Goal: Task Accomplishment & Management: Use online tool/utility

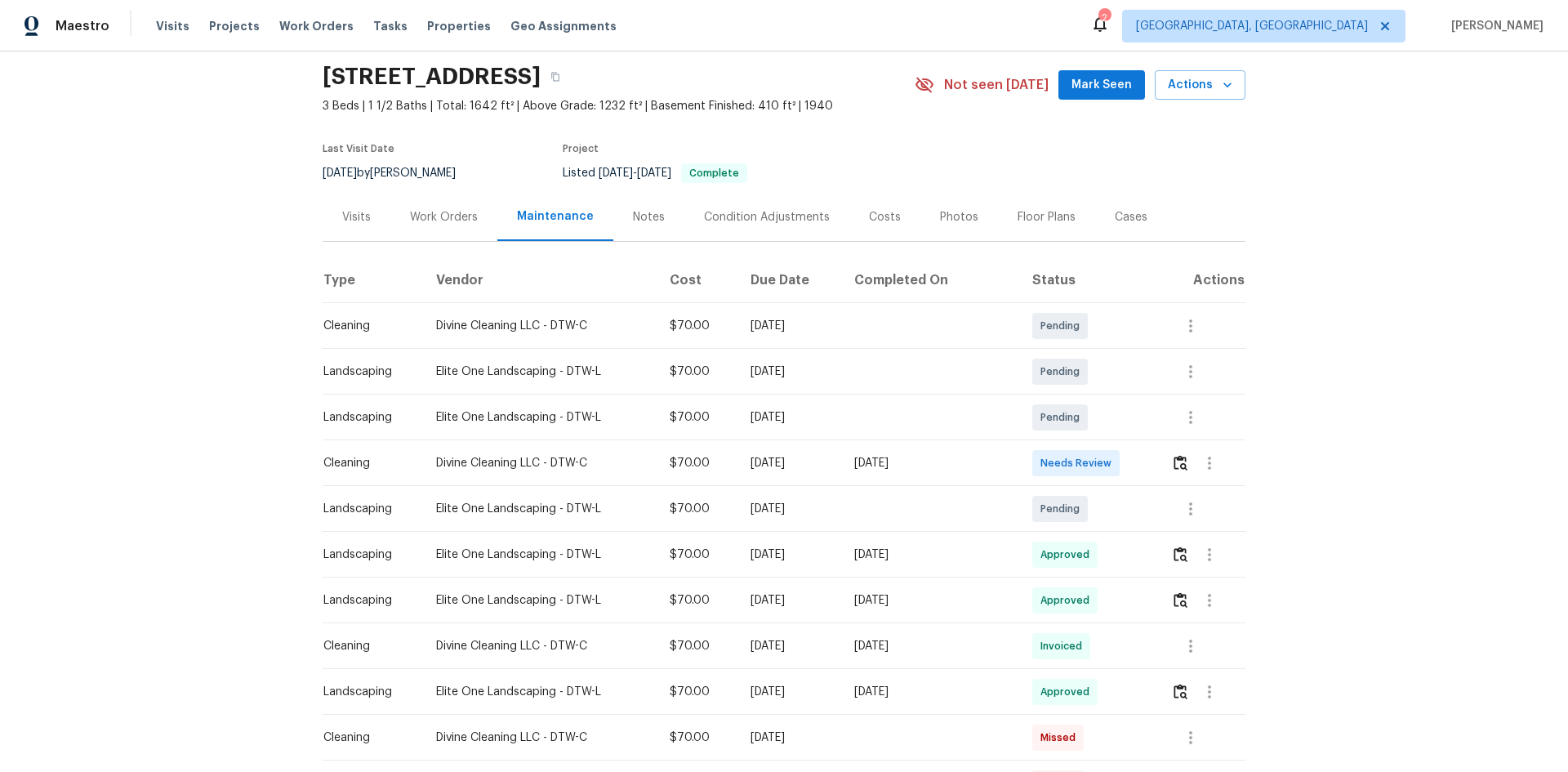
scroll to position [82, 0]
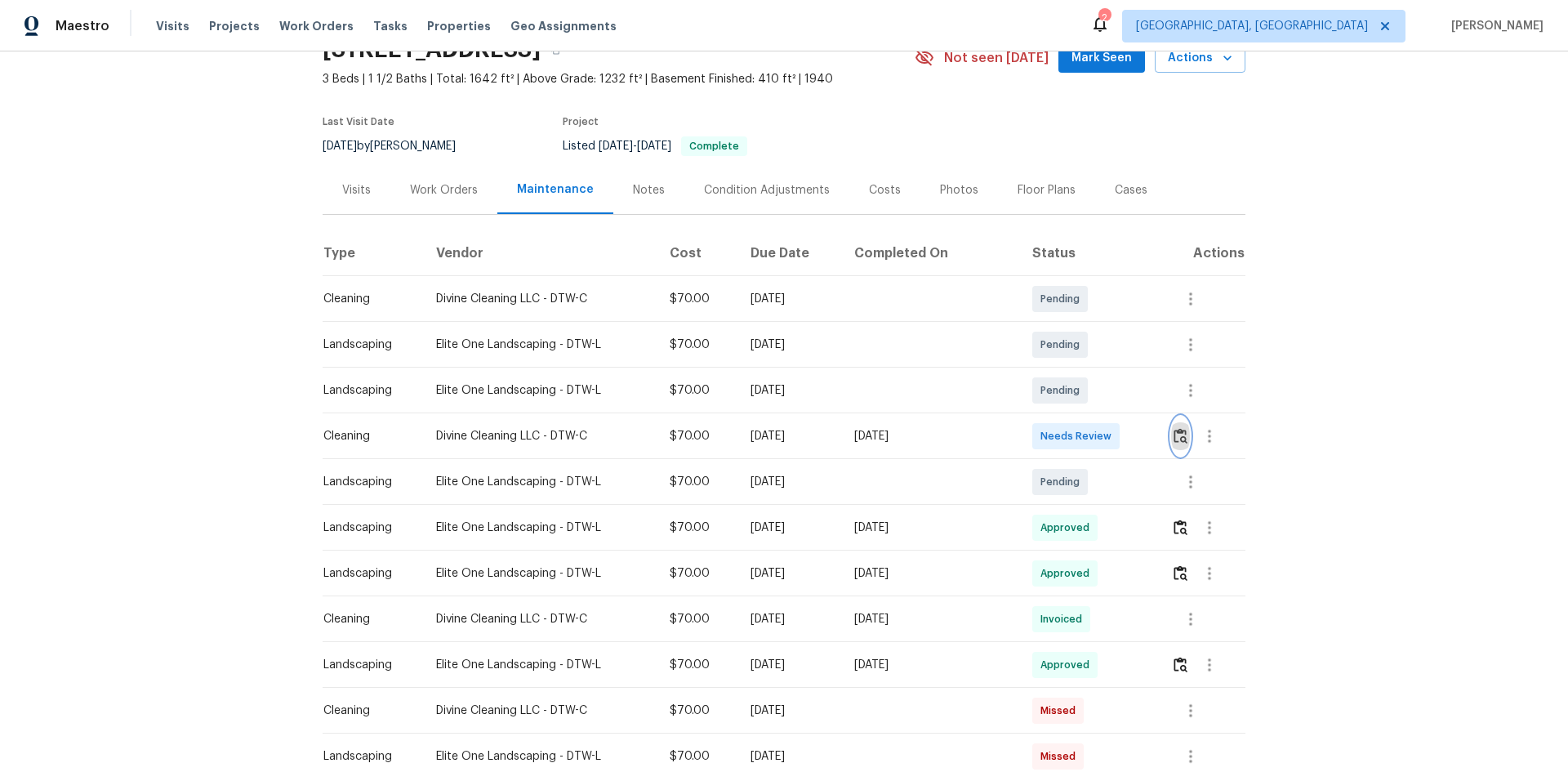
click at [1174, 442] on img "button" at bounding box center [1180, 436] width 14 height 16
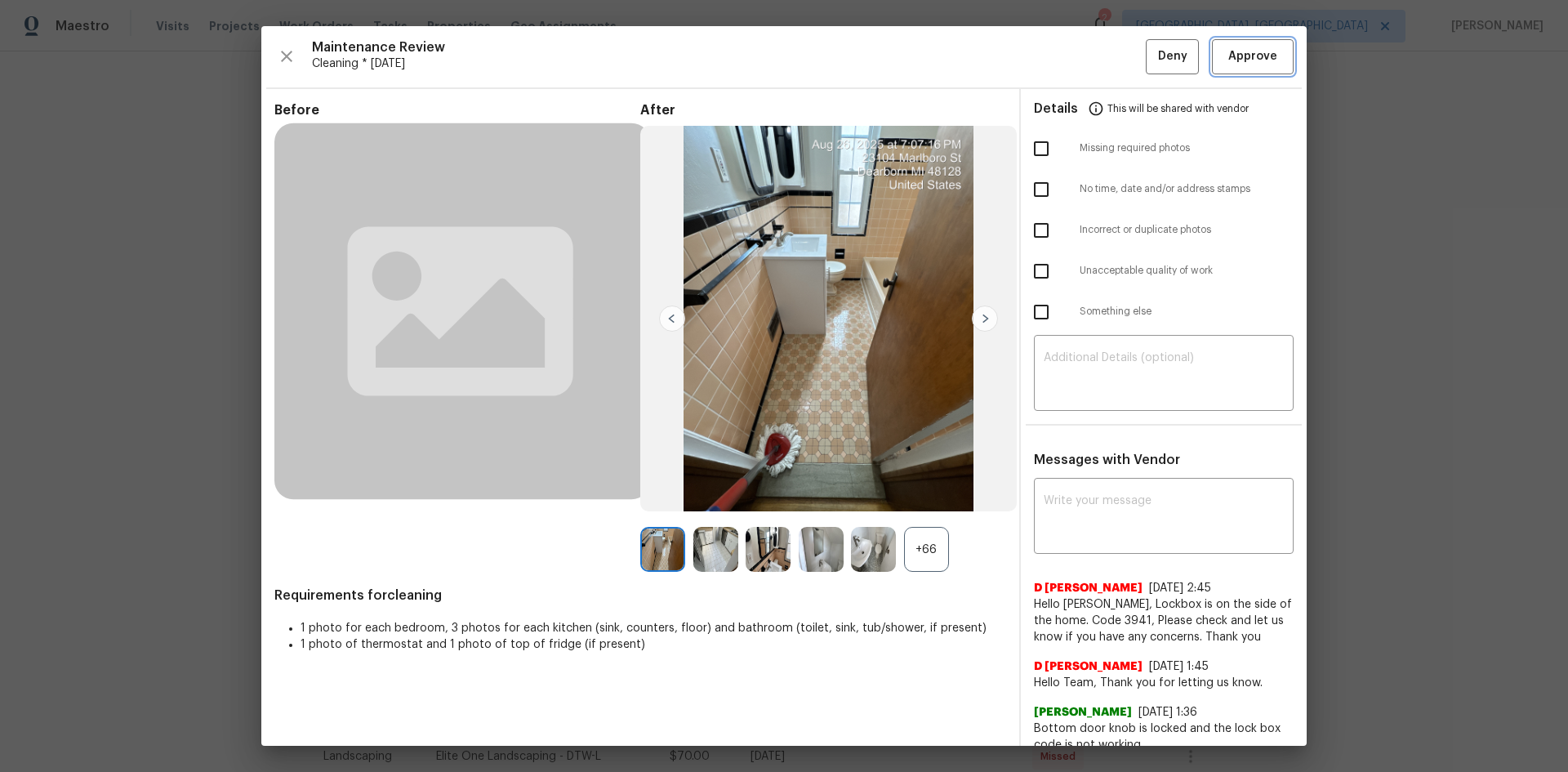
click at [1237, 63] on span "Approve" at bounding box center [1252, 57] width 49 height 20
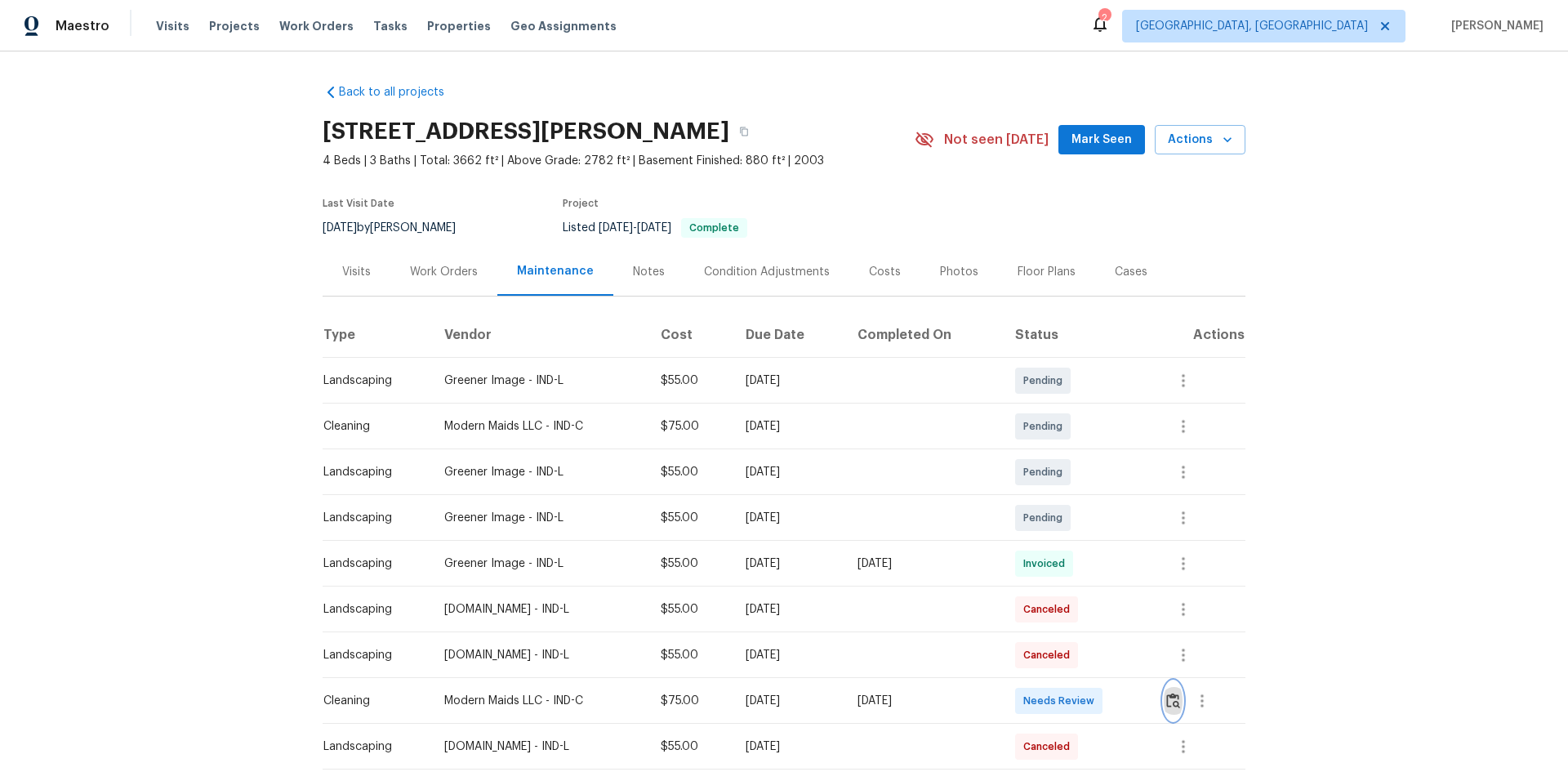
click at [1115, 517] on img "button" at bounding box center [1173, 700] width 14 height 16
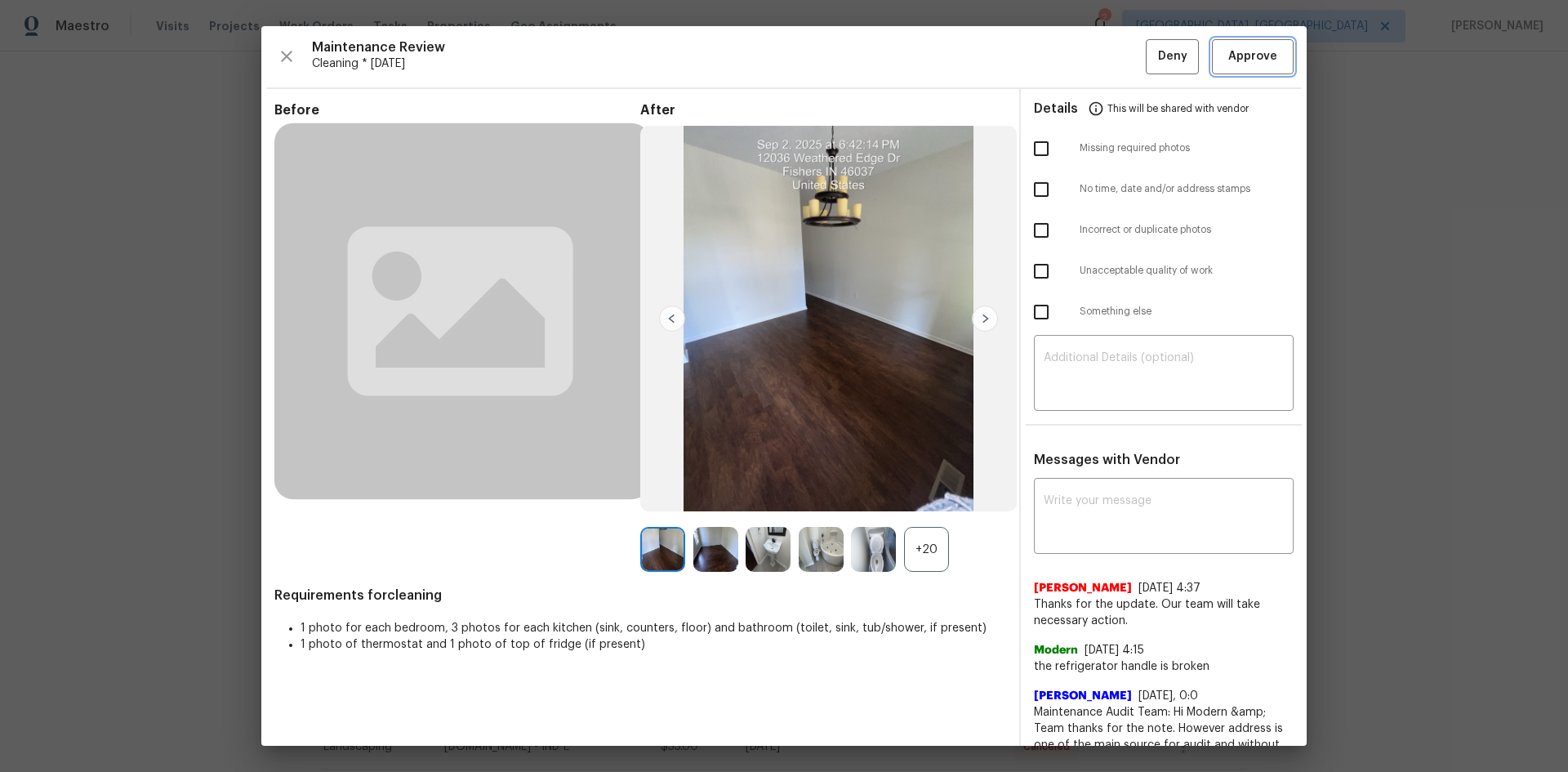
click at [1115, 54] on span "Approve" at bounding box center [1252, 57] width 49 height 20
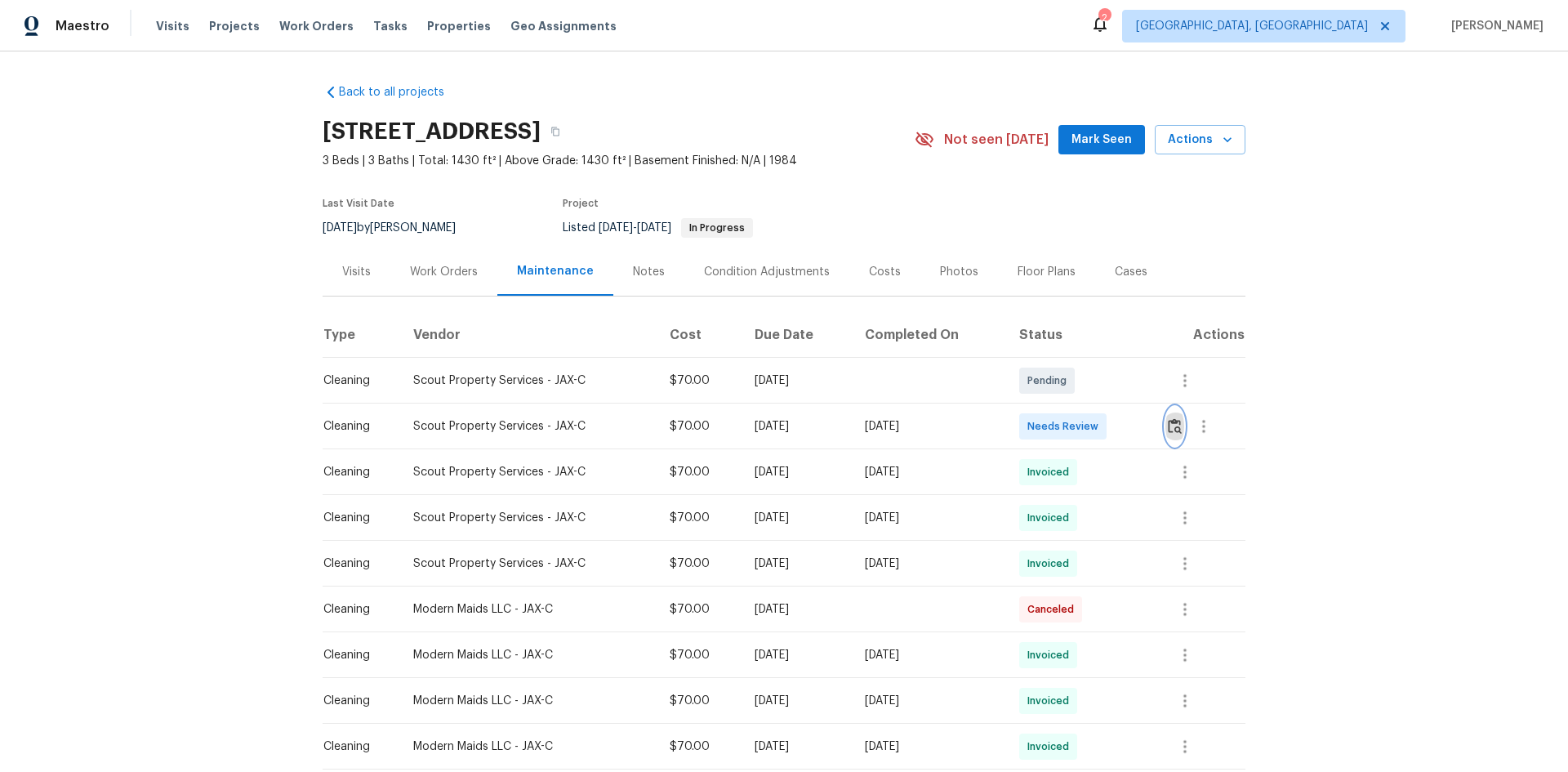
click at [1177, 434] on img "button" at bounding box center [1175, 426] width 14 height 16
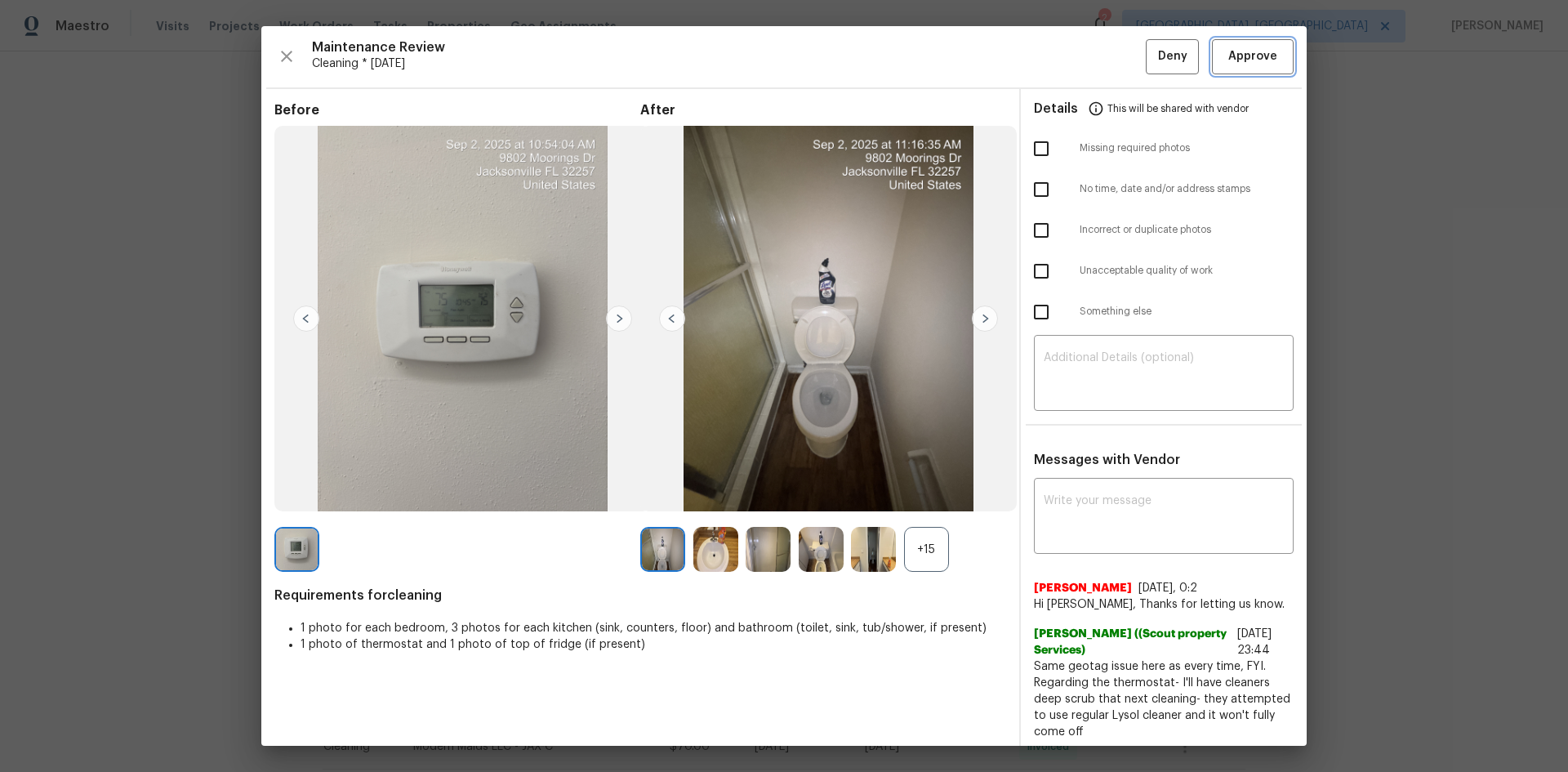
click at [1236, 60] on span "Approve" at bounding box center [1252, 57] width 49 height 20
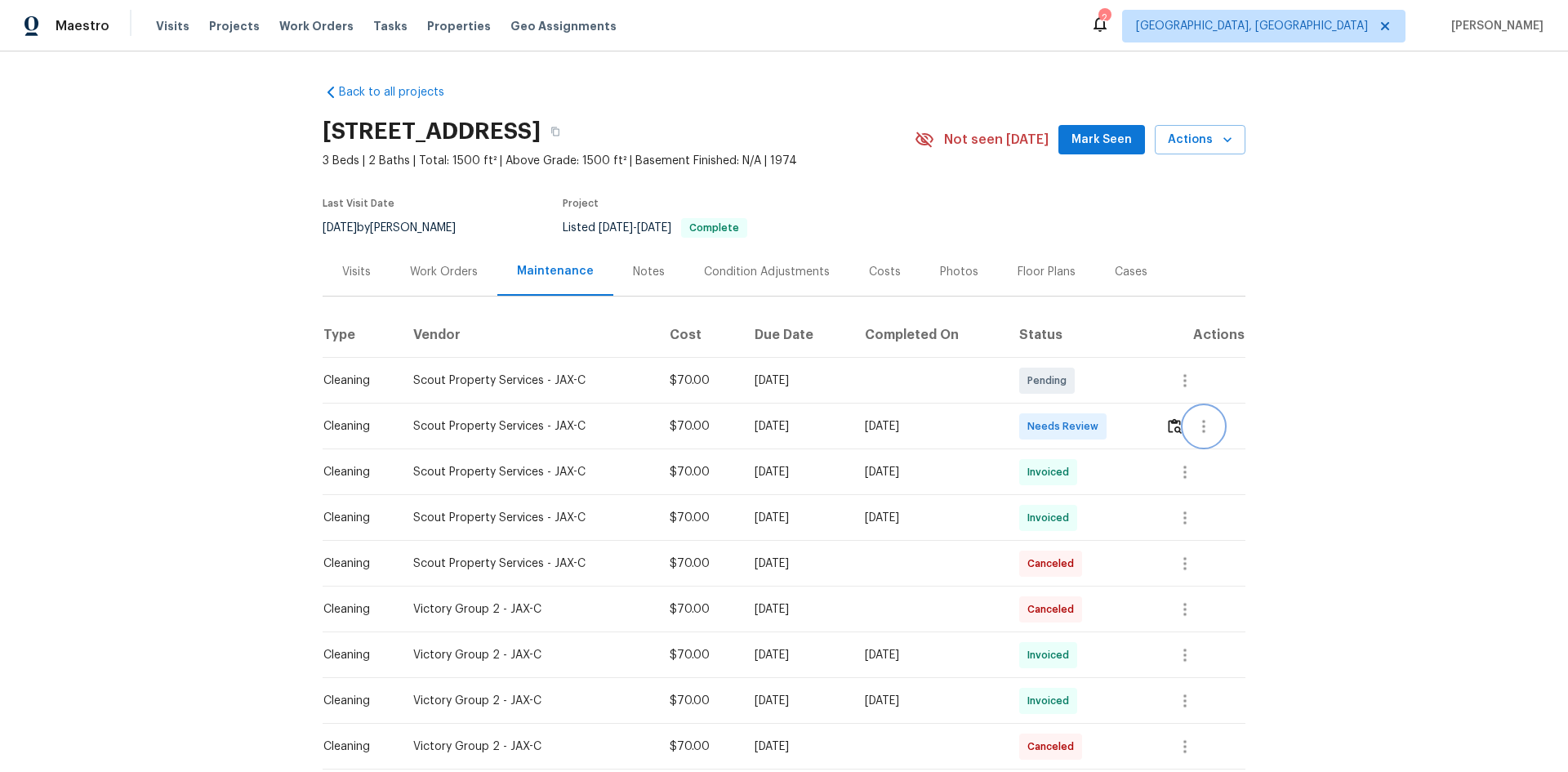
click at [1115, 433] on button "button" at bounding box center [1203, 427] width 40 height 40
click at [1115, 429] on div at bounding box center [784, 386] width 1568 height 772
click at [1115, 428] on img "button" at bounding box center [1175, 426] width 14 height 16
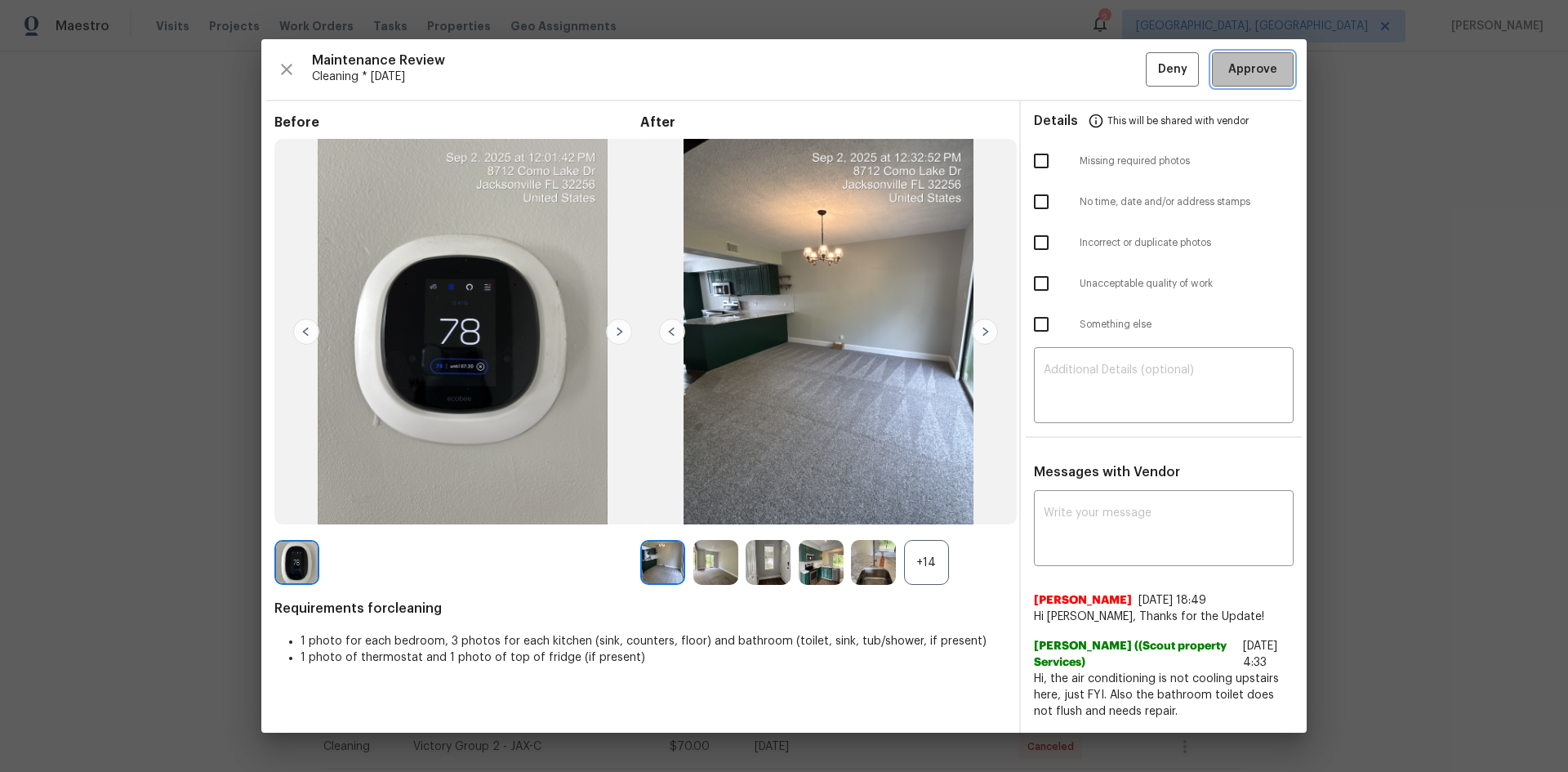
click at [1115, 62] on span "Approve" at bounding box center [1252, 70] width 49 height 20
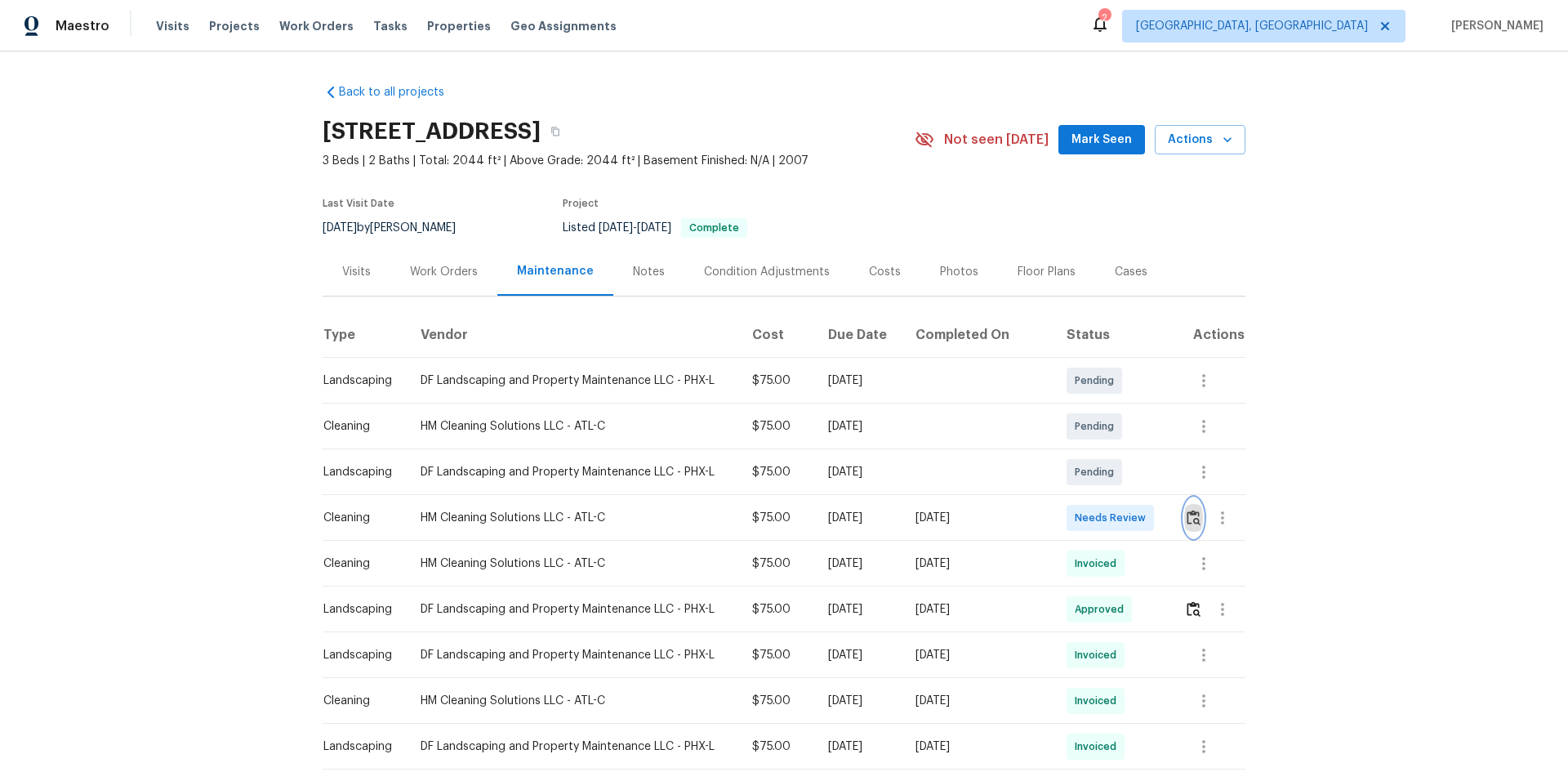
click at [1115, 517] on img "button" at bounding box center [1193, 518] width 14 height 16
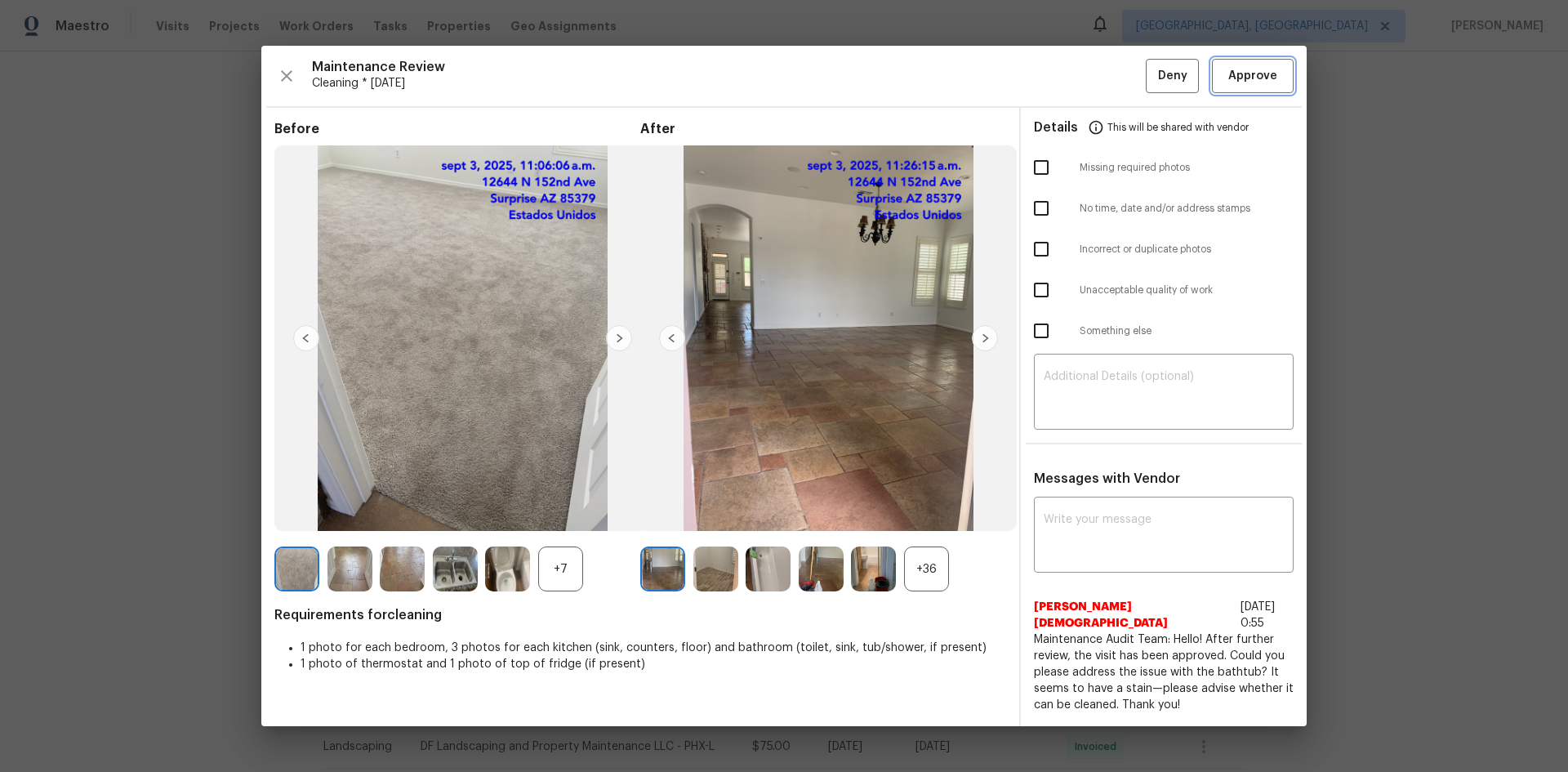
click at [1115, 87] on span "Approve" at bounding box center [1252, 76] width 49 height 20
click at [1115, 75] on span "Approve" at bounding box center [1252, 76] width 49 height 20
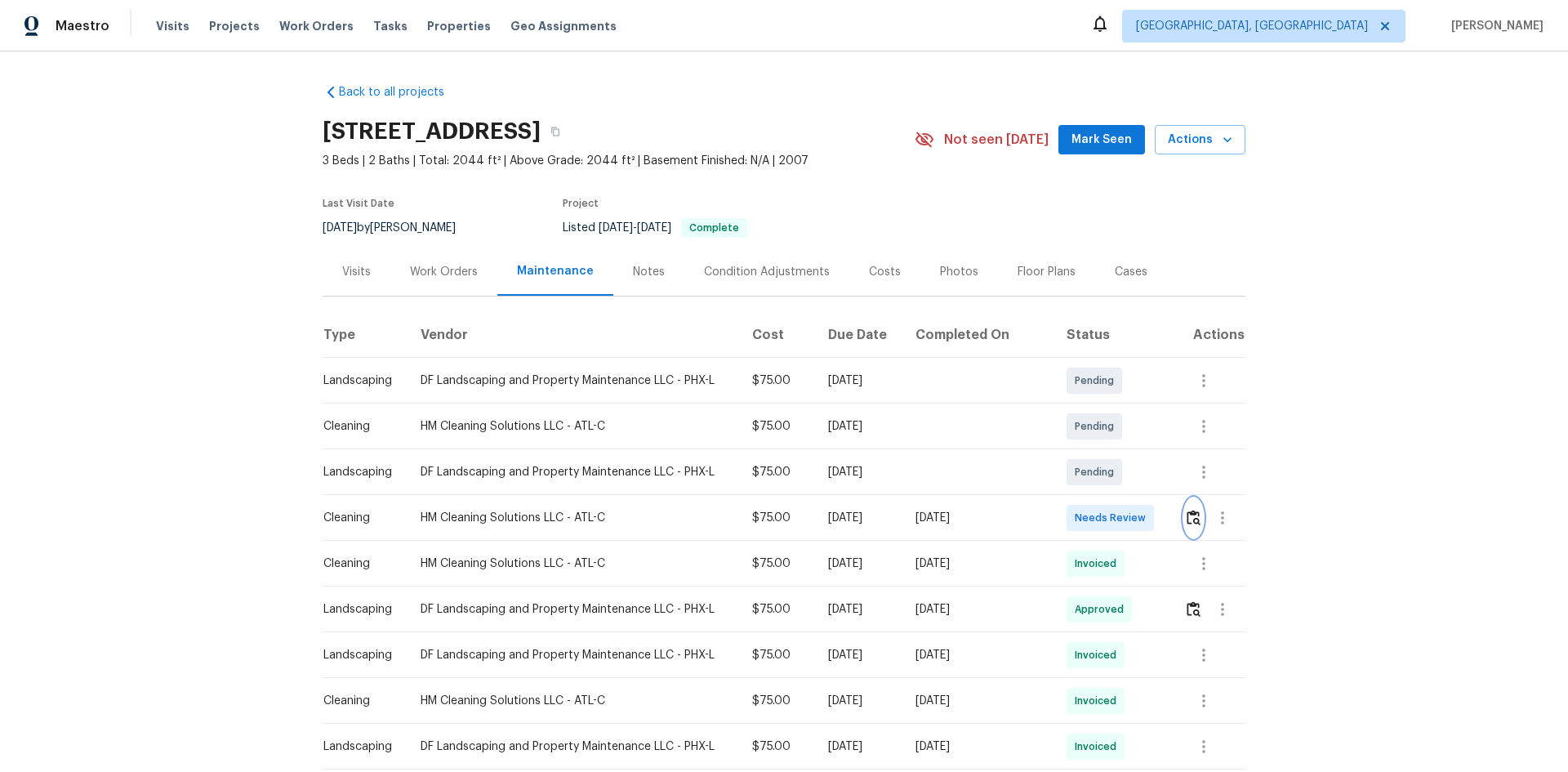
click at [1191, 531] on button "button" at bounding box center [1193, 518] width 18 height 40
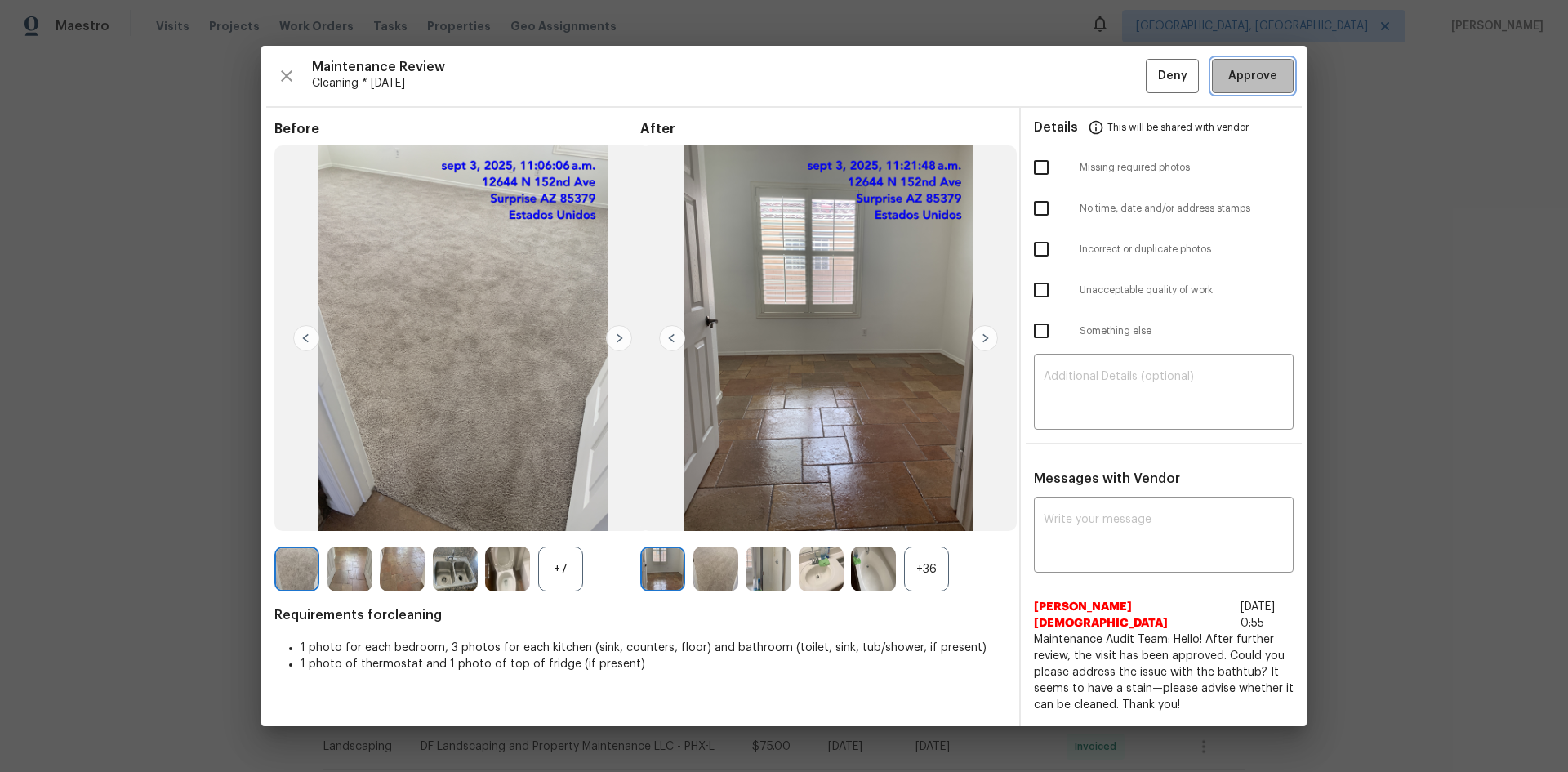
click at [1240, 87] on span "Approve" at bounding box center [1252, 76] width 49 height 20
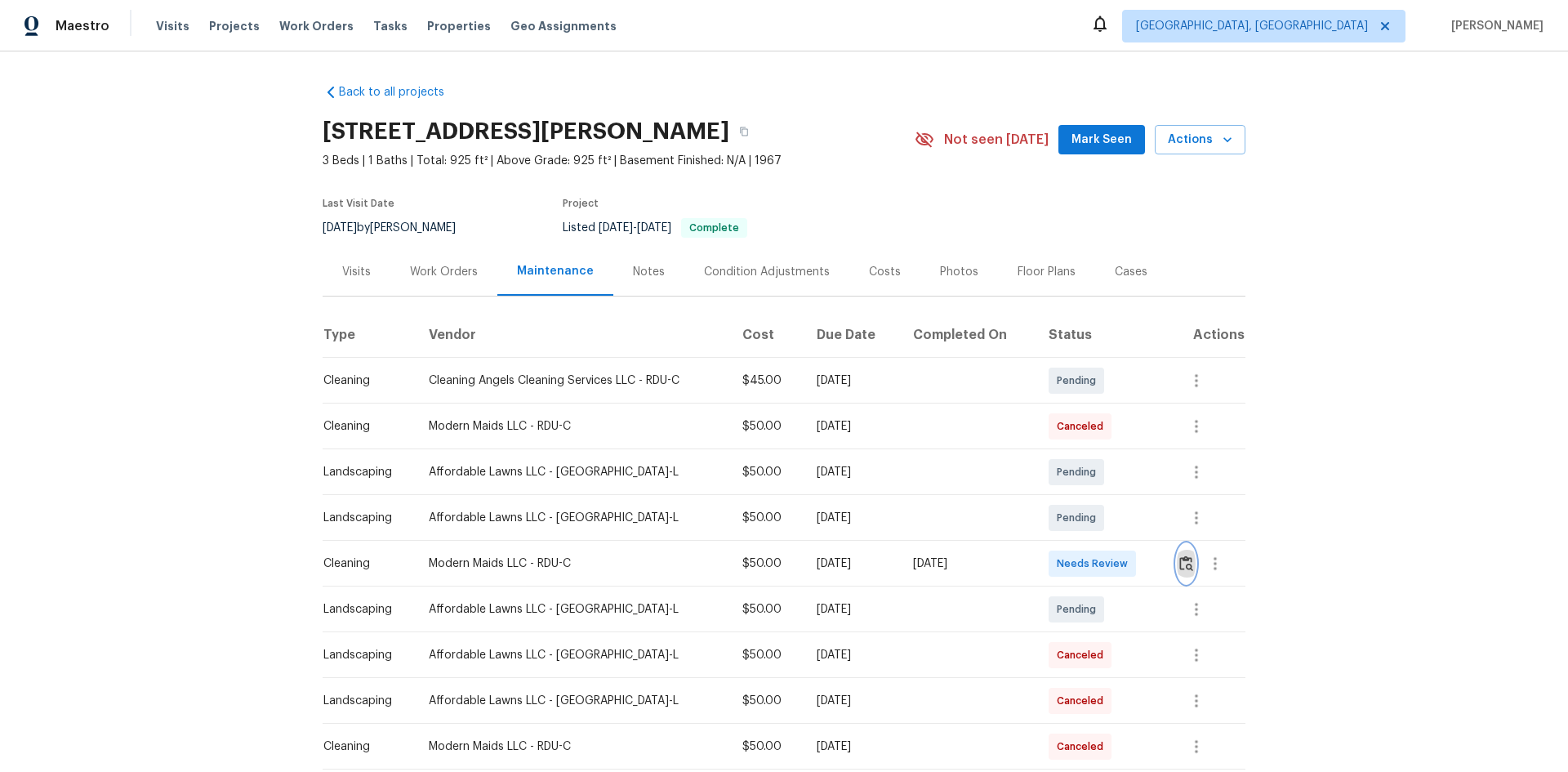
click at [1115, 517] on img "button" at bounding box center [1186, 563] width 14 height 16
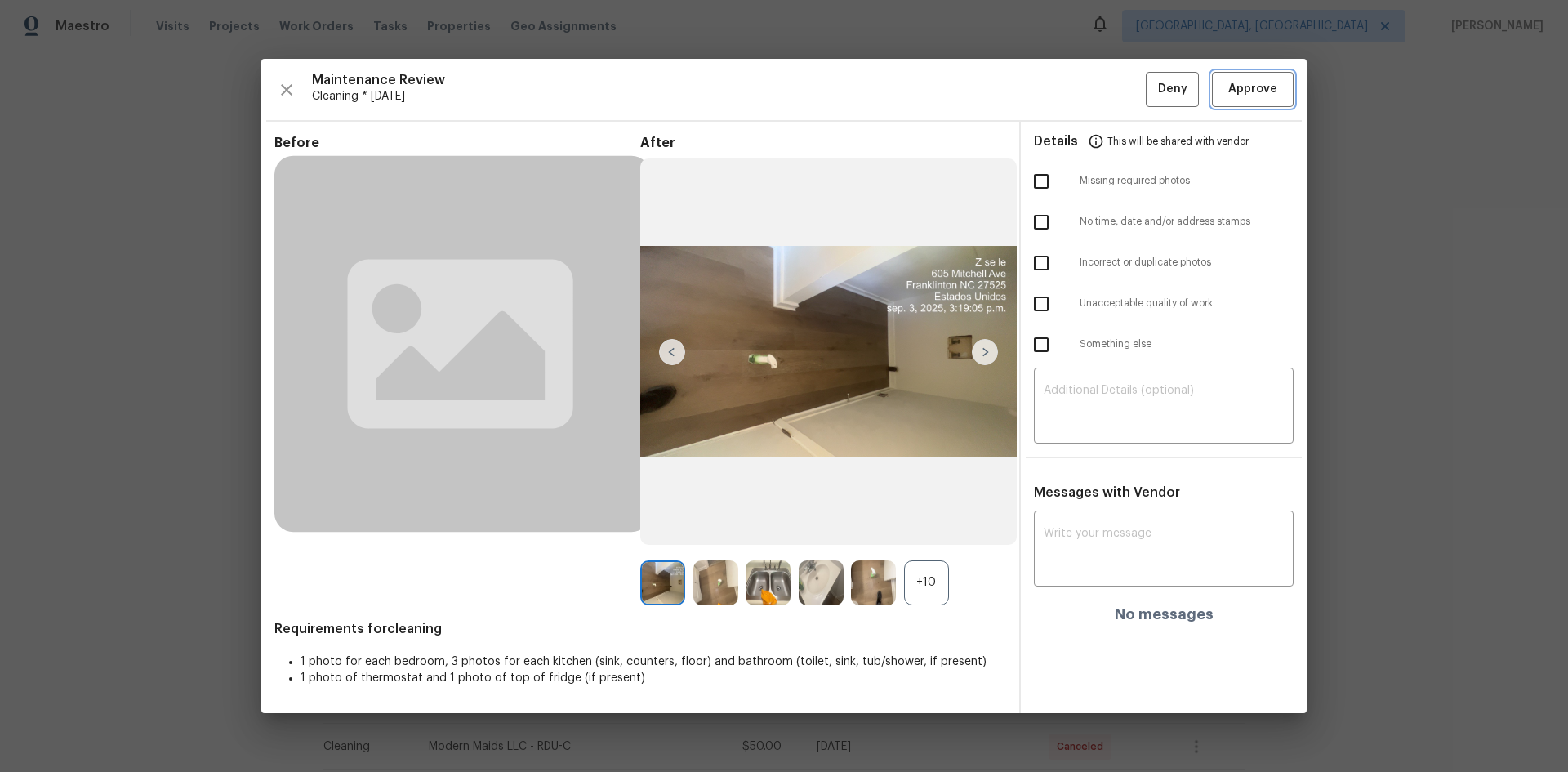
click at [1115, 94] on button "Approve" at bounding box center [1253, 89] width 82 height 35
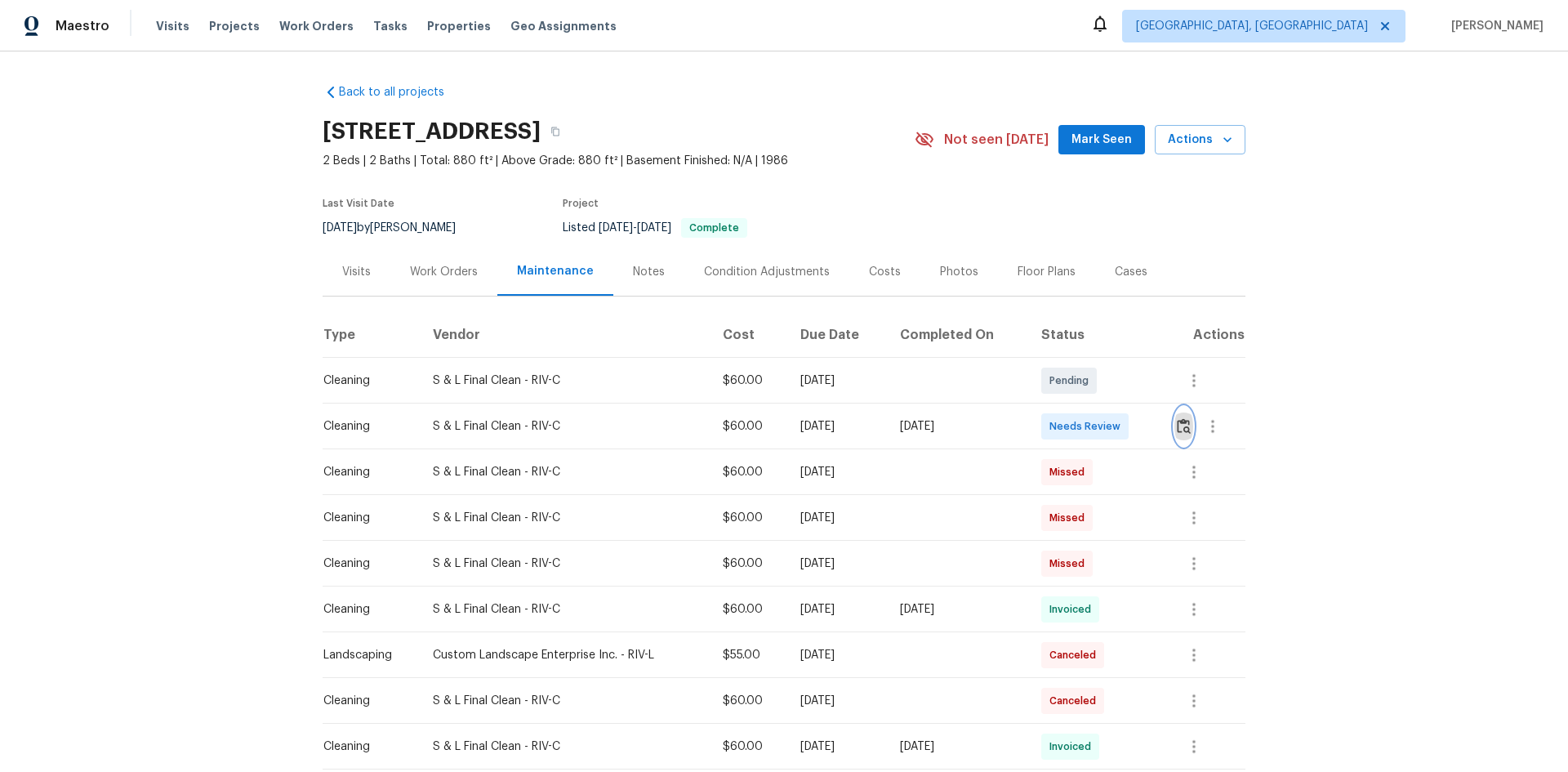
click at [1115, 431] on button "button" at bounding box center [1184, 427] width 18 height 40
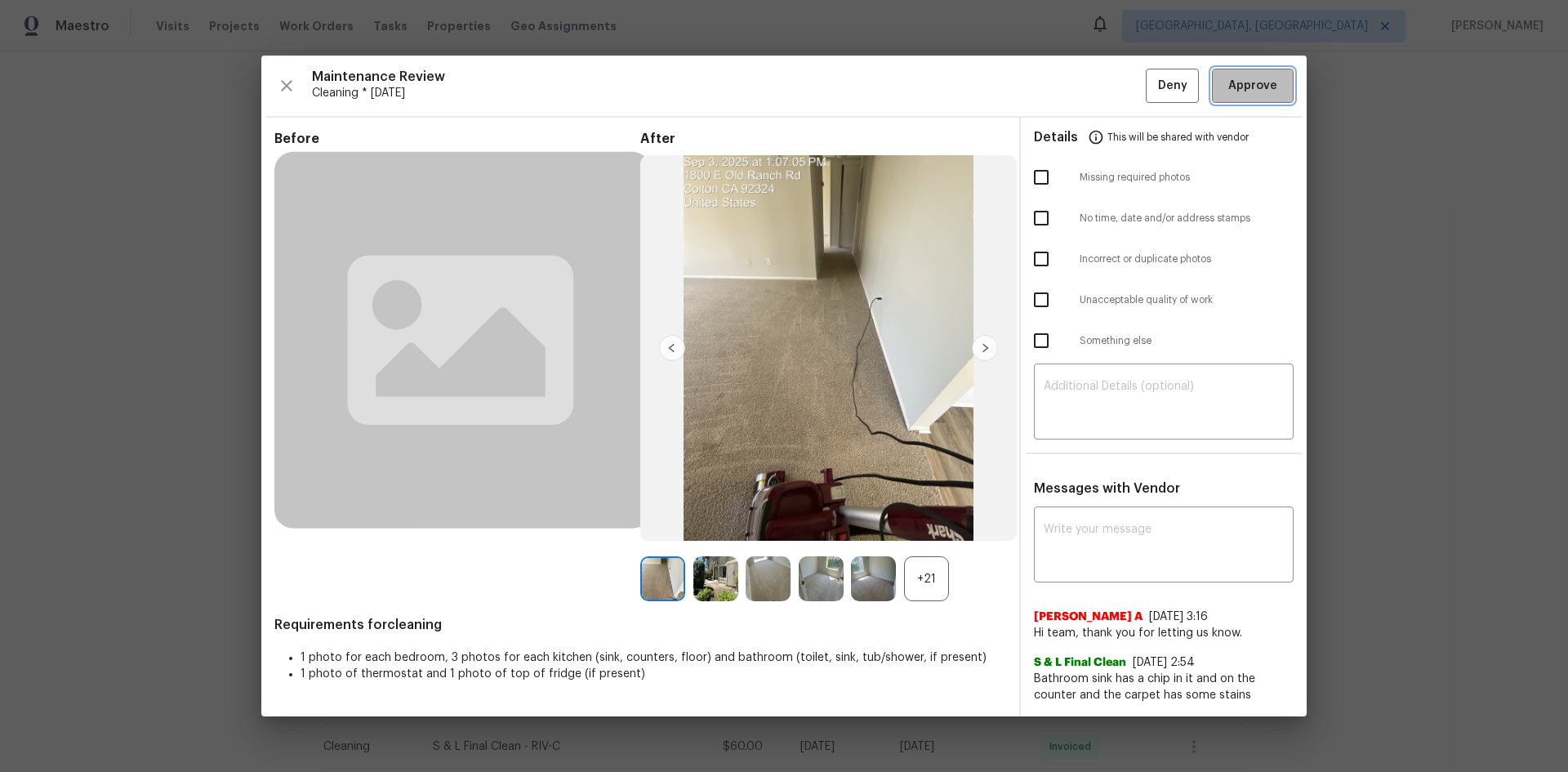
click at [1115, 87] on span "Approve" at bounding box center [1252, 87] width 49 height 20
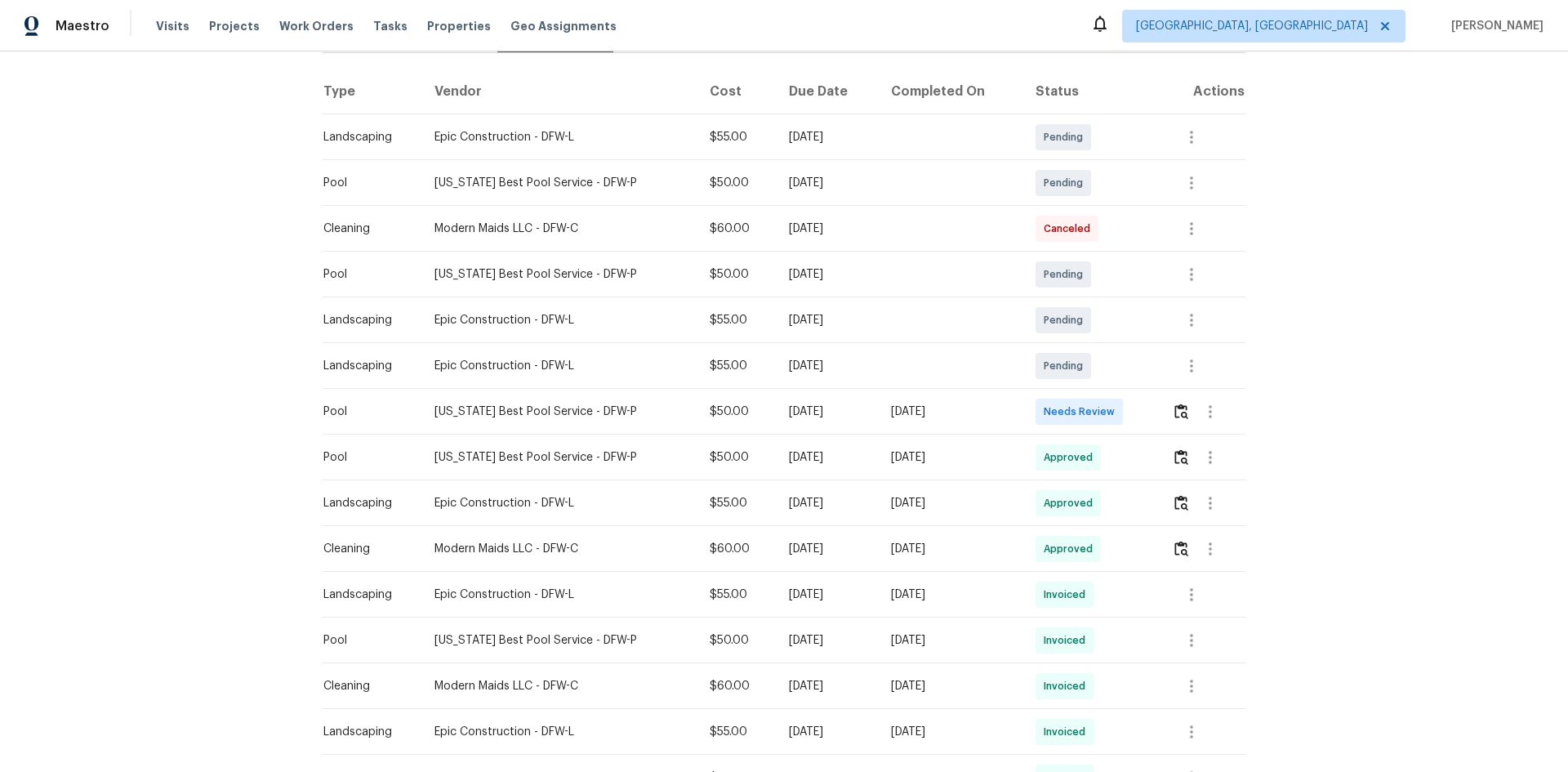
scroll to position [245, 0]
click at [1115, 416] on img "button" at bounding box center [1181, 409] width 14 height 16
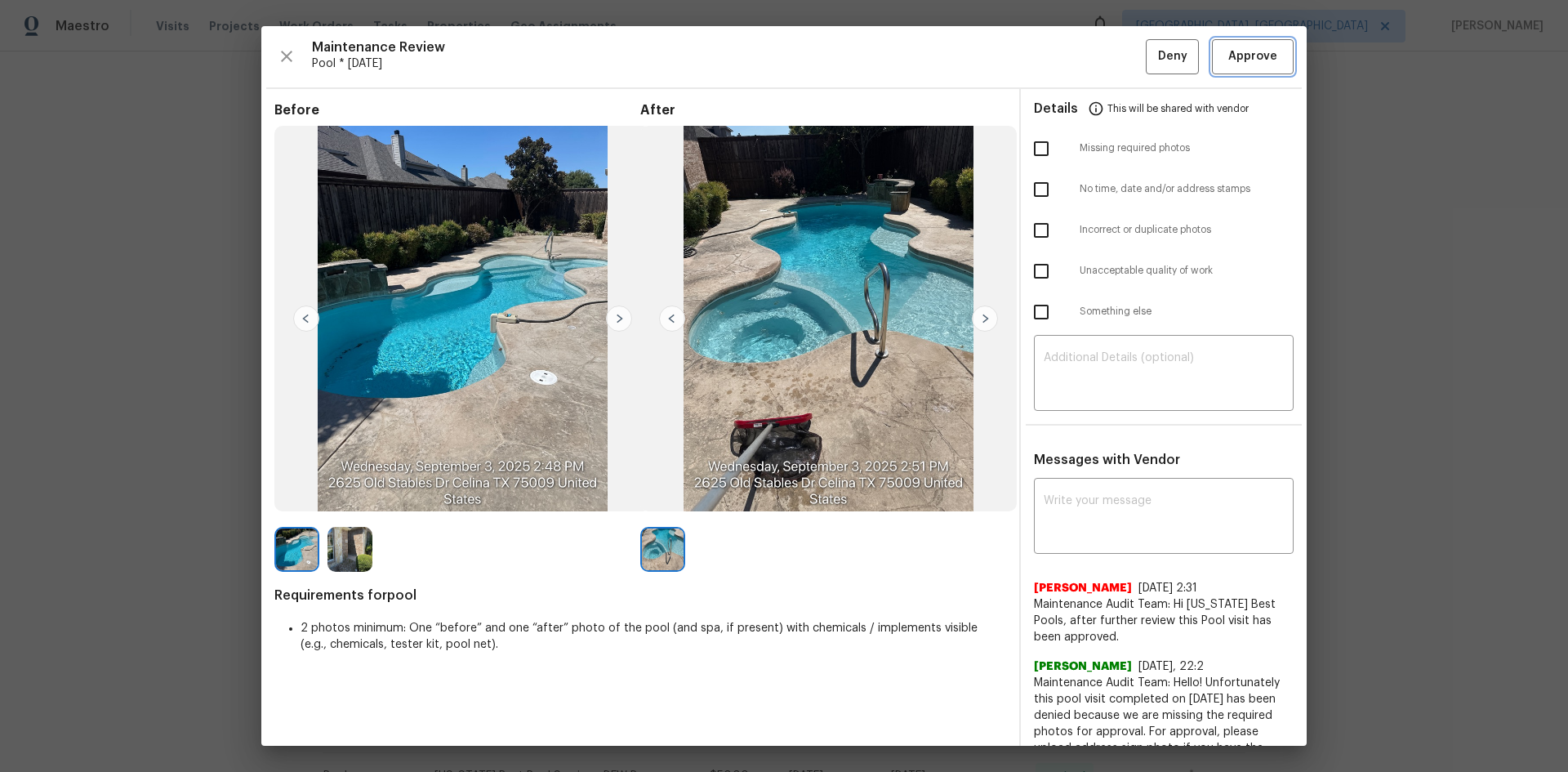
click at [1115, 48] on span "Approve" at bounding box center [1252, 57] width 49 height 20
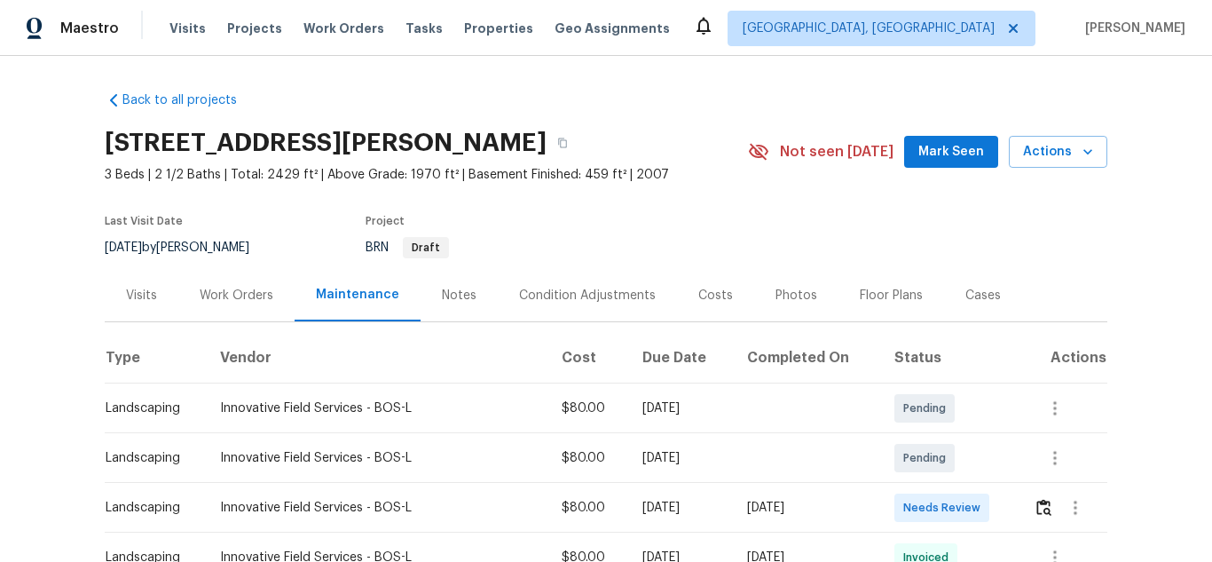
scroll to position [177, 0]
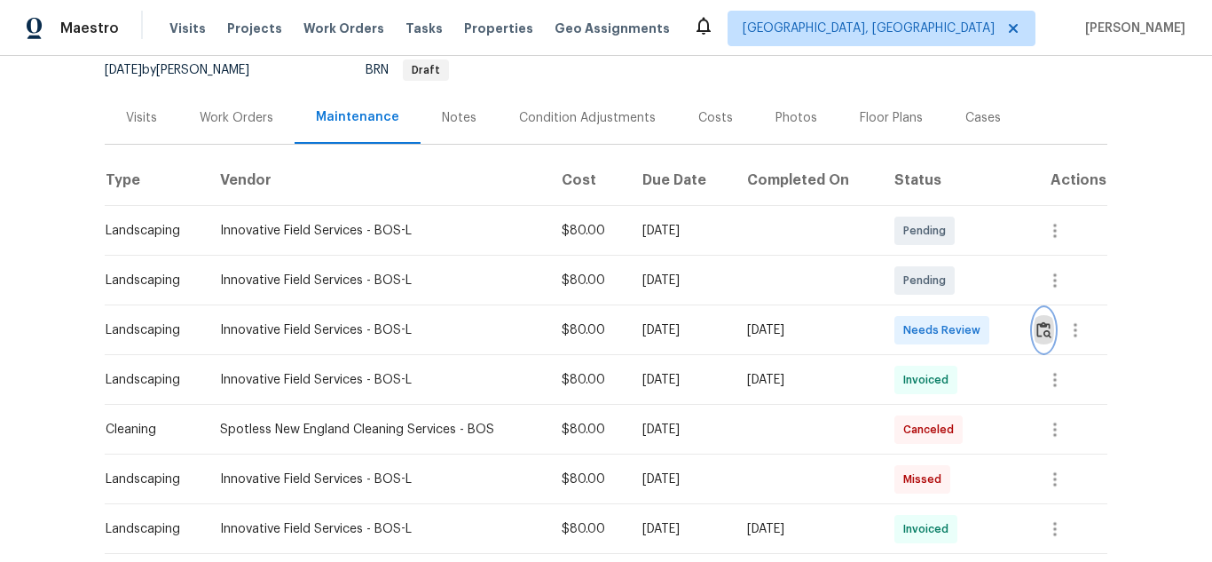
click at [1038, 327] on img "button" at bounding box center [1043, 329] width 15 height 17
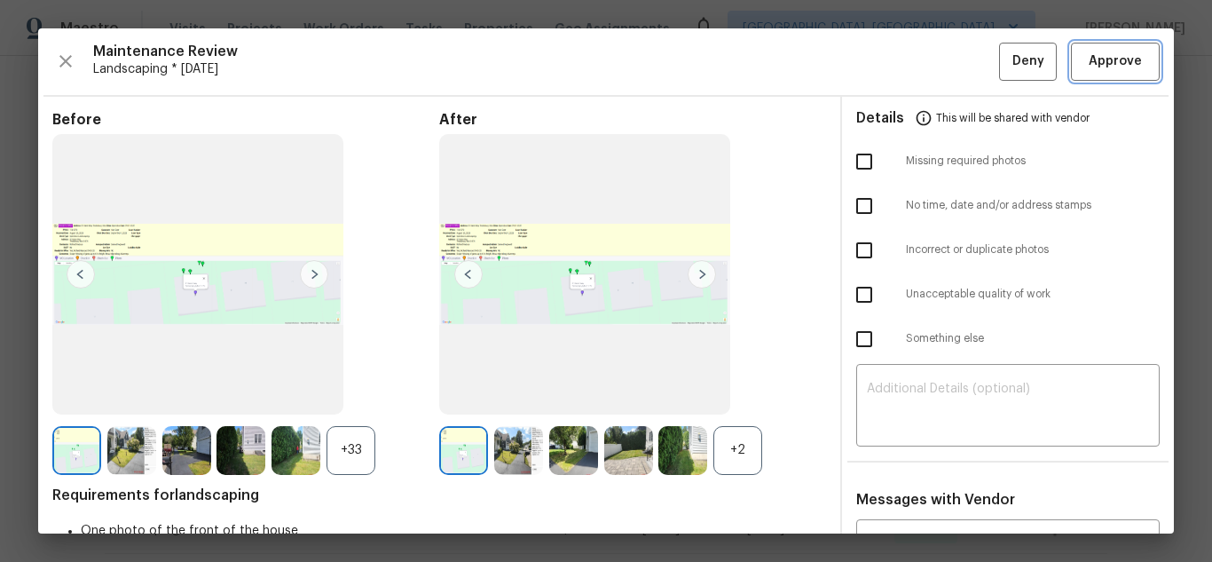
click at [1089, 59] on span "Approve" at bounding box center [1115, 62] width 53 height 22
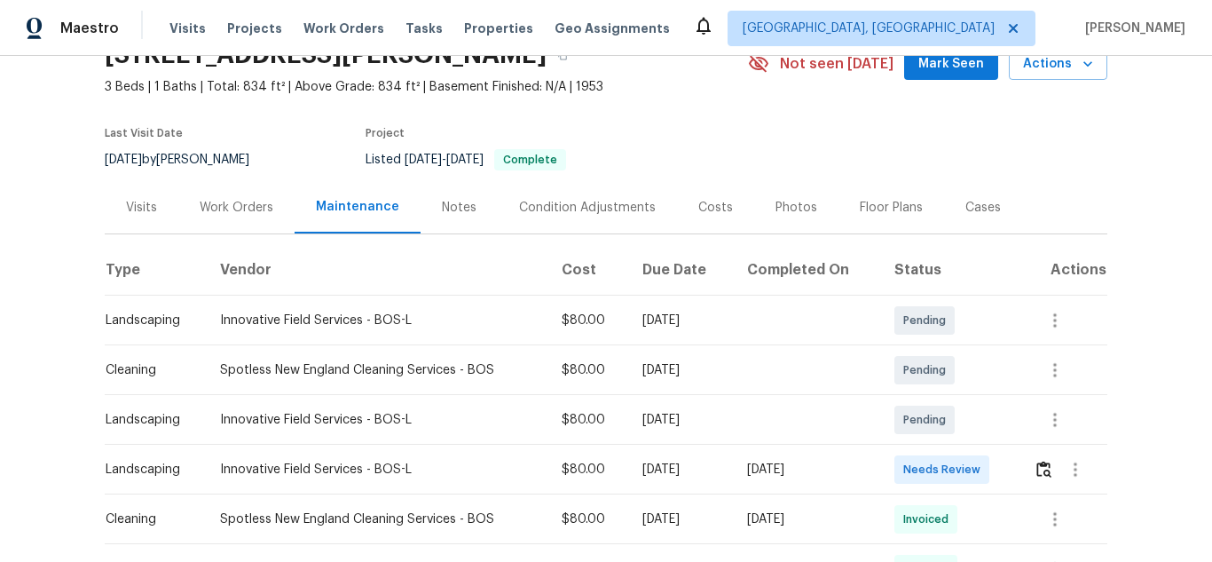
scroll to position [266, 0]
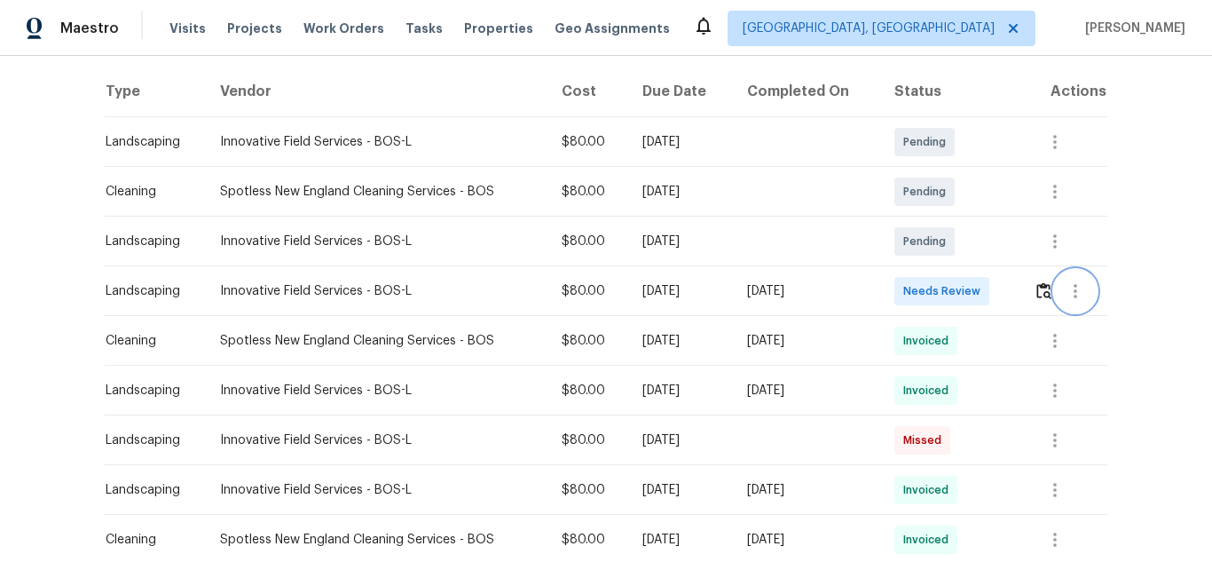
click at [1054, 285] on button "button" at bounding box center [1075, 291] width 43 height 43
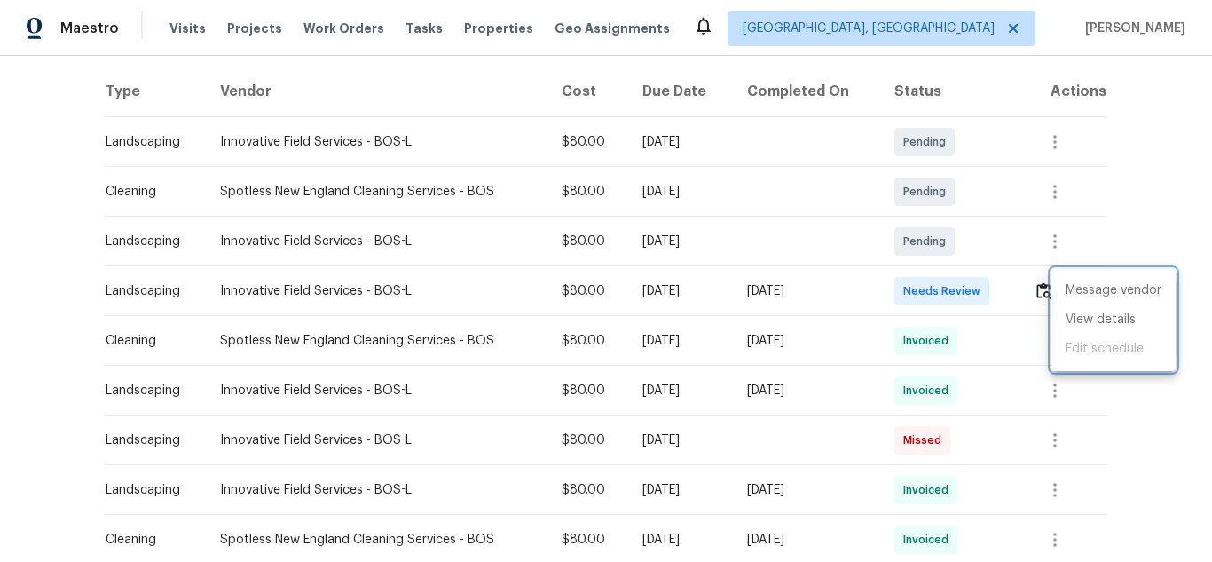
click at [1038, 285] on div at bounding box center [606, 281] width 1212 height 562
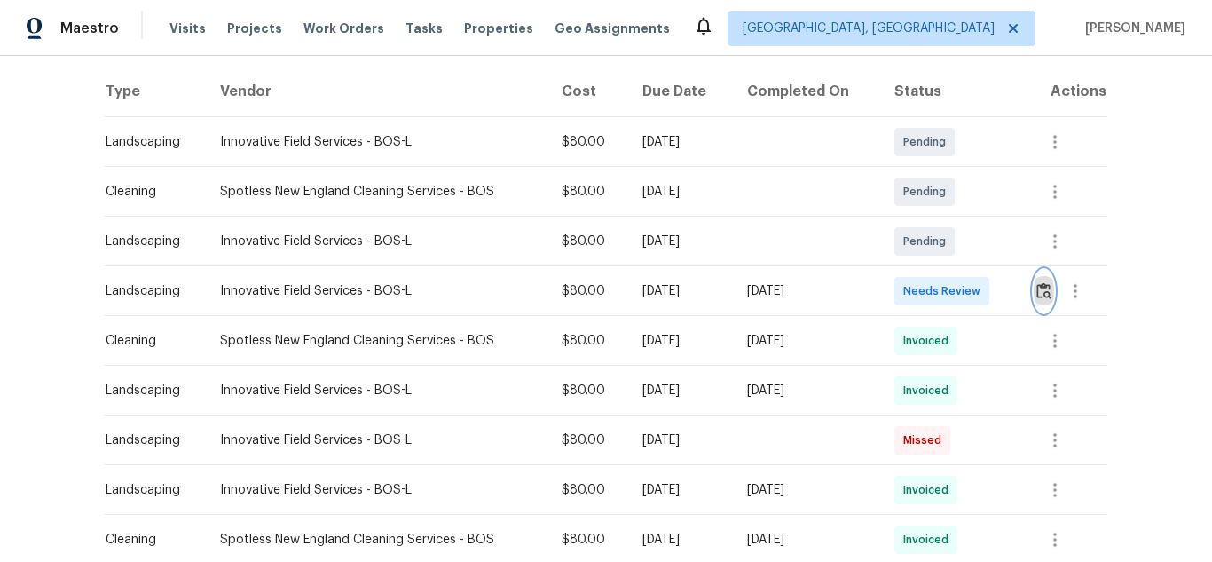
click at [1036, 293] on img "button" at bounding box center [1043, 290] width 15 height 17
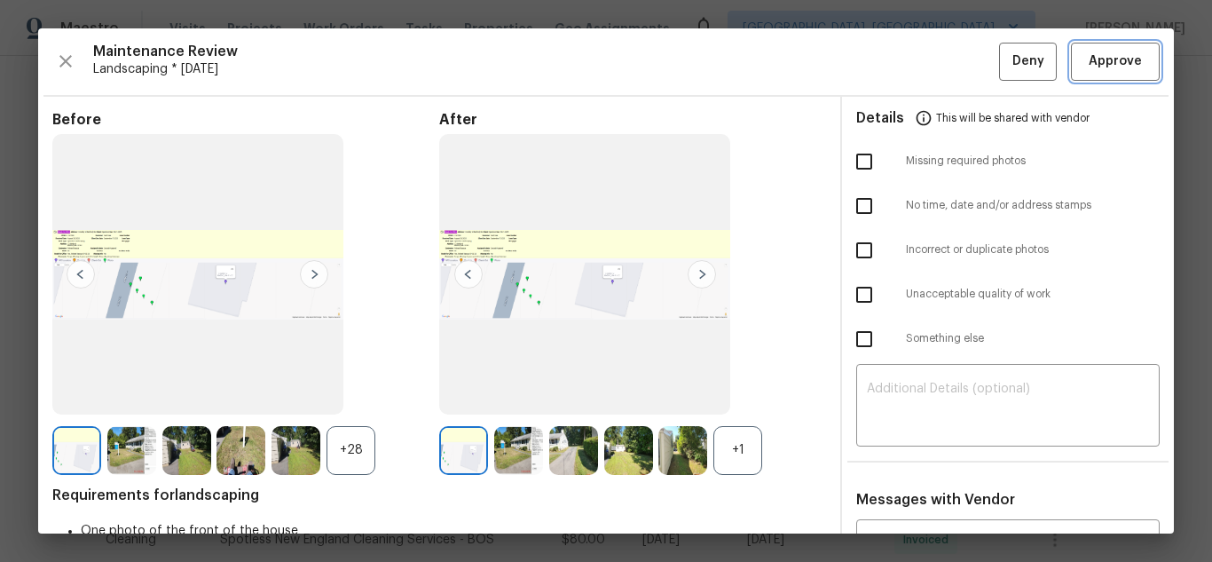
click at [1089, 57] on span "Approve" at bounding box center [1115, 62] width 53 height 22
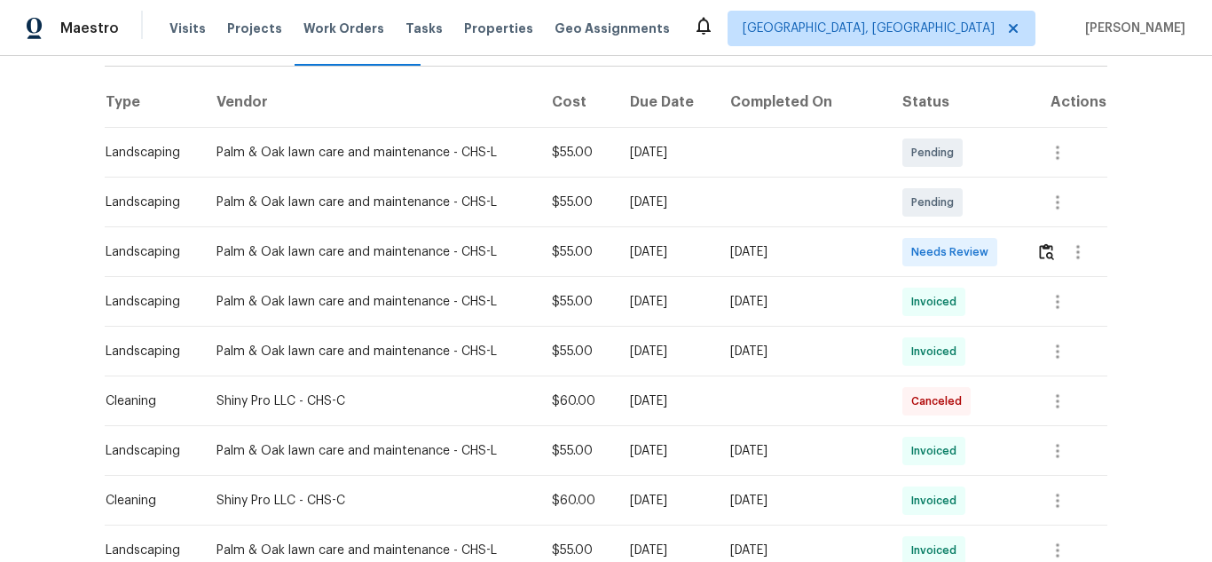
scroll to position [266, 0]
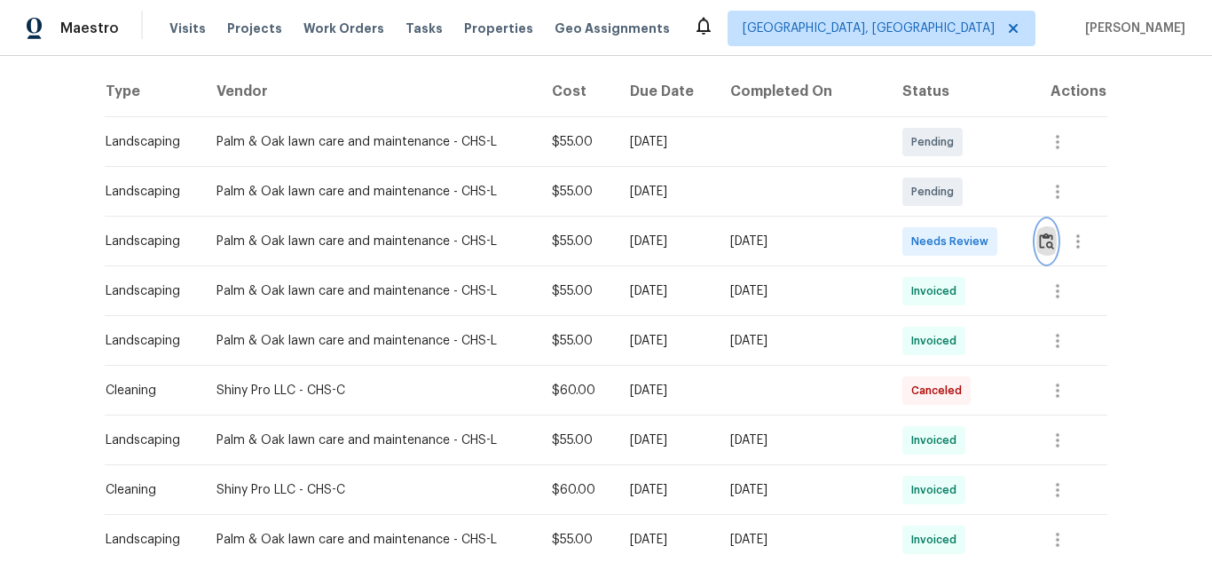
click at [1039, 239] on img "button" at bounding box center [1046, 240] width 15 height 17
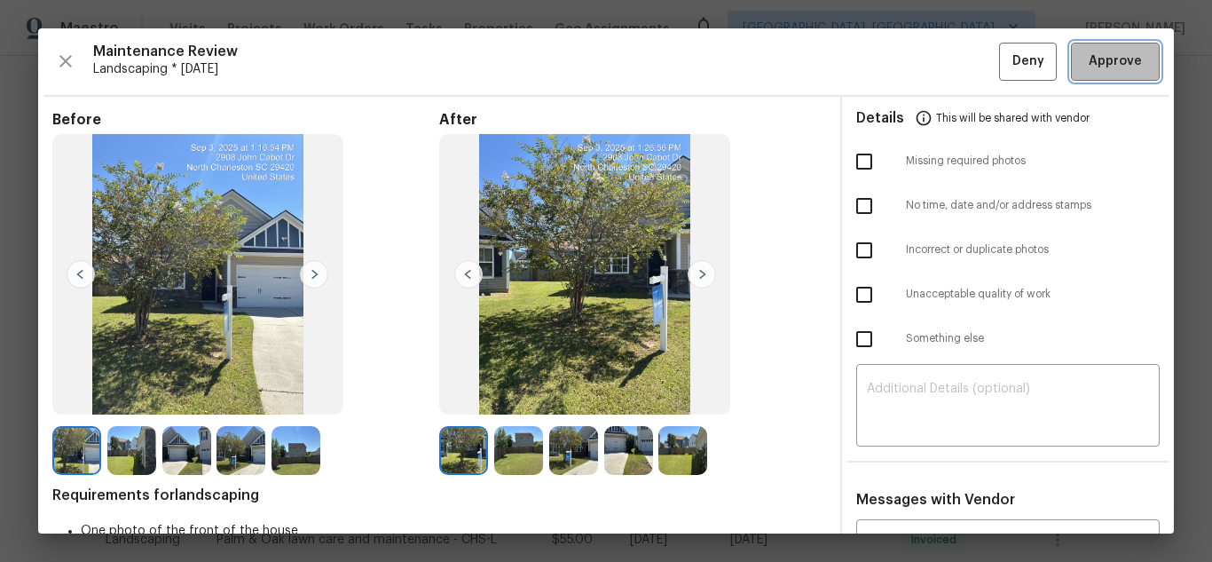
click at [1071, 52] on button "Approve" at bounding box center [1115, 62] width 89 height 38
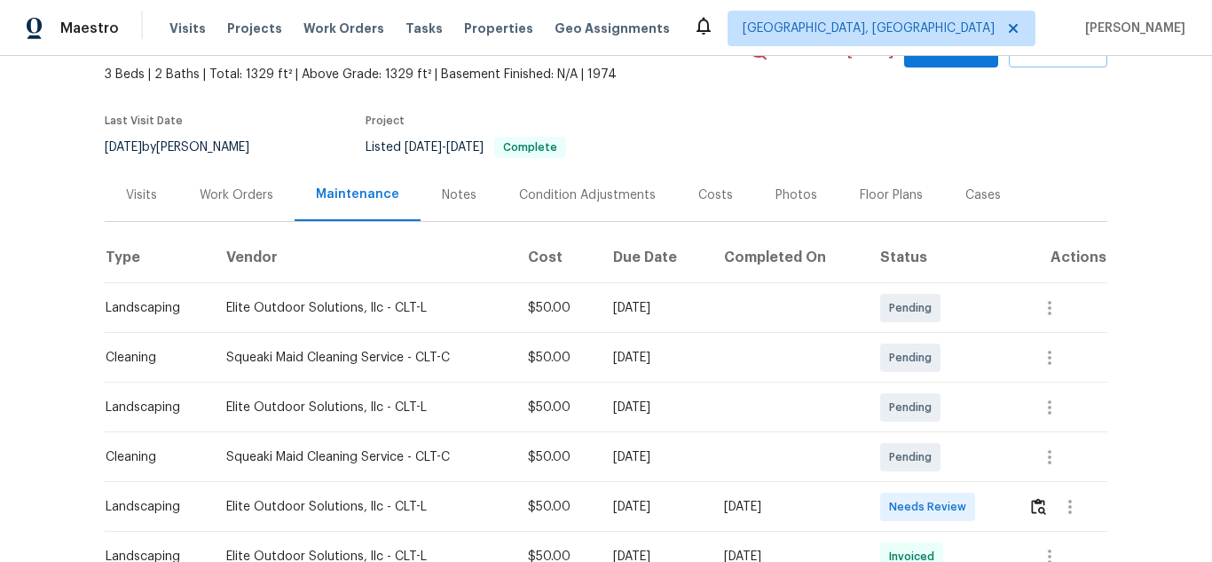
scroll to position [177, 0]
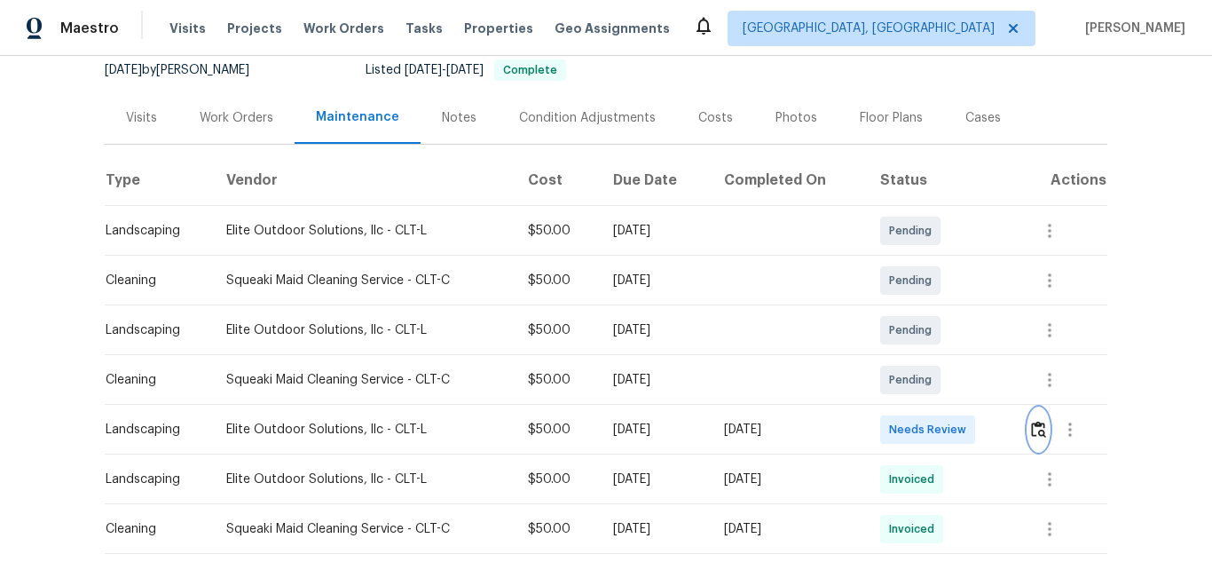
click at [1034, 425] on img "button" at bounding box center [1038, 429] width 15 height 17
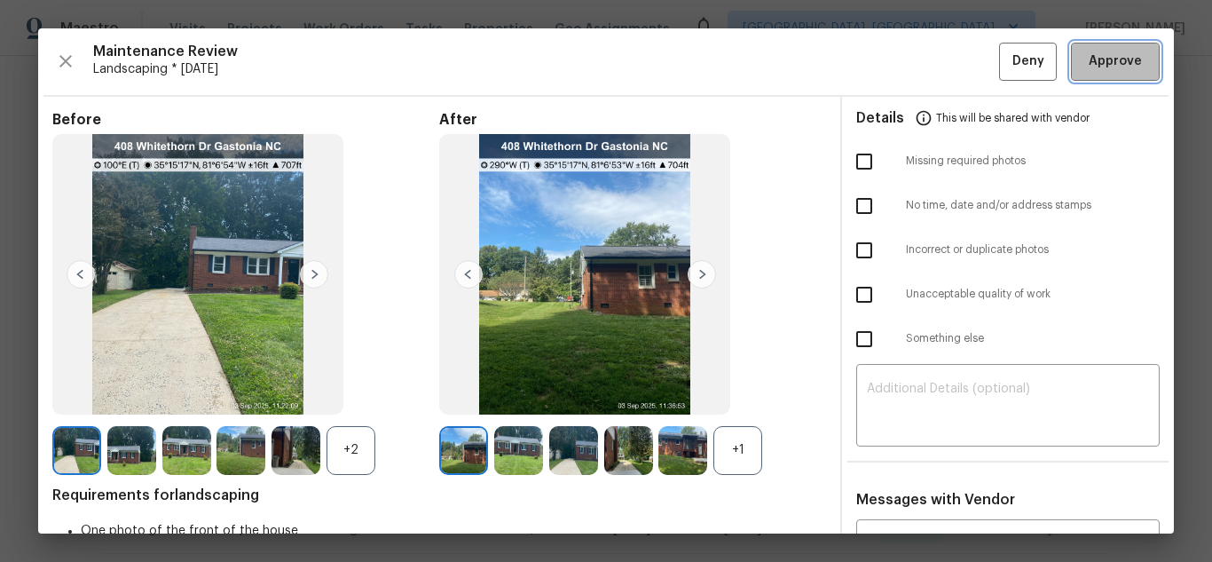
click at [1094, 59] on span "Approve" at bounding box center [1115, 62] width 53 height 22
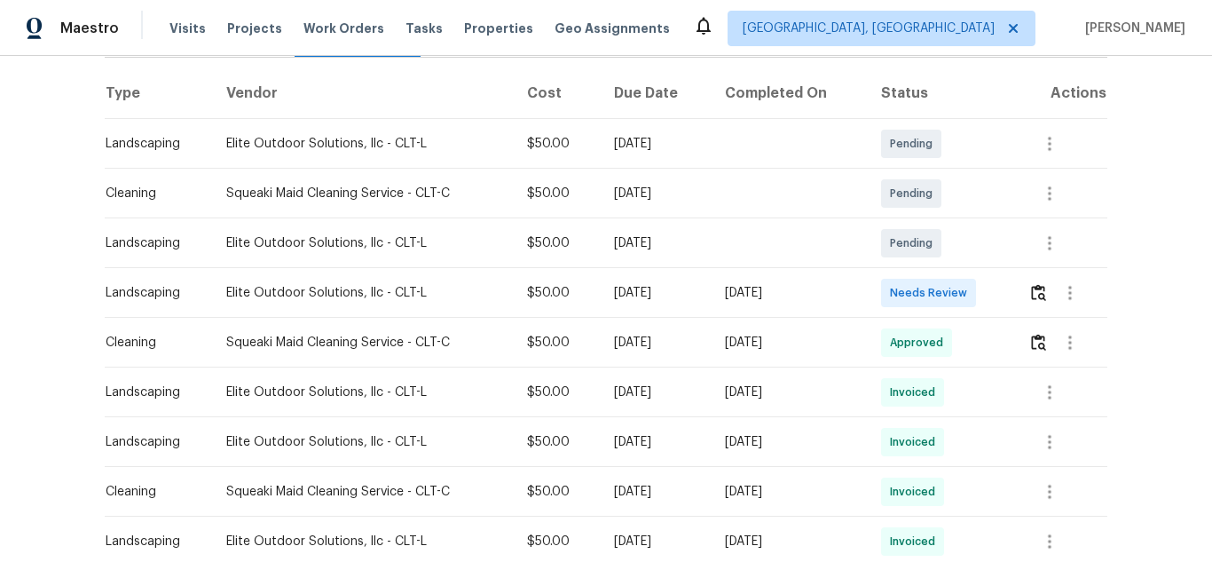
scroll to position [266, 0]
click at [1035, 295] on img "button" at bounding box center [1038, 290] width 15 height 17
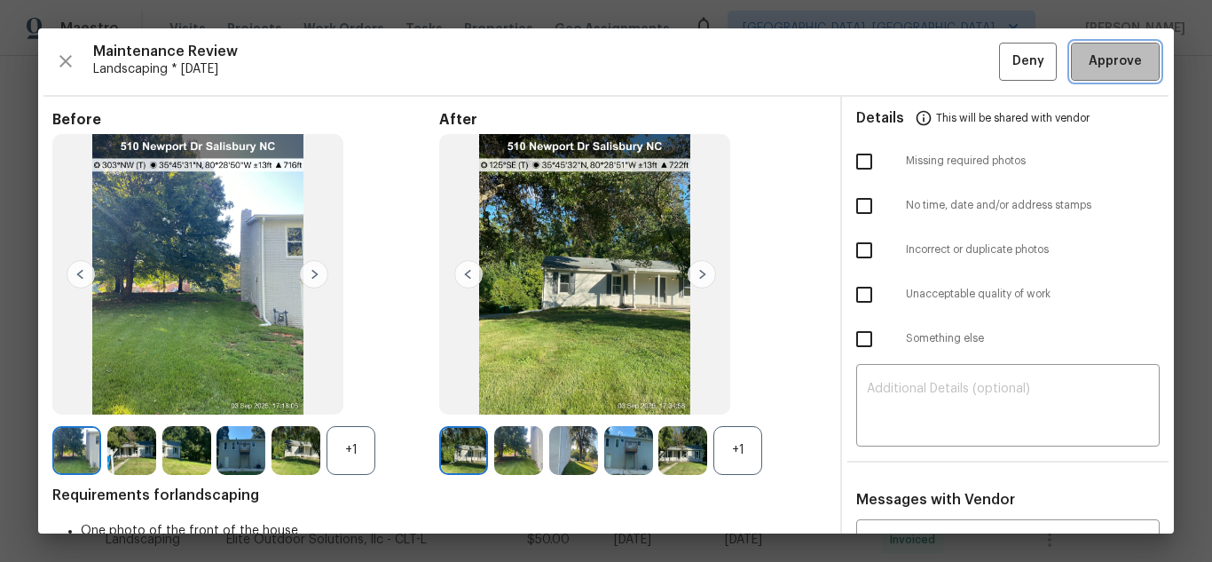
click at [1093, 77] on button "Approve" at bounding box center [1115, 62] width 89 height 38
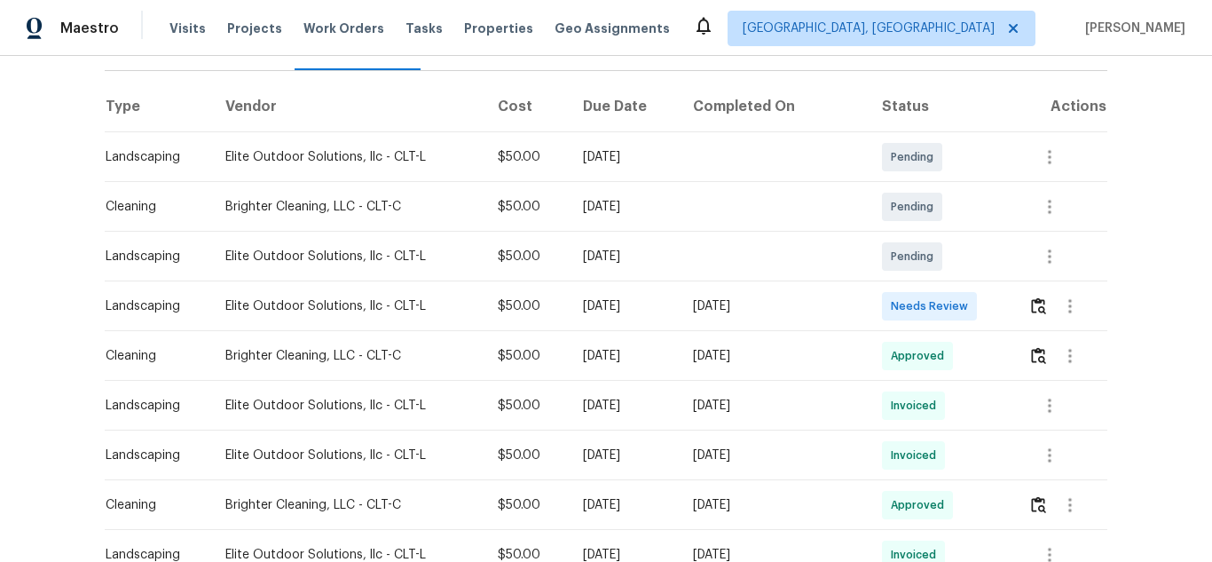
scroll to position [266, 0]
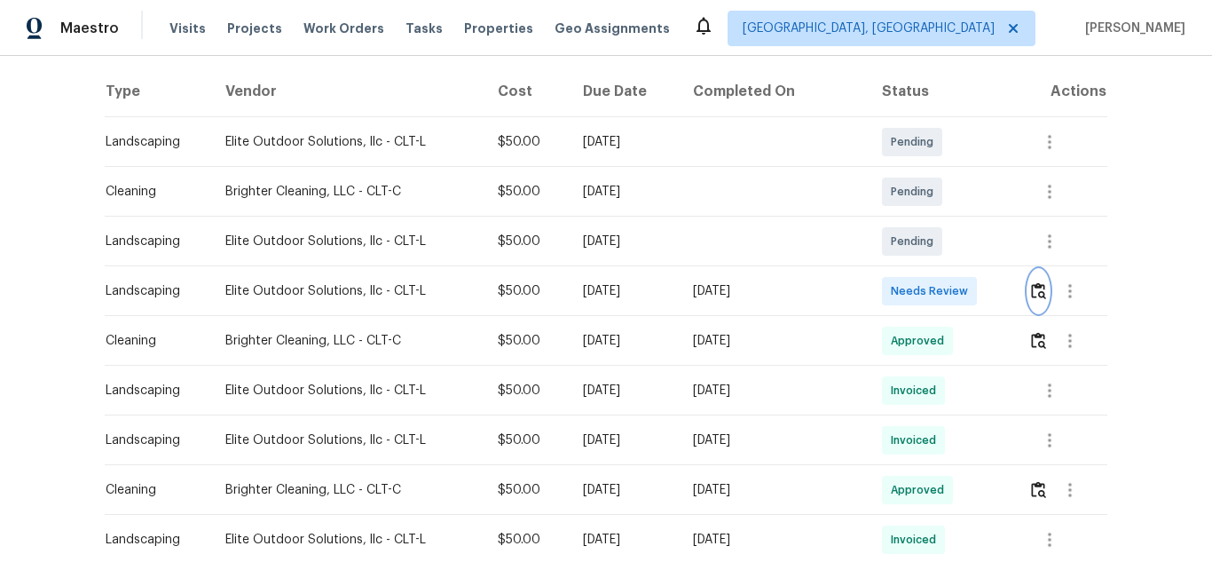
click at [1032, 296] on img "button" at bounding box center [1038, 290] width 15 height 17
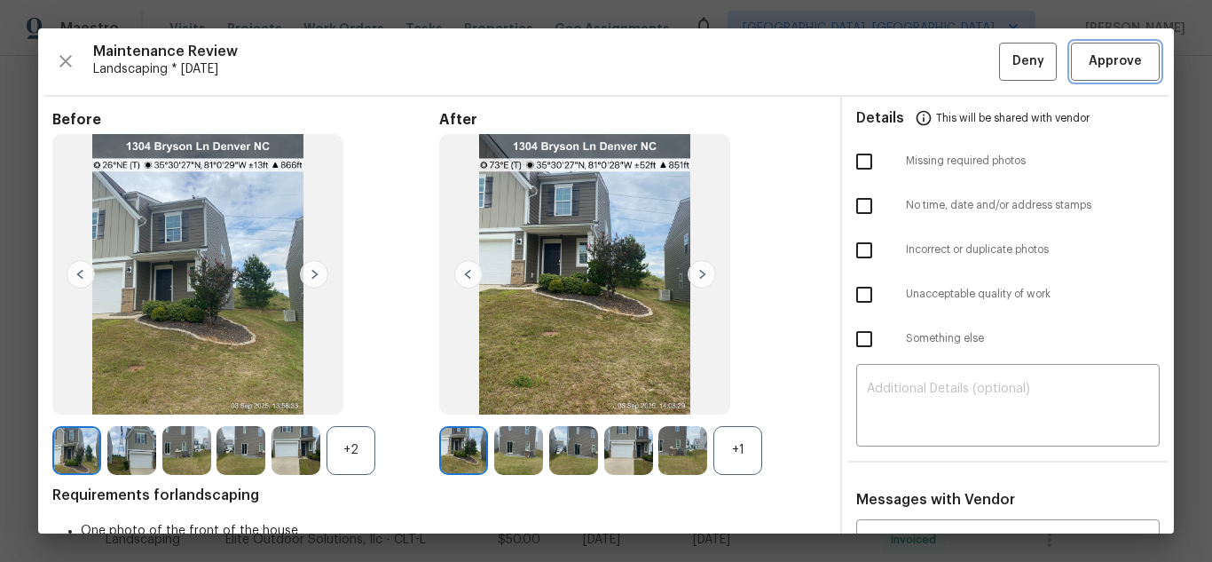
click at [1103, 51] on span "Approve" at bounding box center [1115, 62] width 53 height 22
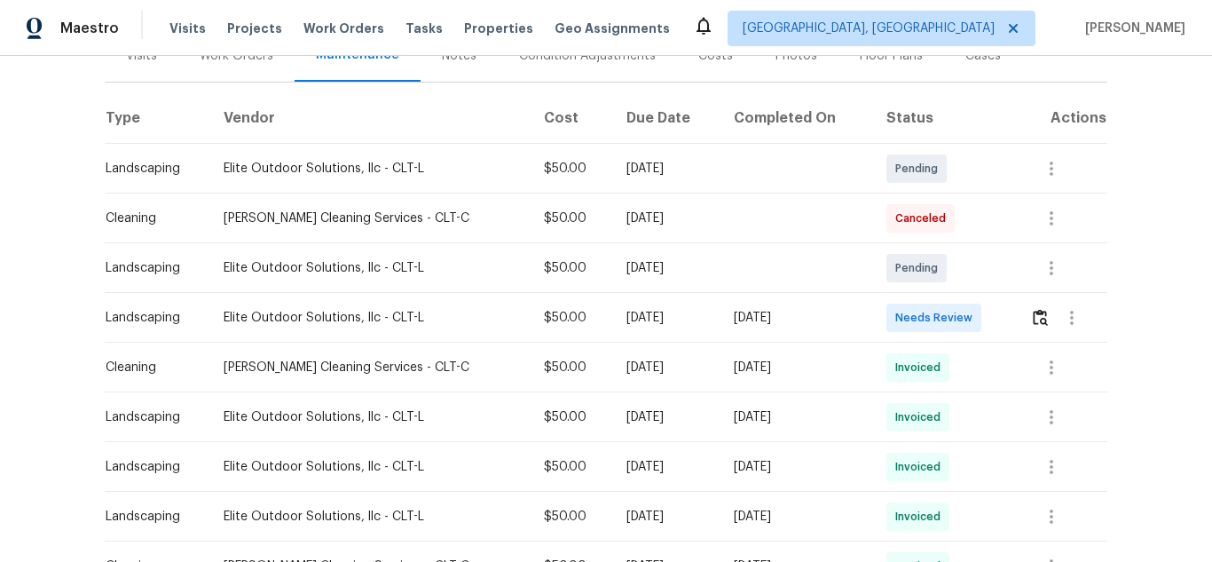
scroll to position [266, 0]
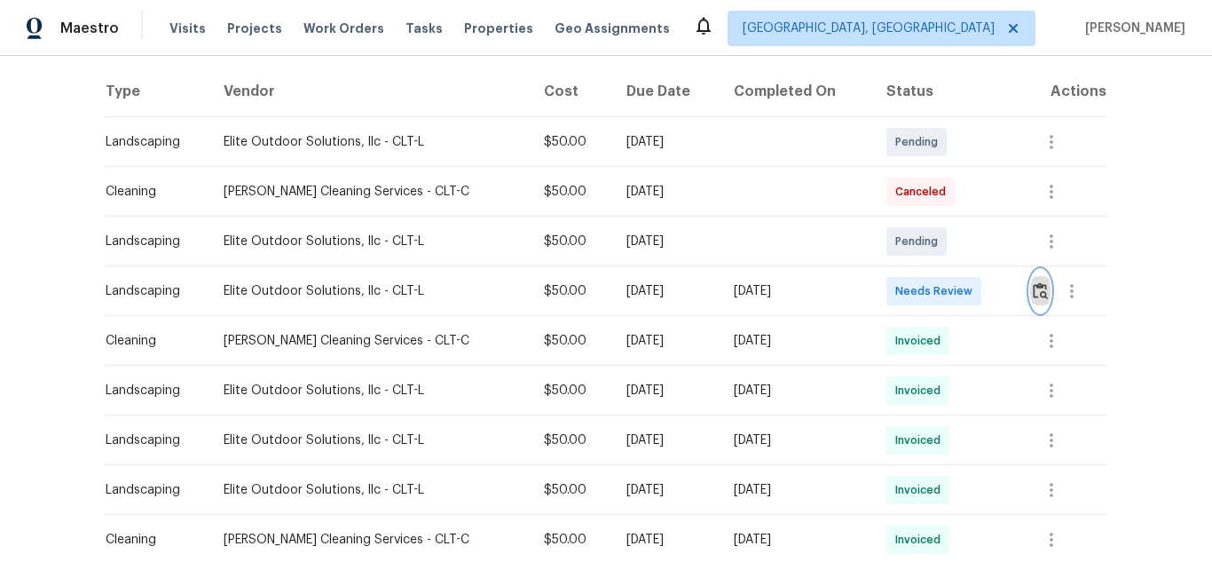
click at [1032, 301] on button "button" at bounding box center [1040, 291] width 20 height 43
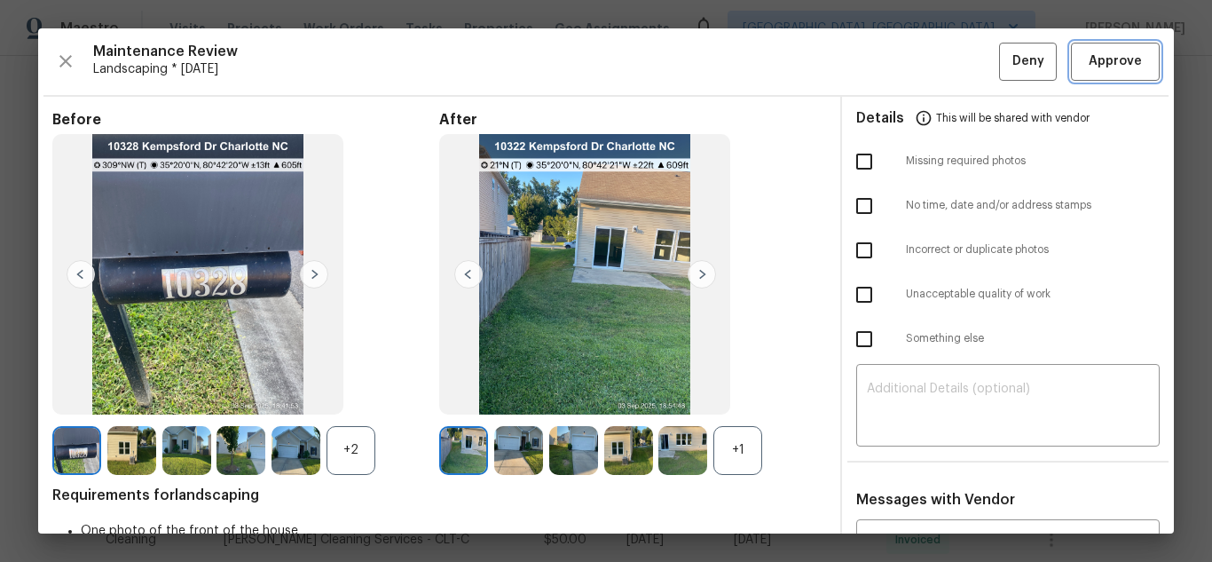
click at [1100, 51] on span "Approve" at bounding box center [1115, 62] width 53 height 22
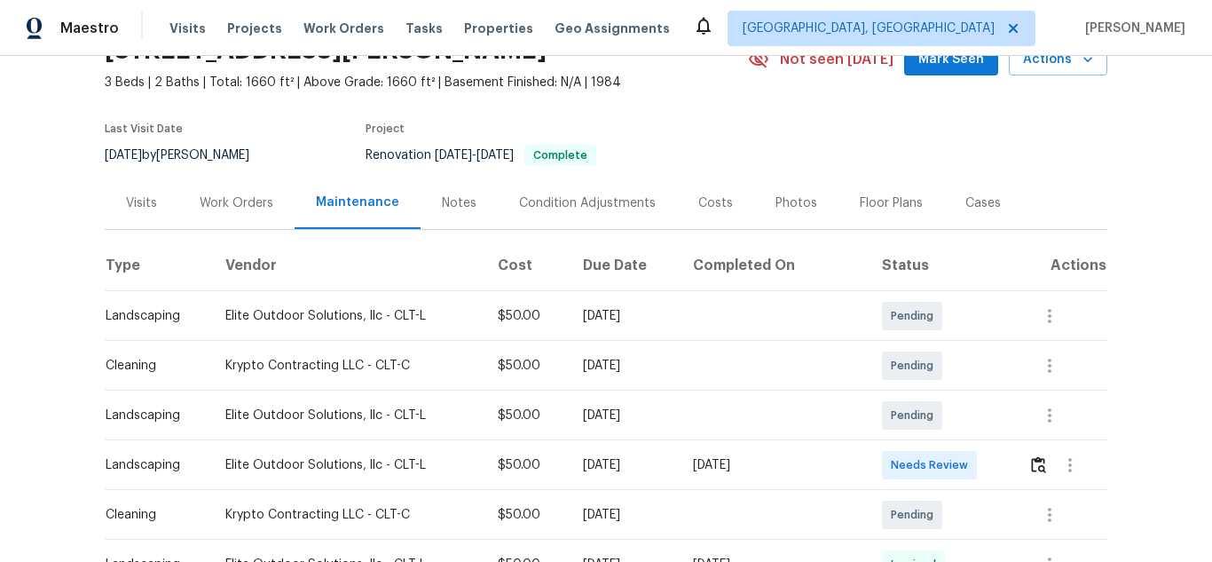
scroll to position [177, 0]
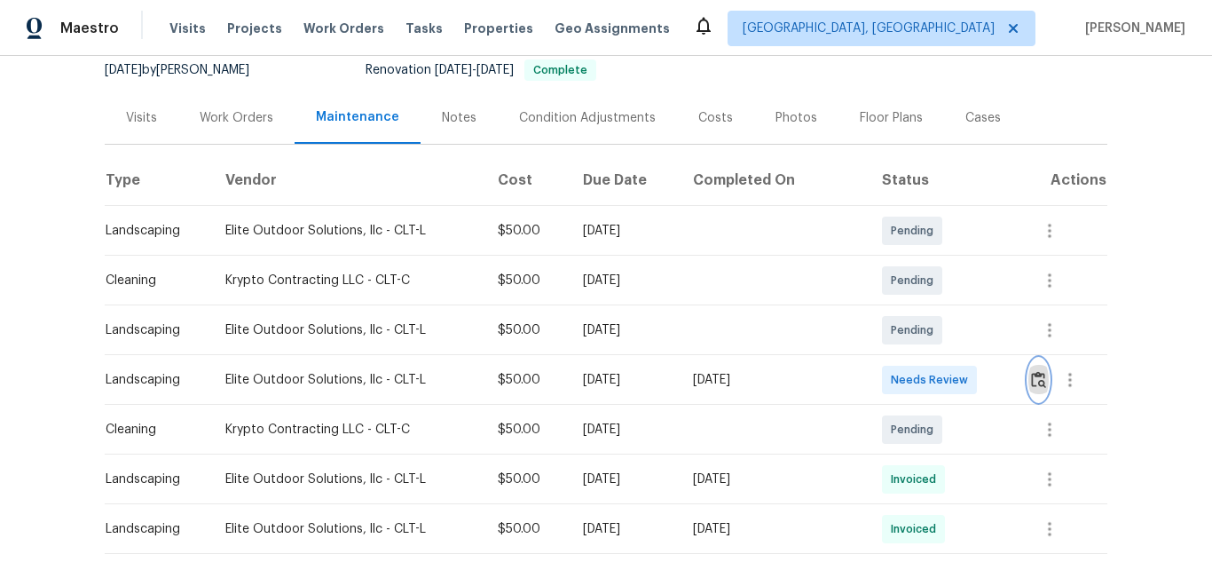
click at [1031, 380] on img "button" at bounding box center [1038, 379] width 15 height 17
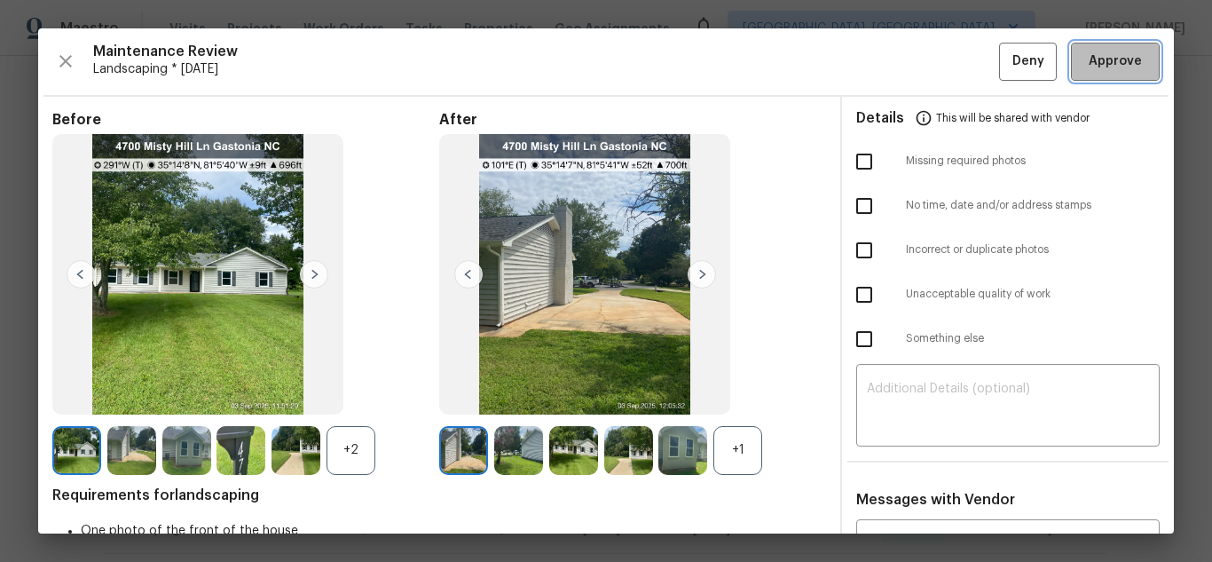
click at [1089, 59] on span "Approve" at bounding box center [1115, 62] width 53 height 22
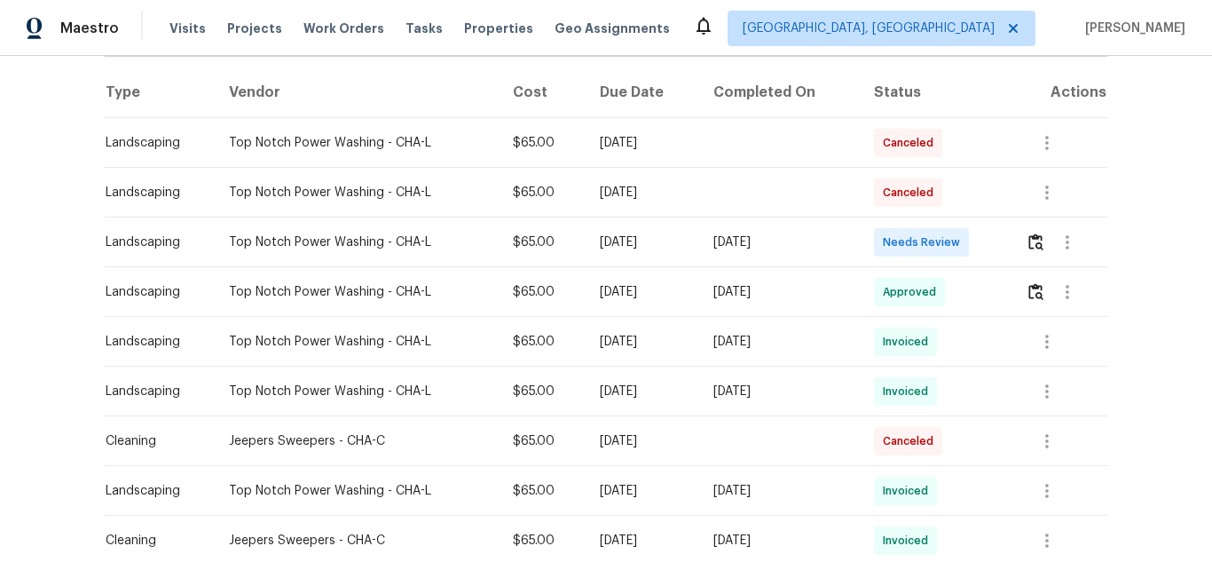
scroll to position [266, 0]
click at [1029, 239] on img "button" at bounding box center [1035, 240] width 15 height 17
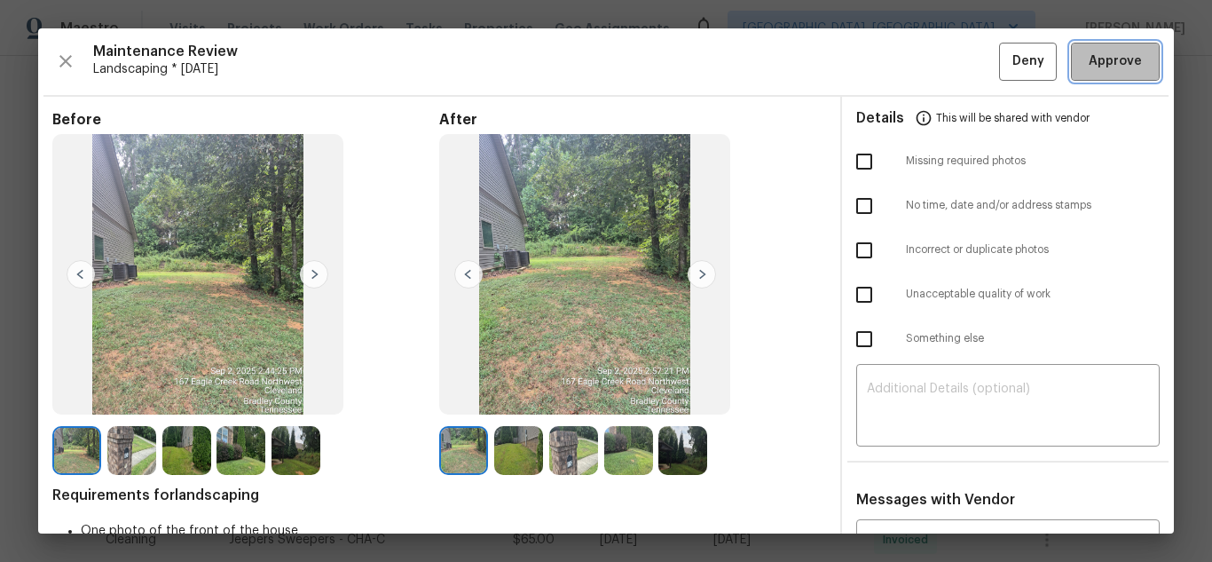
click at [1093, 70] on span "Approve" at bounding box center [1115, 62] width 53 height 22
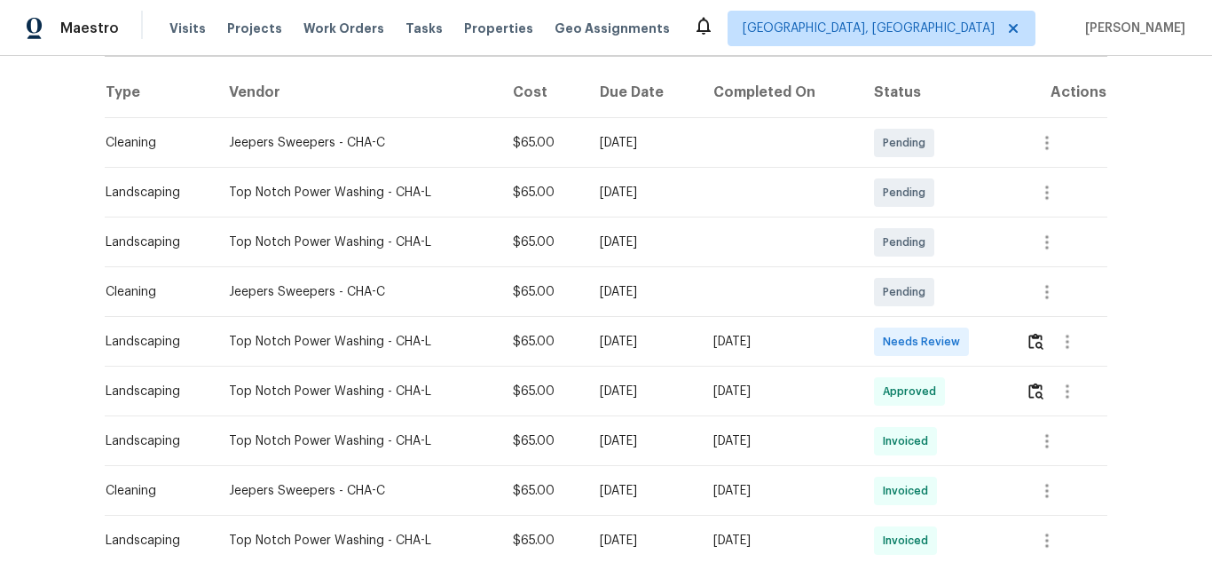
scroll to position [266, 0]
click at [1028, 342] on img "button" at bounding box center [1035, 340] width 15 height 17
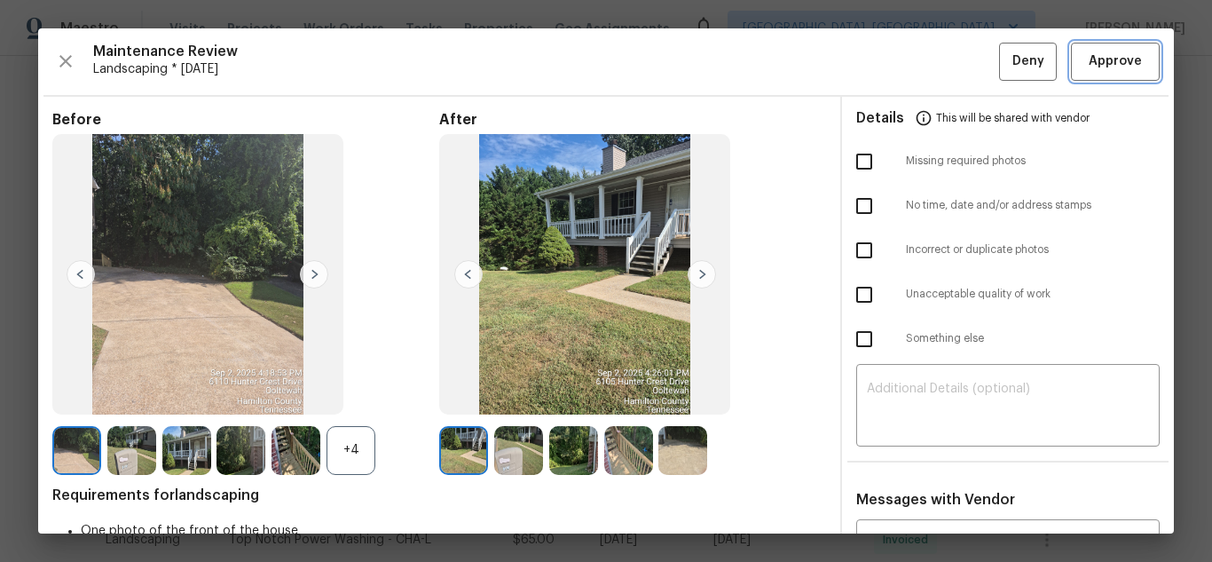
click at [1113, 53] on span "Approve" at bounding box center [1115, 62] width 53 height 22
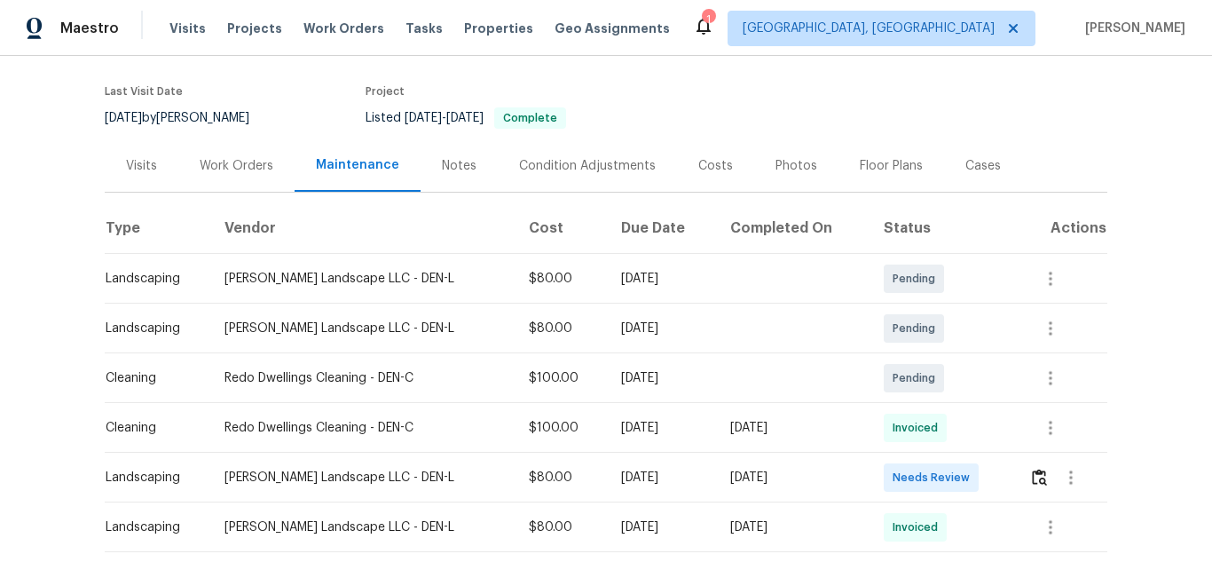
scroll to position [266, 0]
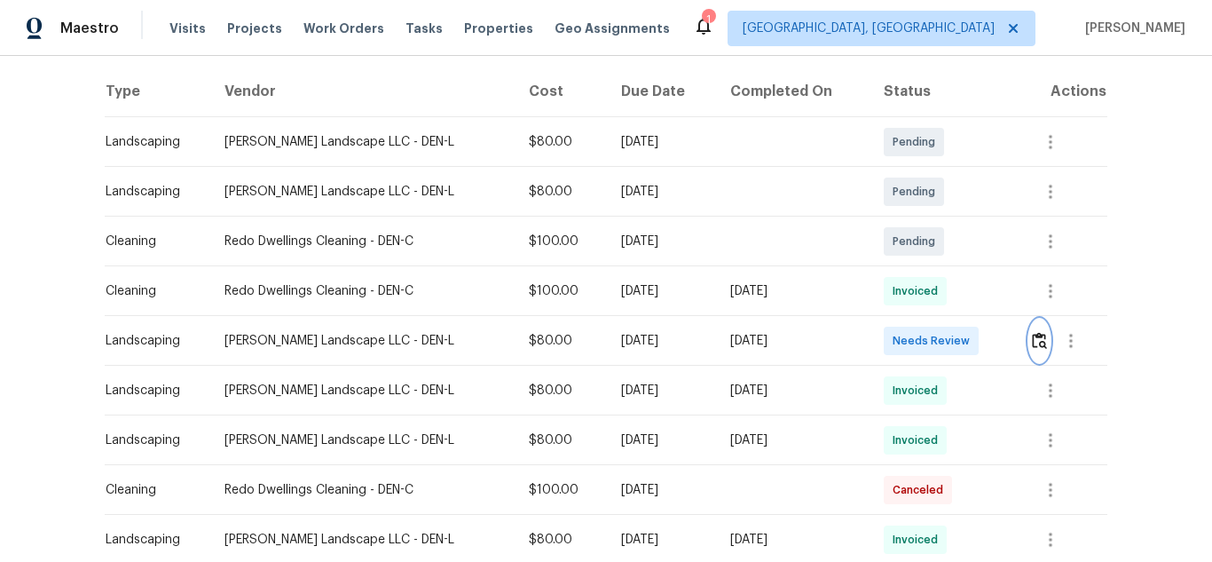
click at [1032, 341] on img "button" at bounding box center [1039, 340] width 15 height 17
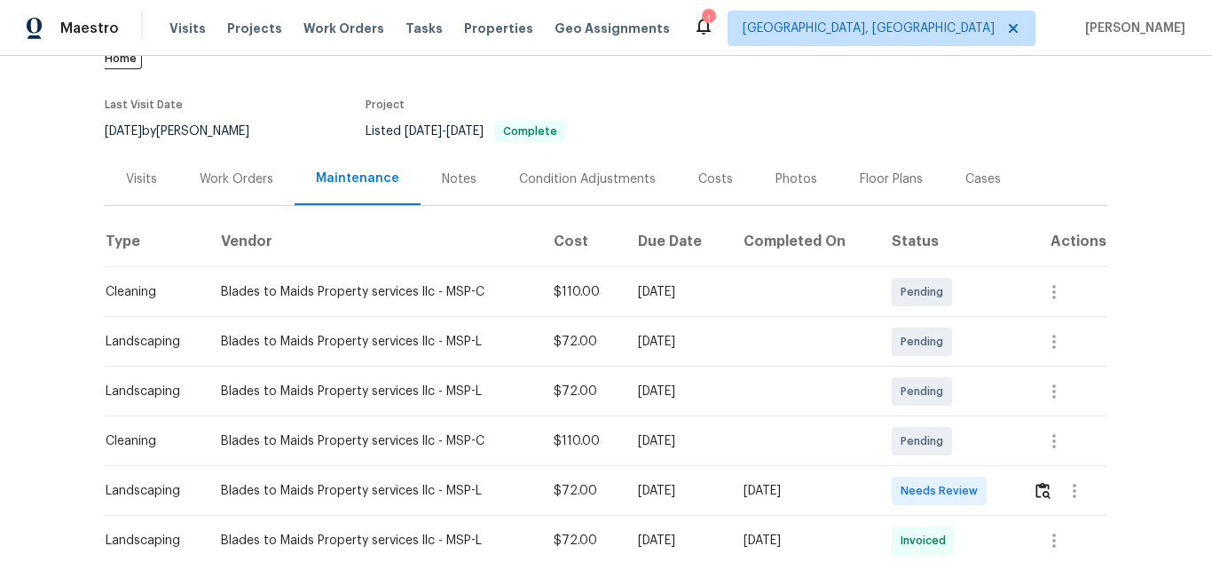
scroll to position [266, 0]
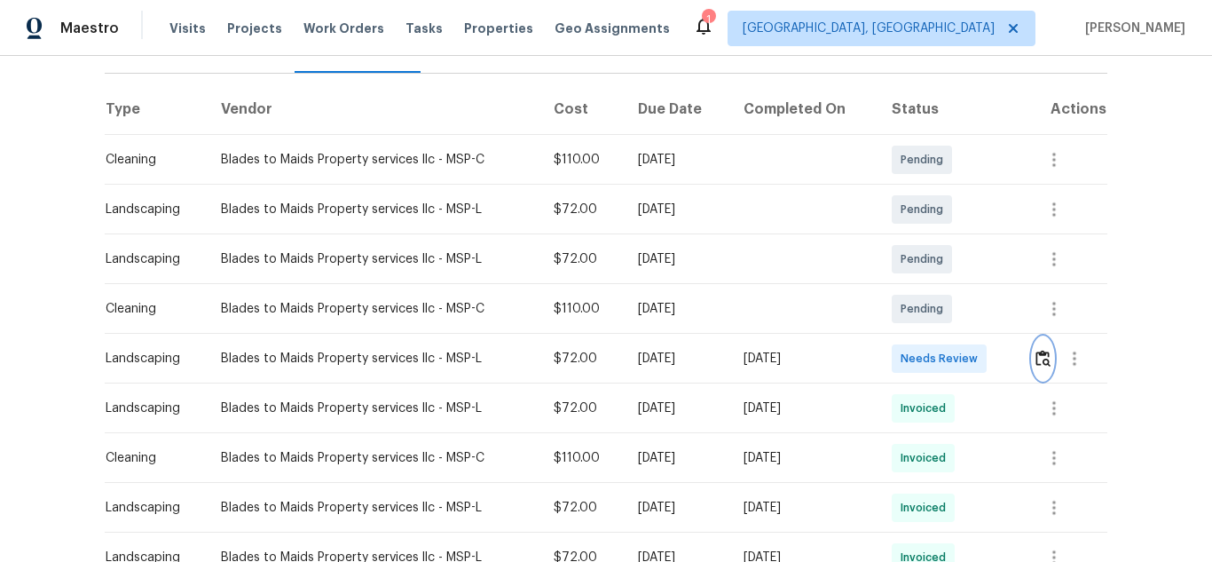
click at [1044, 350] on img "button" at bounding box center [1042, 358] width 15 height 17
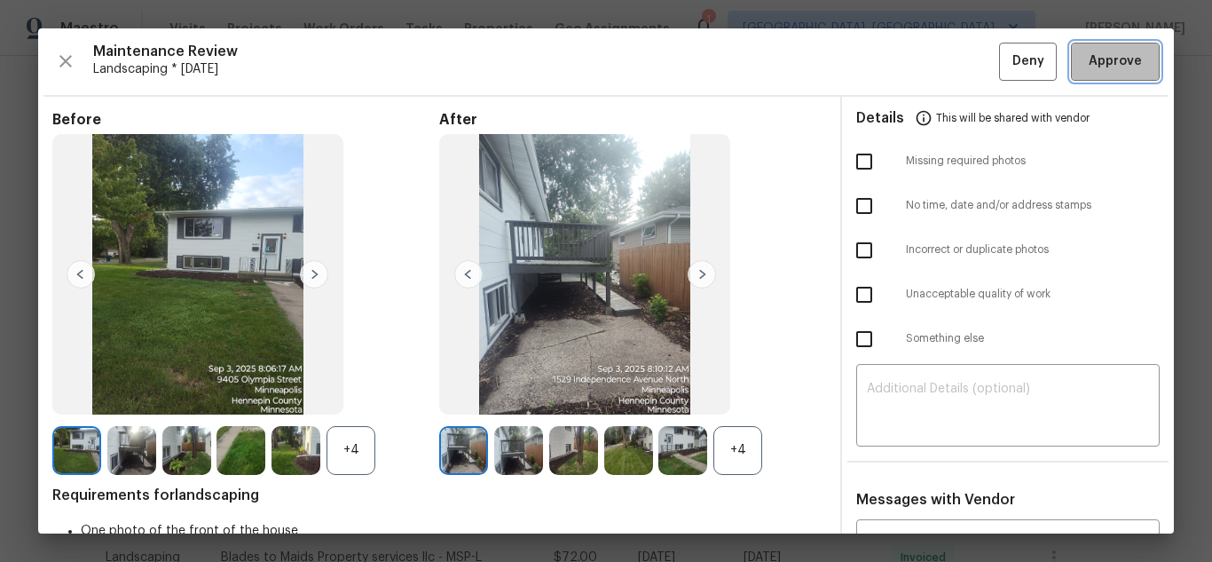
click at [1105, 68] on span "Approve" at bounding box center [1115, 62] width 53 height 22
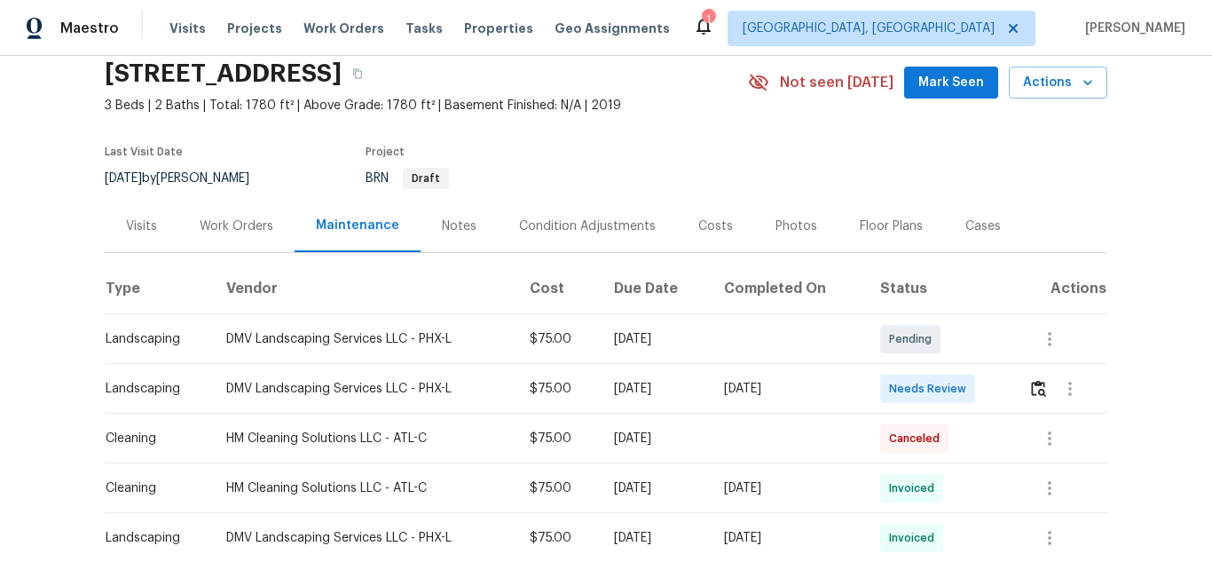
scroll to position [177, 0]
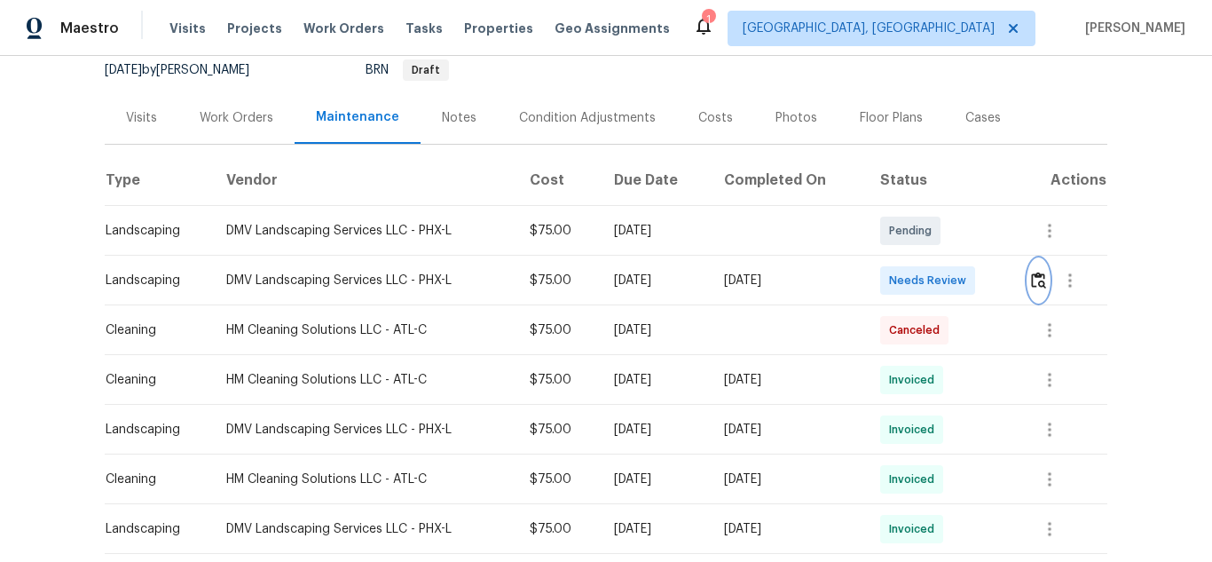
click at [1034, 288] on img "button" at bounding box center [1038, 279] width 15 height 17
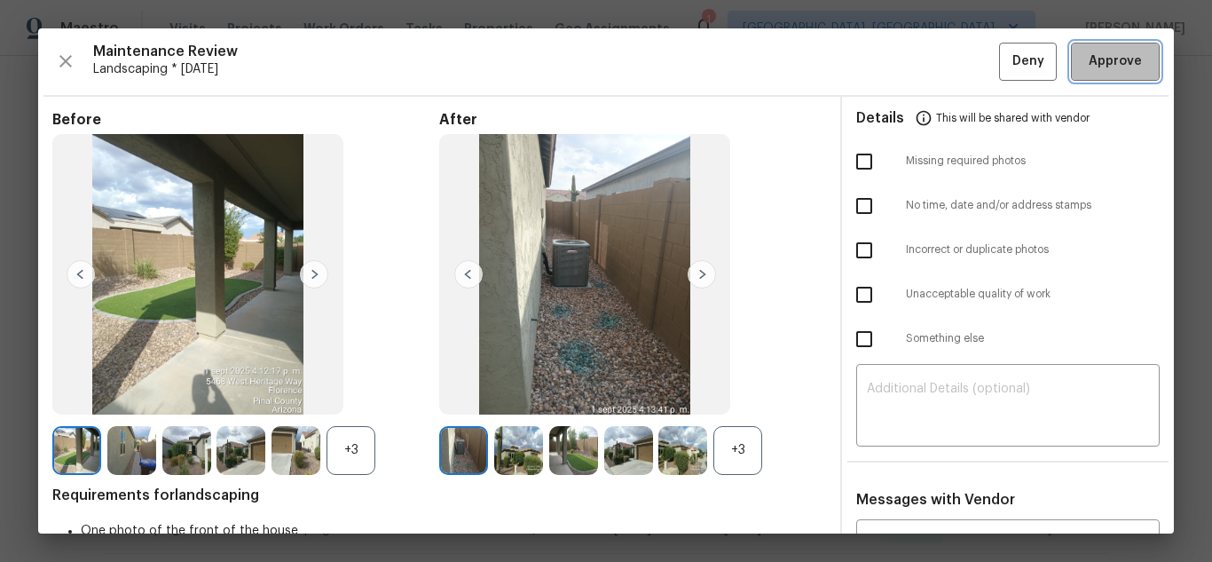
click at [1131, 69] on span "Approve" at bounding box center [1115, 62] width 60 height 22
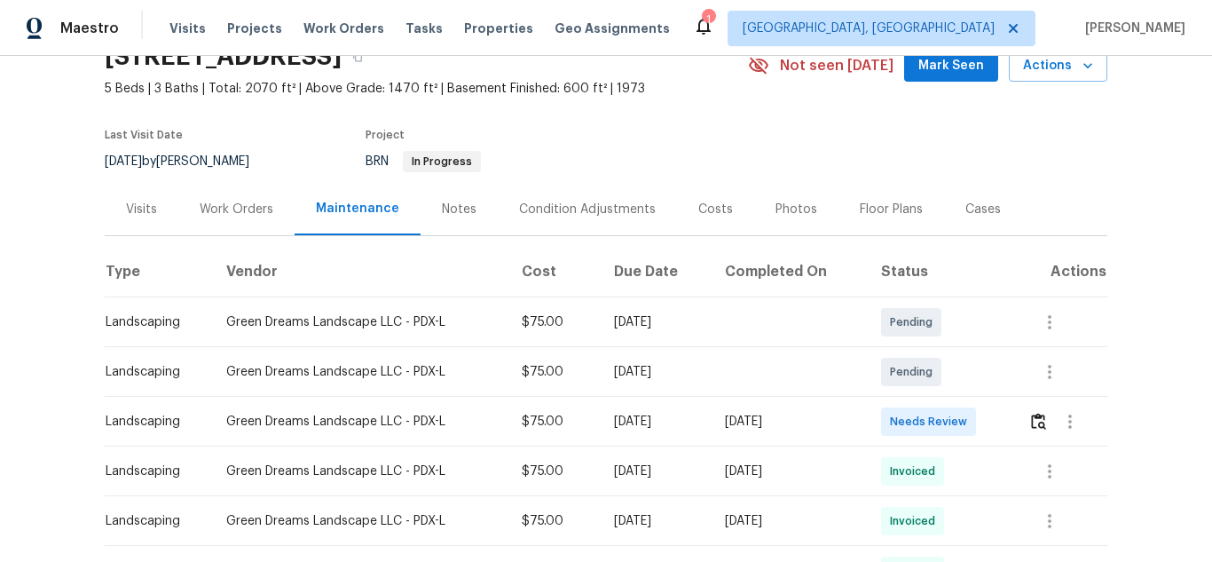
scroll to position [177, 0]
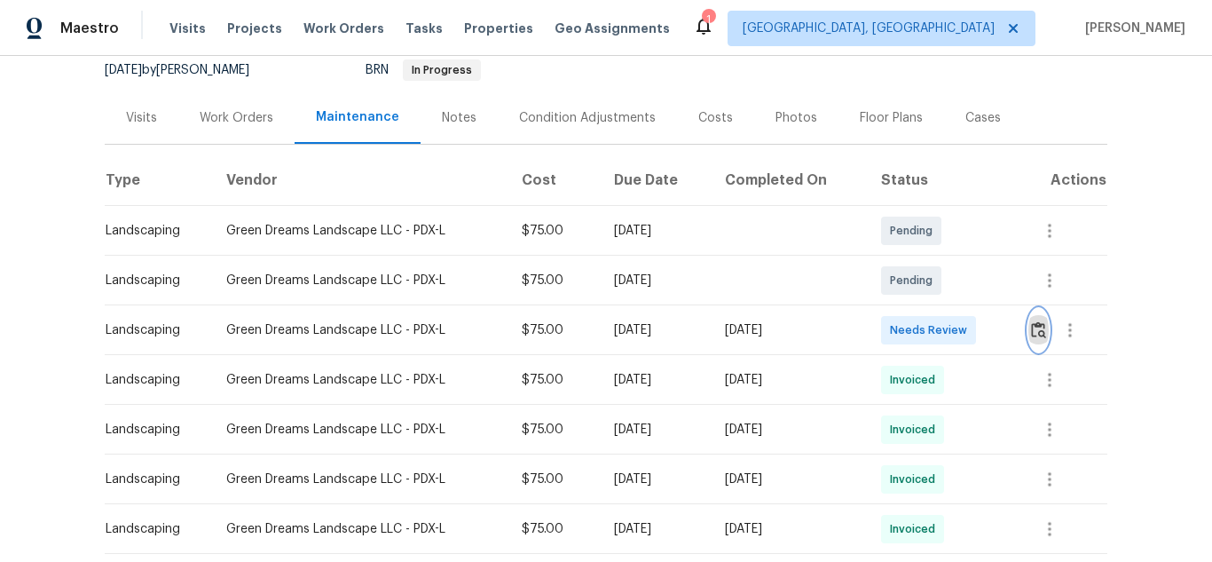
click at [1028, 335] on button "button" at bounding box center [1038, 330] width 20 height 43
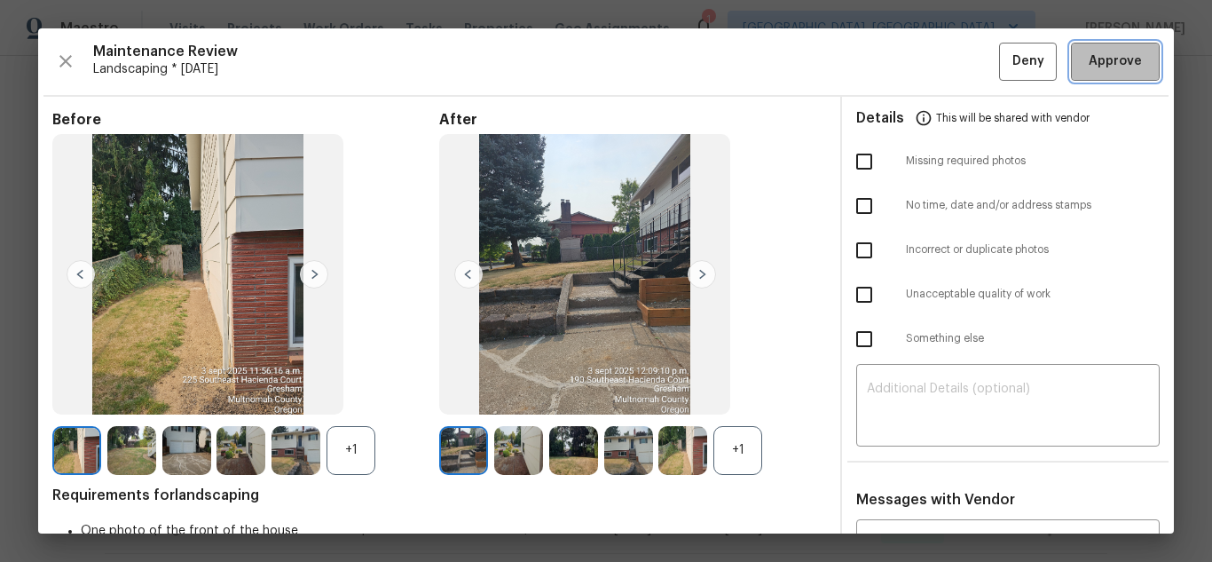
click at [1098, 59] on span "Approve" at bounding box center [1115, 62] width 53 height 22
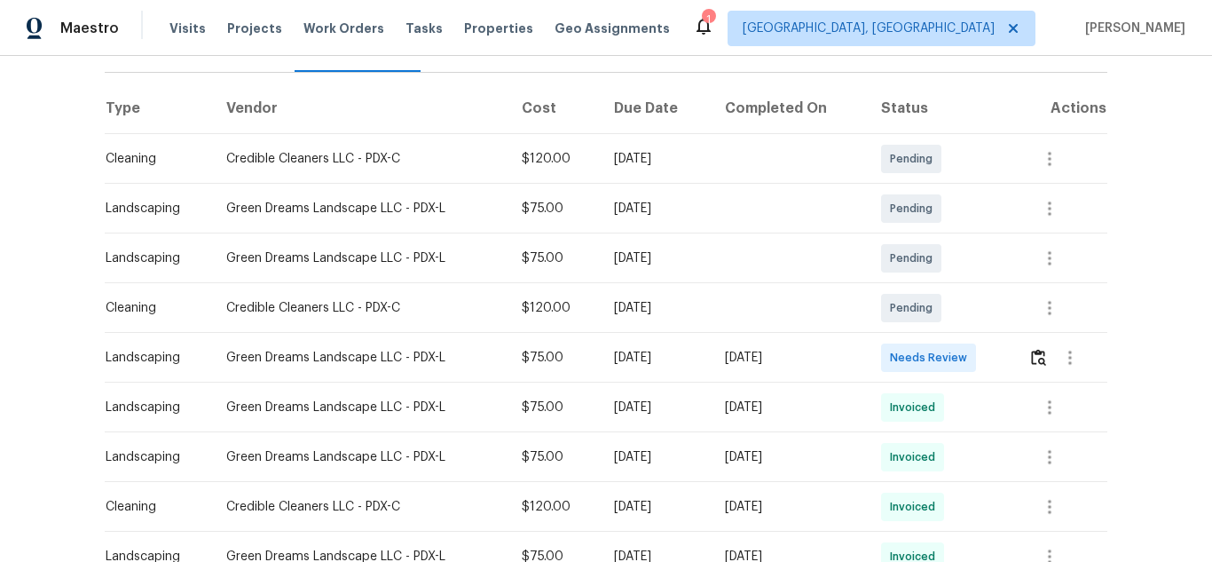
scroll to position [266, 0]
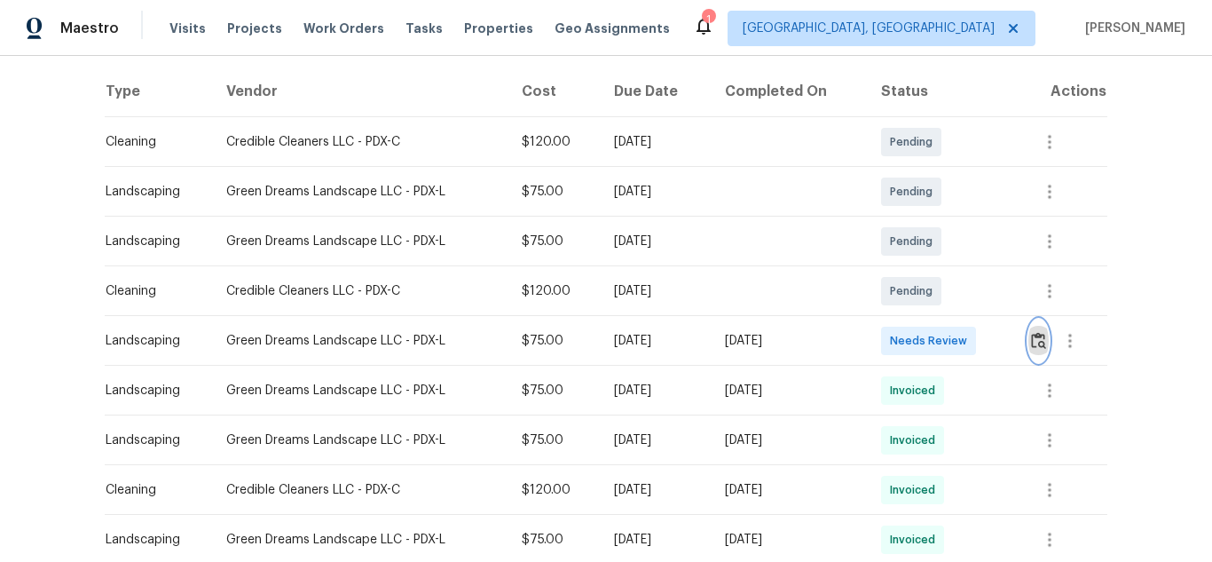
click at [1038, 339] on img "button" at bounding box center [1038, 340] width 15 height 17
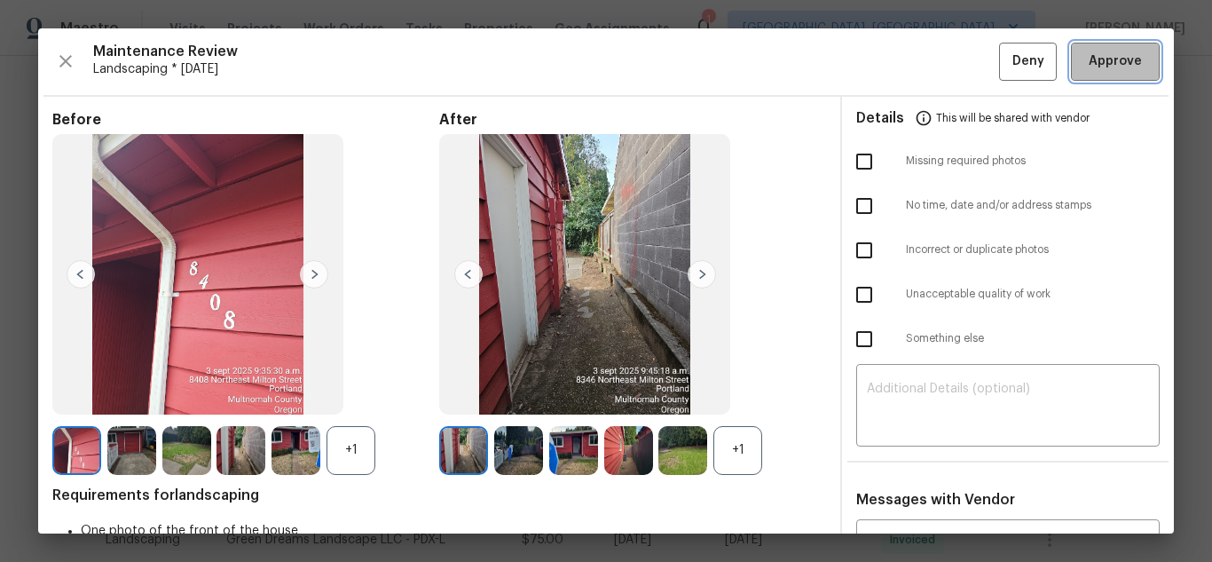
click at [1105, 61] on span "Approve" at bounding box center [1115, 62] width 53 height 22
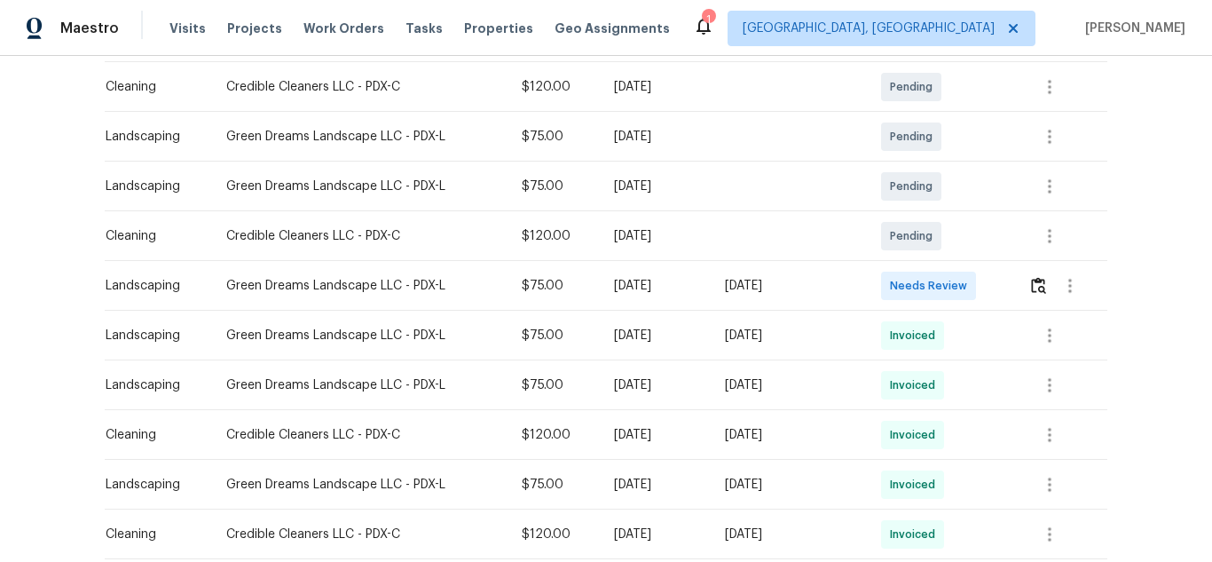
scroll to position [355, 0]
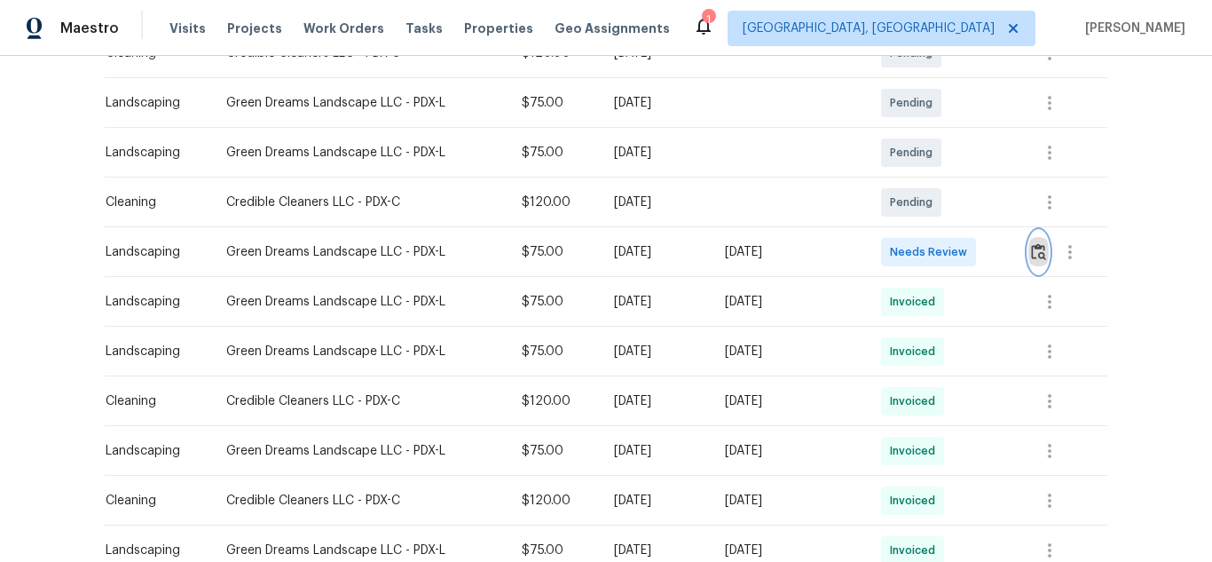
click at [1032, 253] on img "button" at bounding box center [1038, 251] width 15 height 17
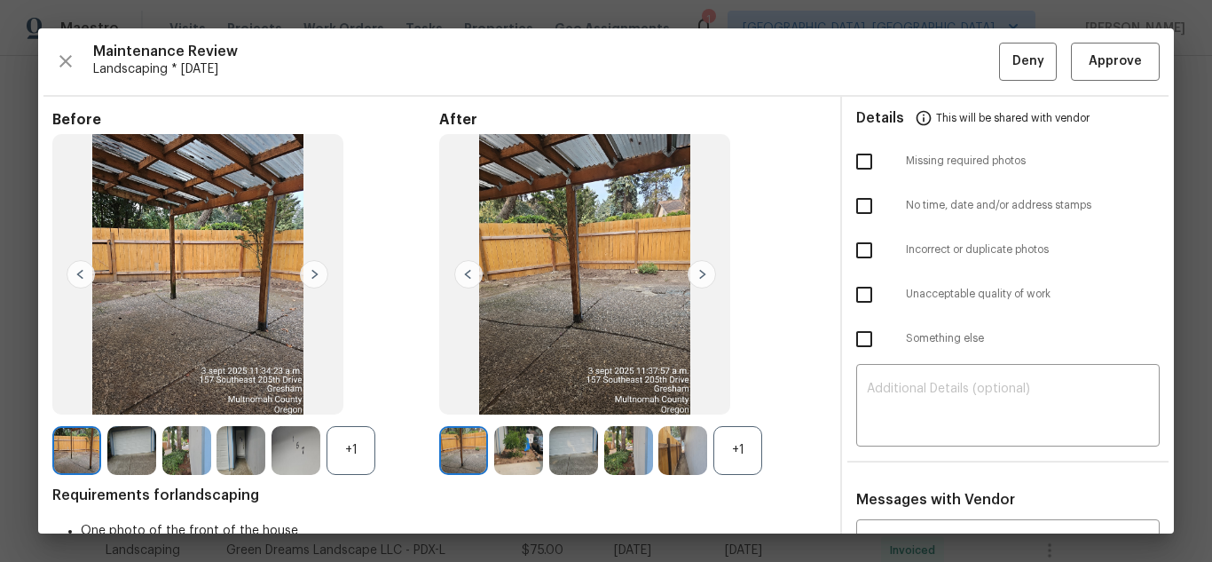
click at [1146, 59] on div "Maintenance Review Landscaping * Tue, Sep 02 Deny Approve Before +1 After +1 Re…" at bounding box center [606, 280] width 1136 height 505
click at [1116, 59] on span "Approve" at bounding box center [1115, 62] width 53 height 22
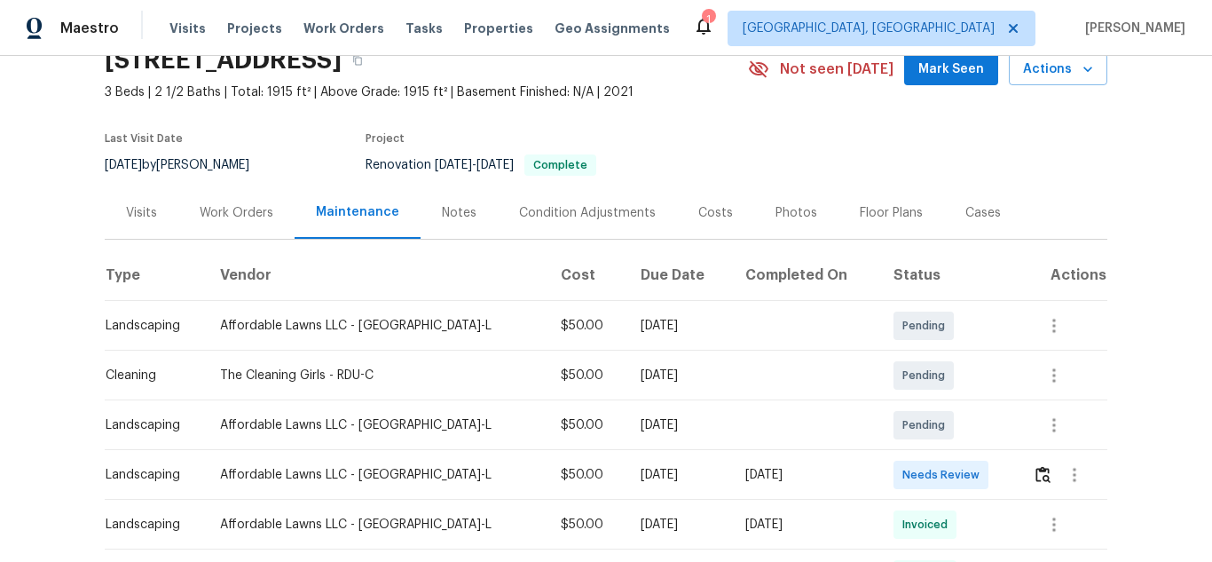
scroll to position [240, 0]
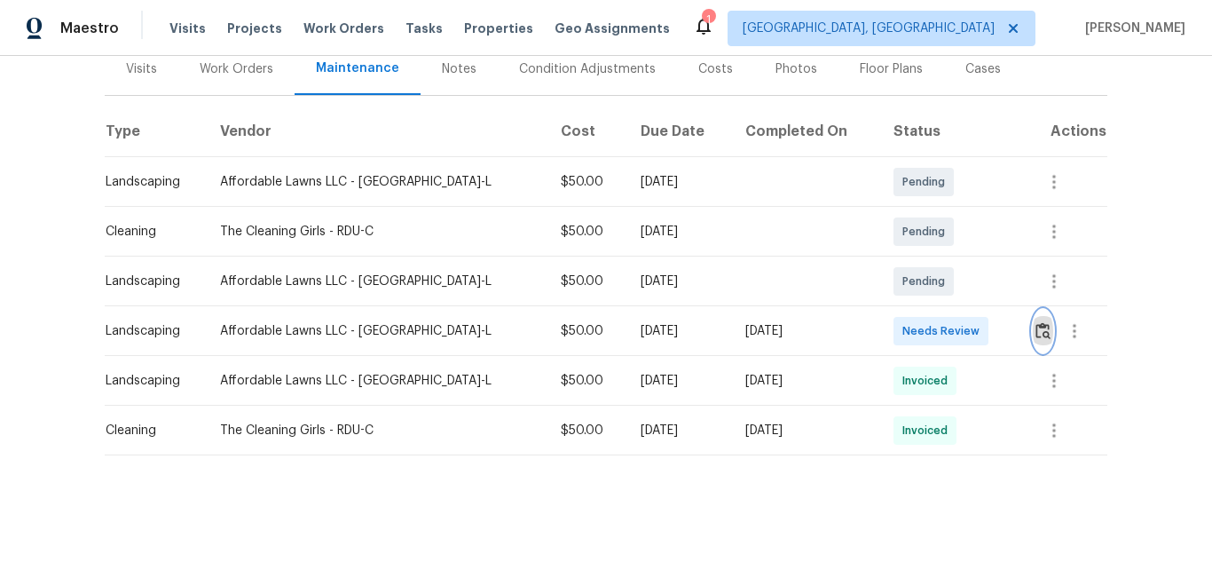
click at [1037, 322] on img "button" at bounding box center [1042, 330] width 15 height 17
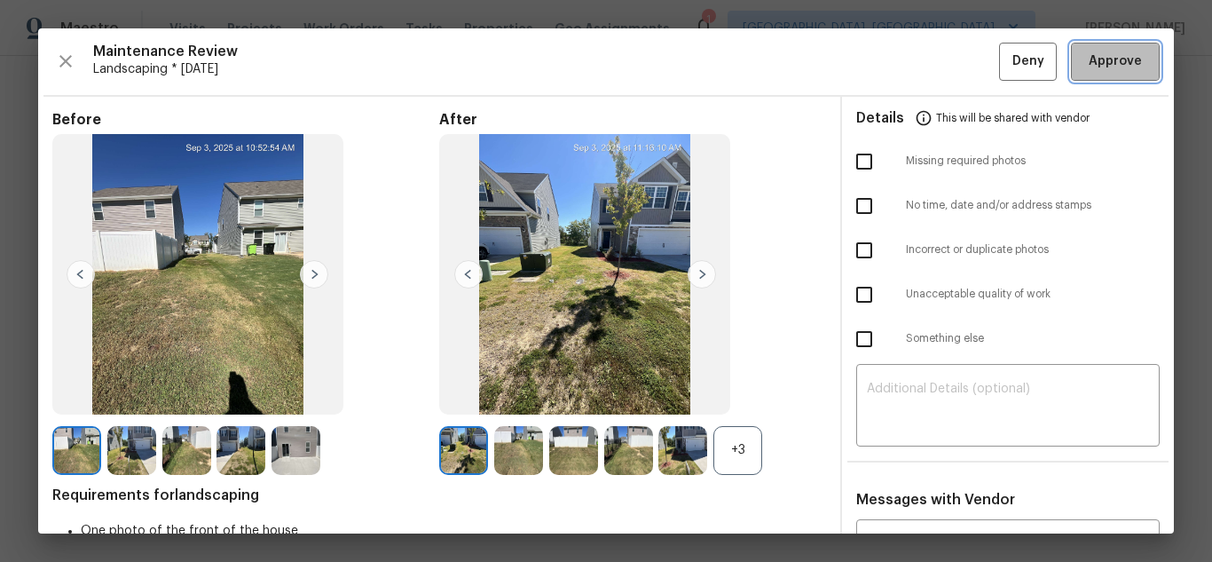
drag, startPoint x: 1083, startPoint y: 65, endPoint x: 848, endPoint y: 55, distance: 235.3
click at [1089, 65] on span "Approve" at bounding box center [1115, 62] width 53 height 22
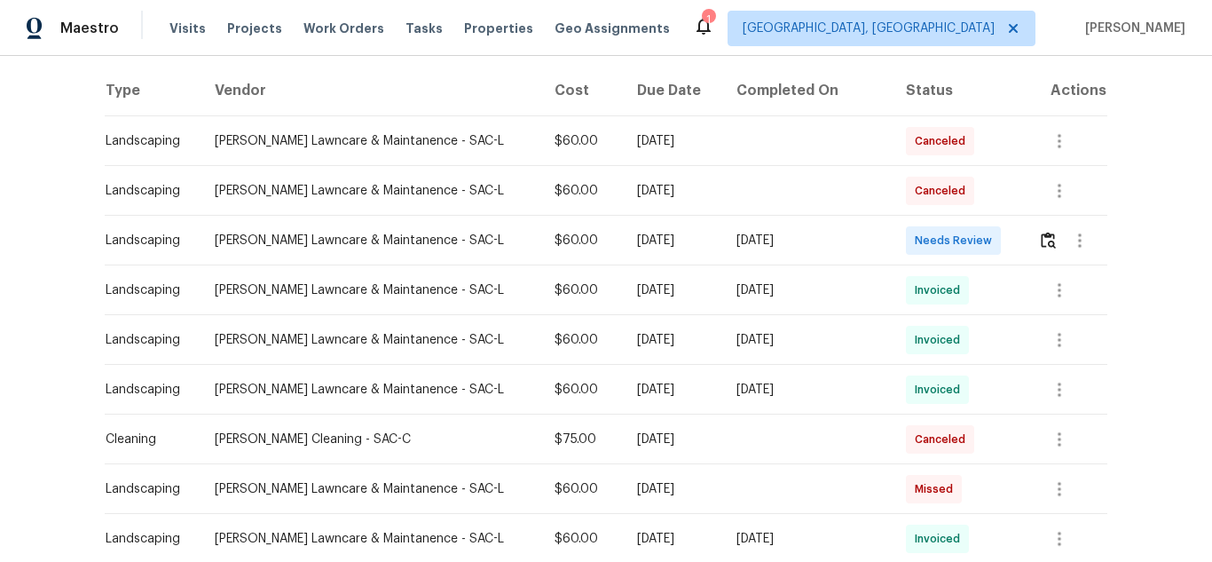
scroll to position [266, 0]
click at [1048, 236] on button "button" at bounding box center [1048, 241] width 20 height 43
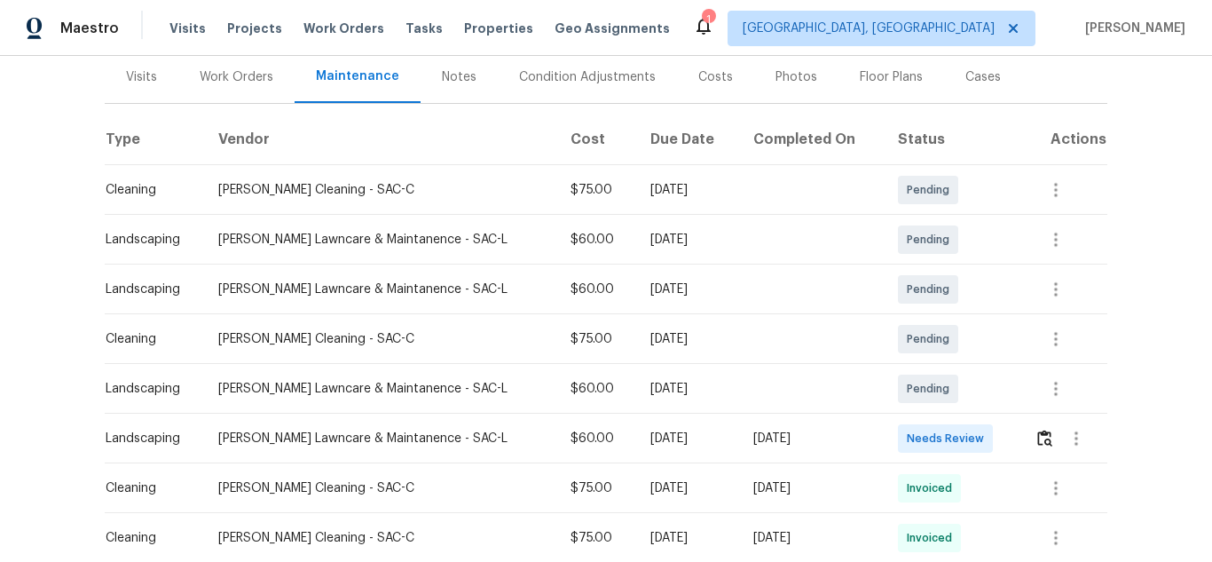
scroll to position [266, 0]
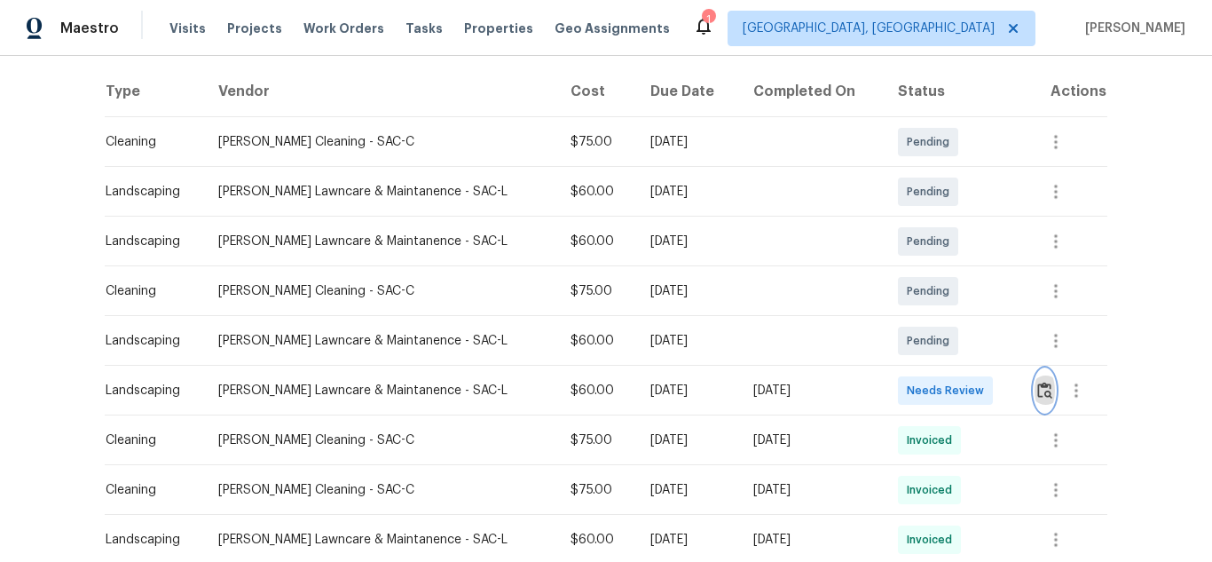
click at [1040, 385] on img "button" at bounding box center [1044, 389] width 15 height 17
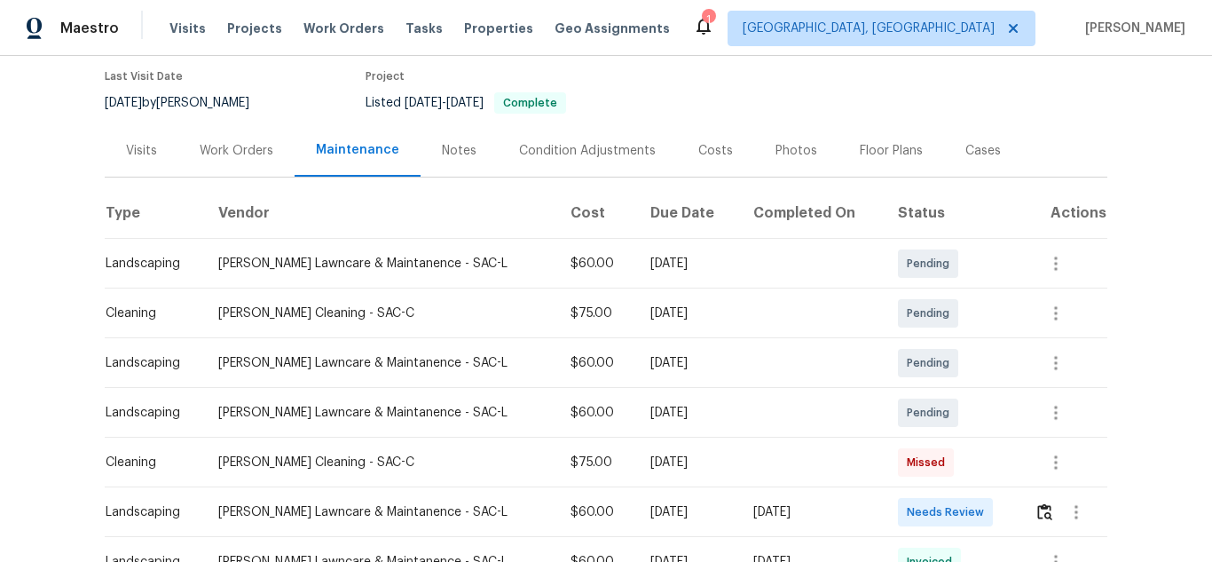
scroll to position [266, 0]
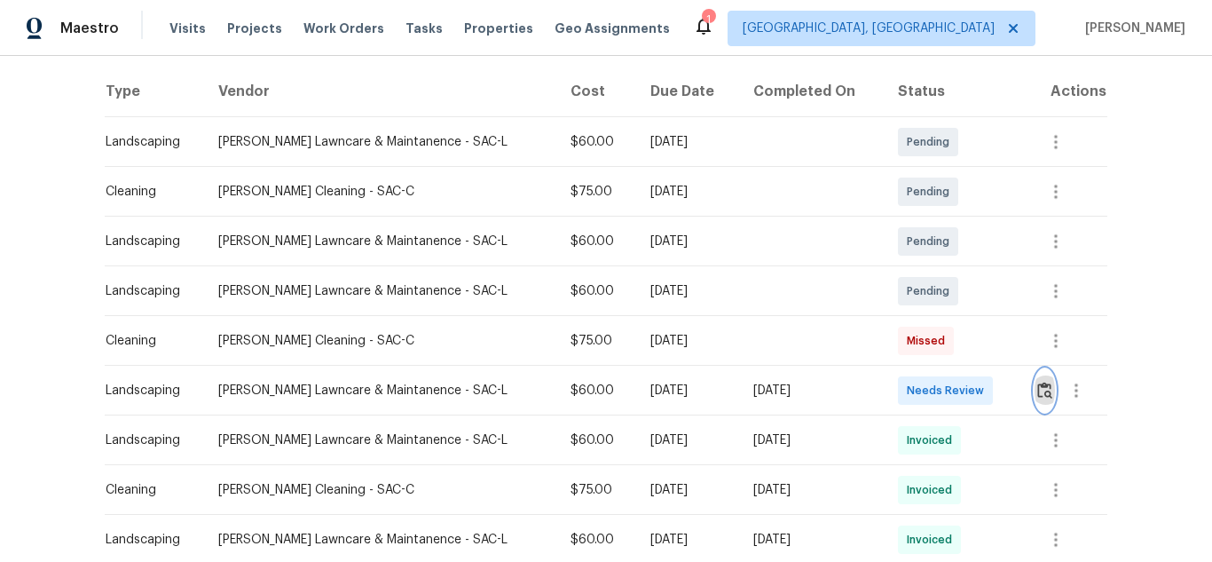
click at [1037, 386] on img "button" at bounding box center [1044, 389] width 15 height 17
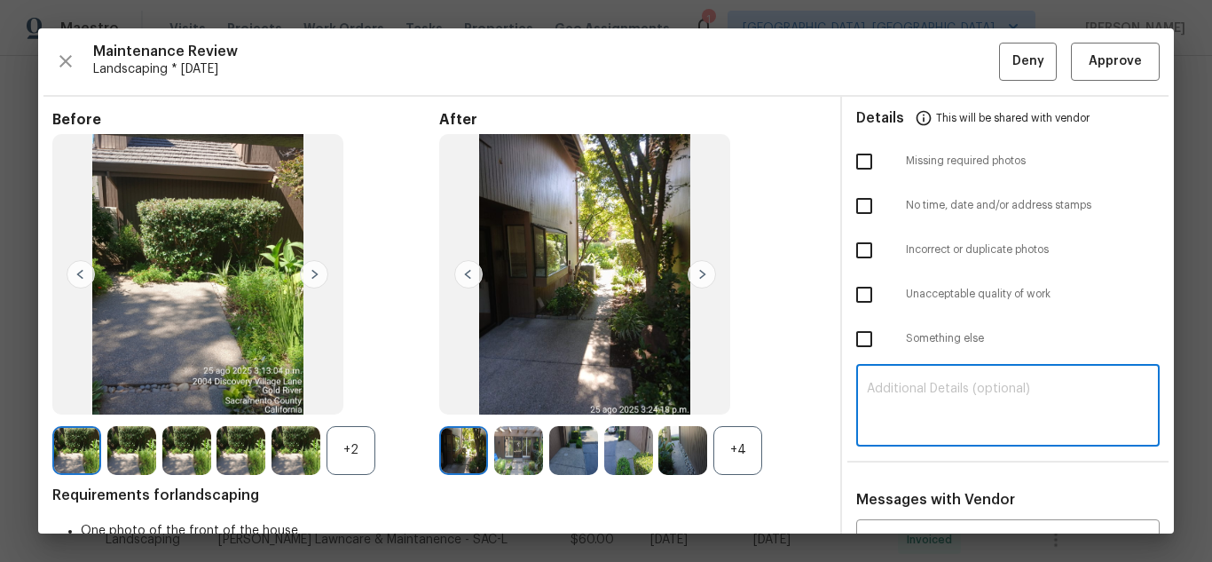
click at [916, 388] on textarea at bounding box center [1008, 407] width 282 height 50
paste textarea "Maintenance Audit Team: Hello! Unfortunately, this landscaping visit completed …"
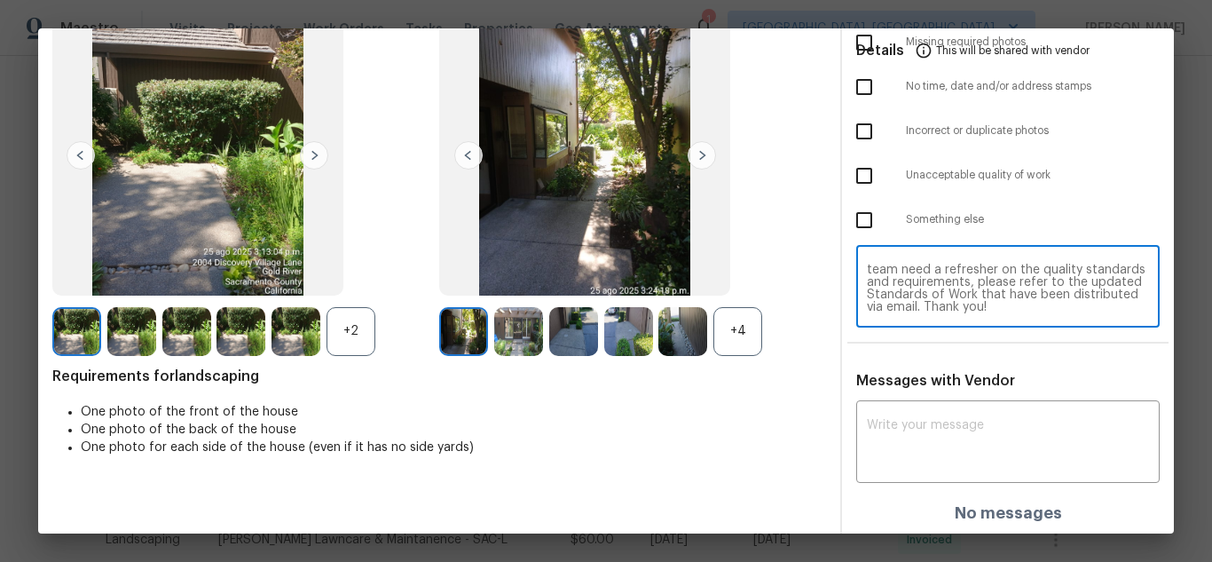
scroll to position [122, 0]
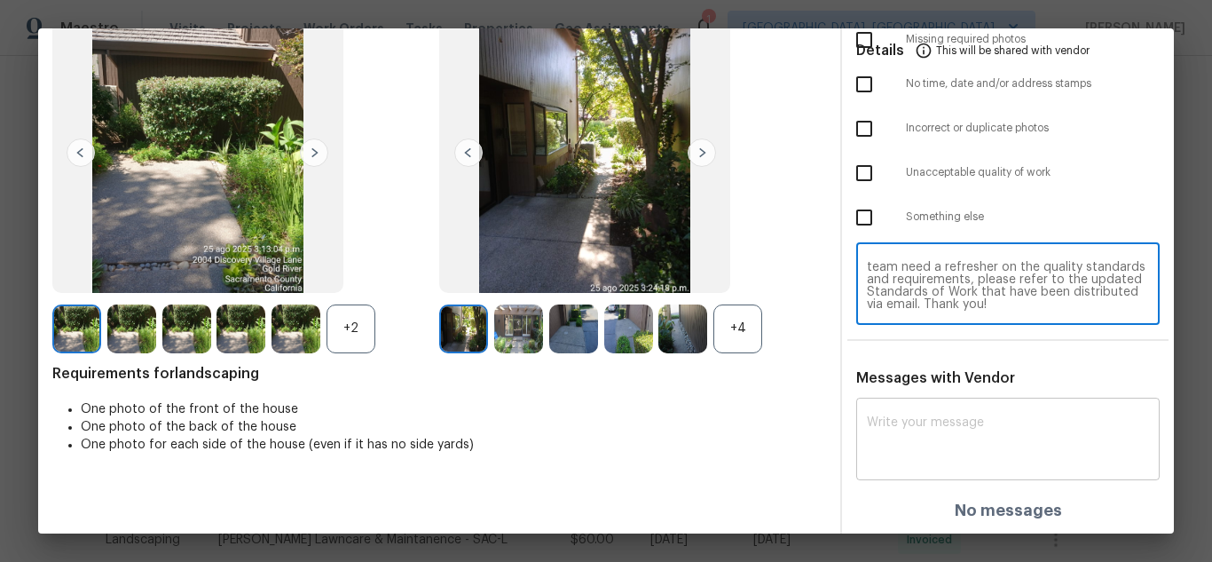
type textarea "Maintenance Audit Team: Hello! Unfortunately, this landscaping visit completed …"
click at [917, 434] on textarea at bounding box center [1008, 441] width 282 height 50
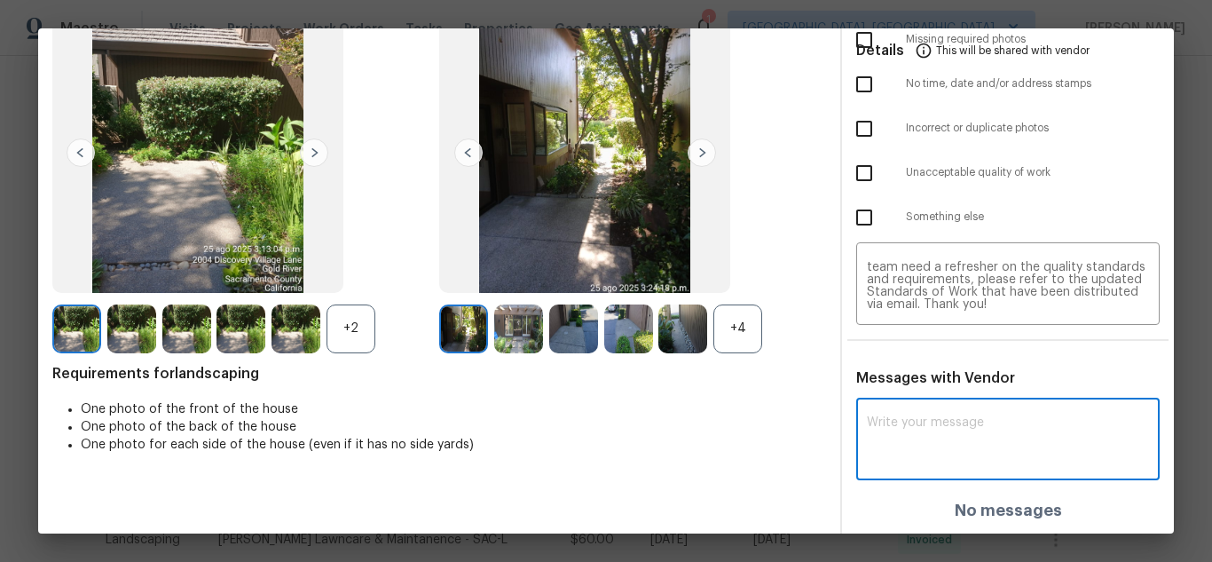
paste textarea "Maintenance Audit Team: Hello! Unfortunately, this landscaping visit completed …"
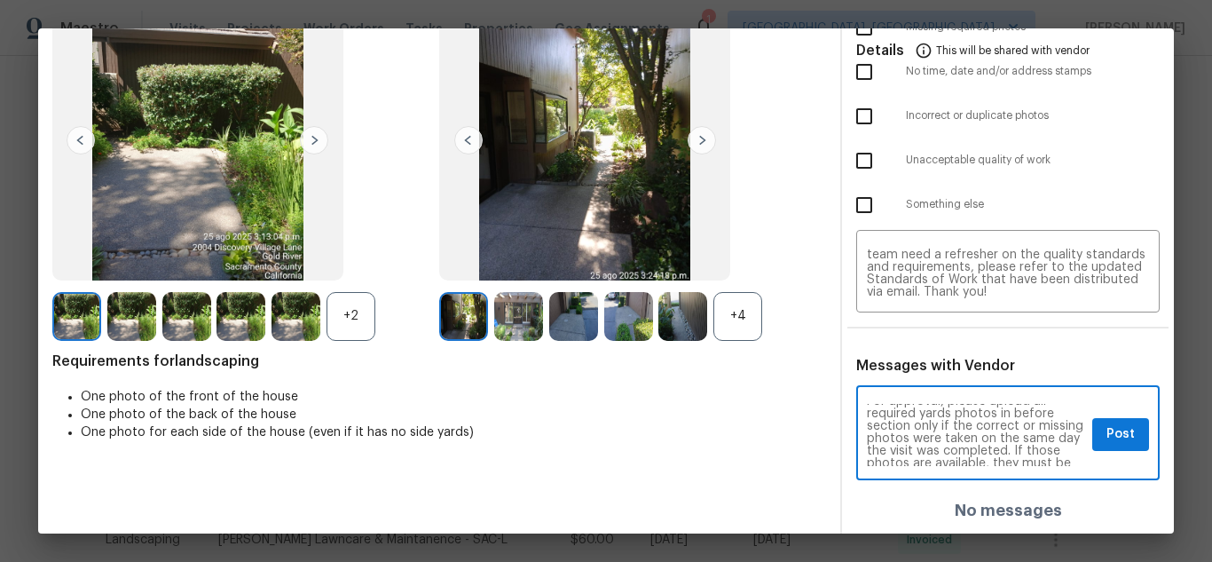
scroll to position [106, 0]
type textarea "Maintenance Audit Team: Hello! Unfortunately, this landscaping visit completed …"
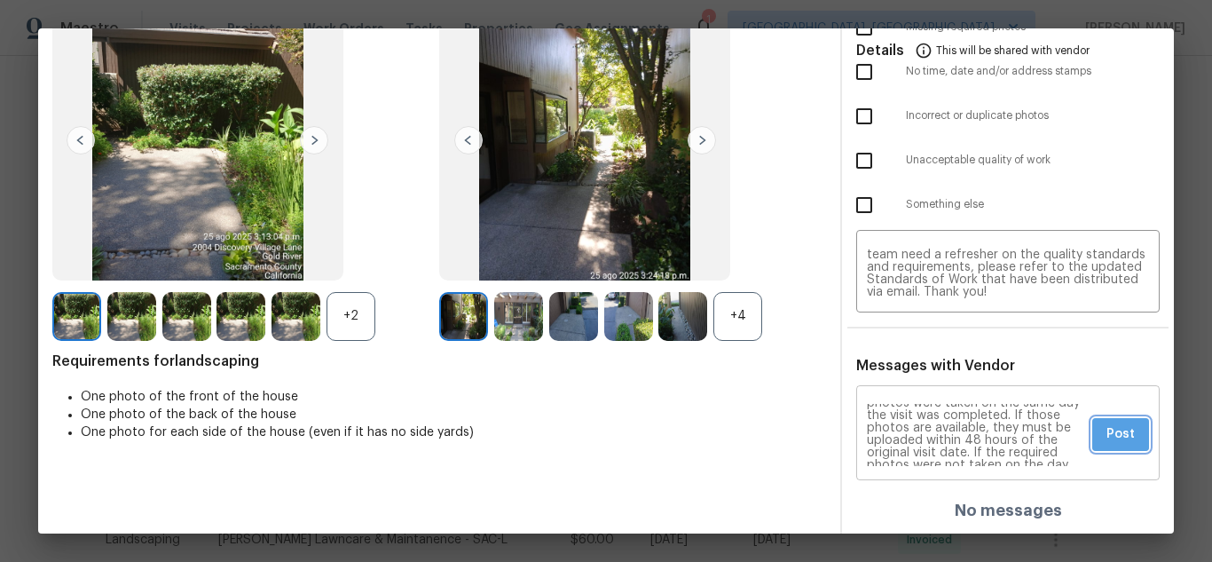
click at [1106, 434] on span "Post" at bounding box center [1120, 434] width 28 height 22
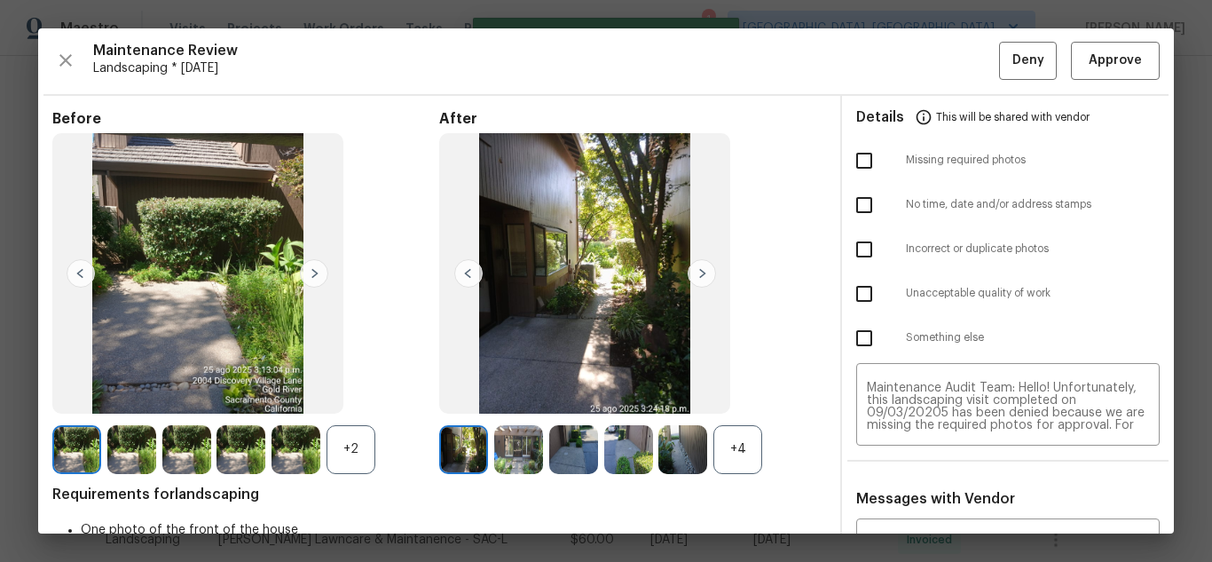
scroll to position [0, 0]
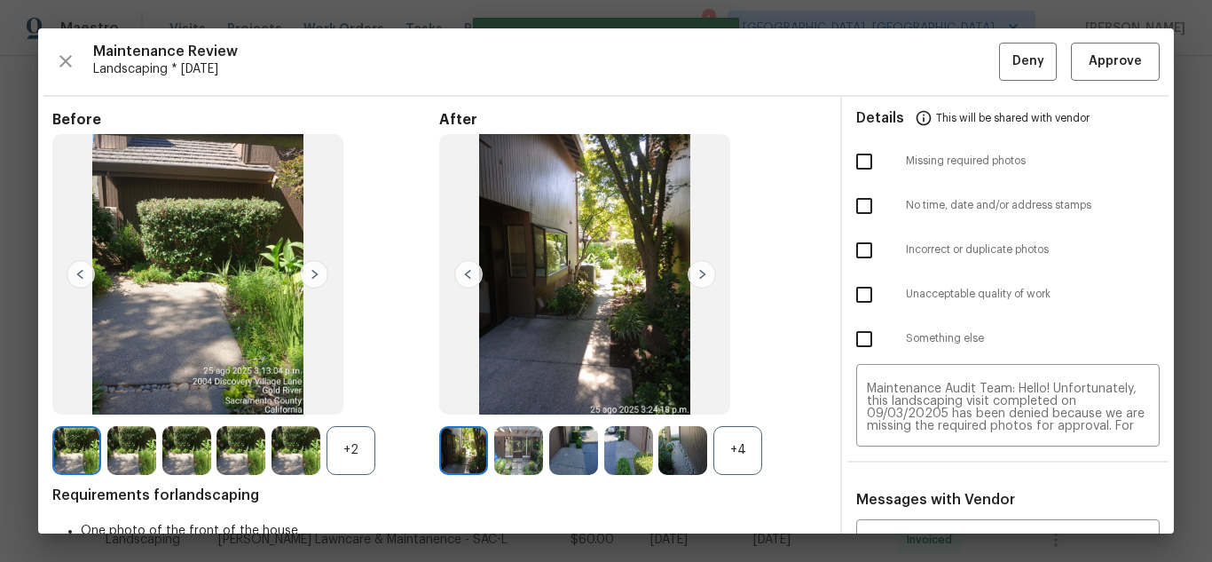
click at [855, 158] on input "checkbox" at bounding box center [863, 161] width 37 height 37
checkbox input "true"
click at [999, 67] on button "Deny" at bounding box center [1028, 62] width 58 height 38
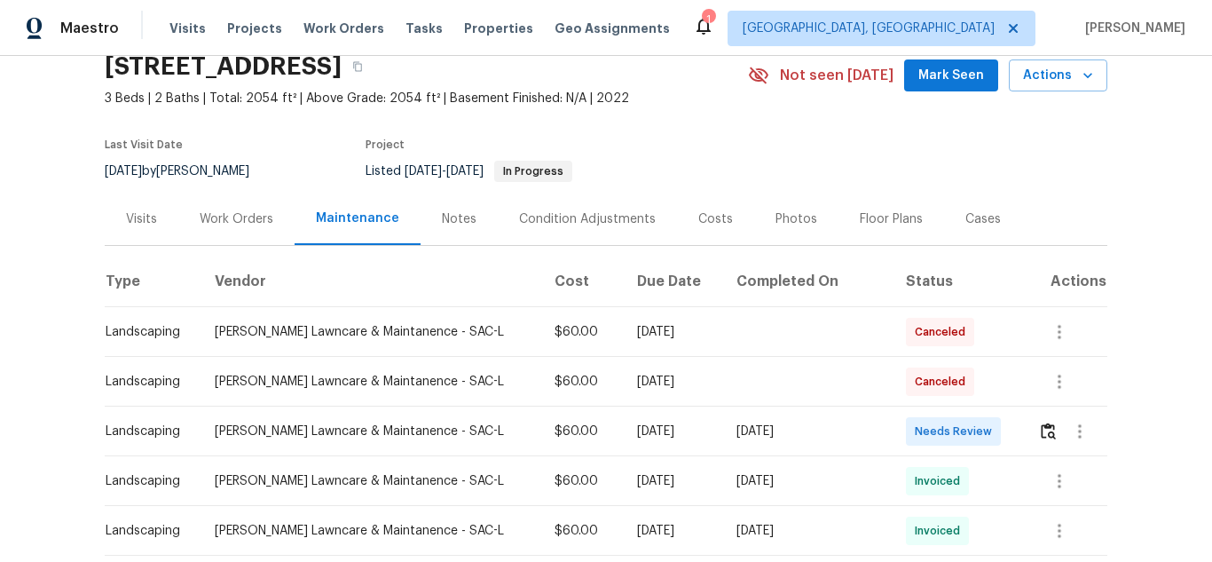
scroll to position [177, 0]
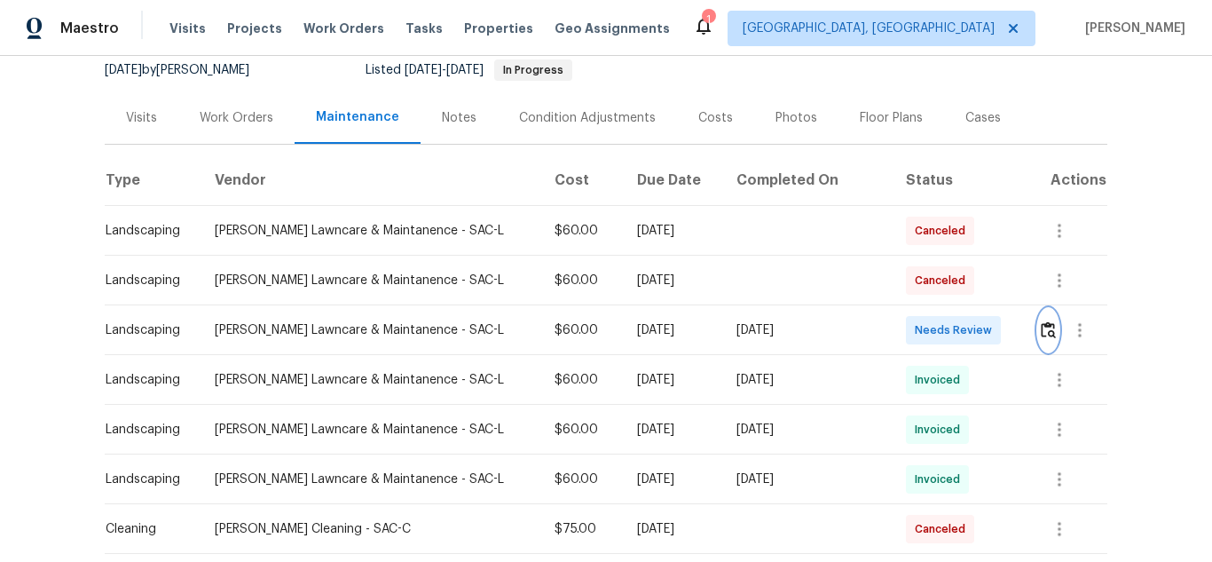
click at [1041, 333] on img "button" at bounding box center [1048, 329] width 15 height 17
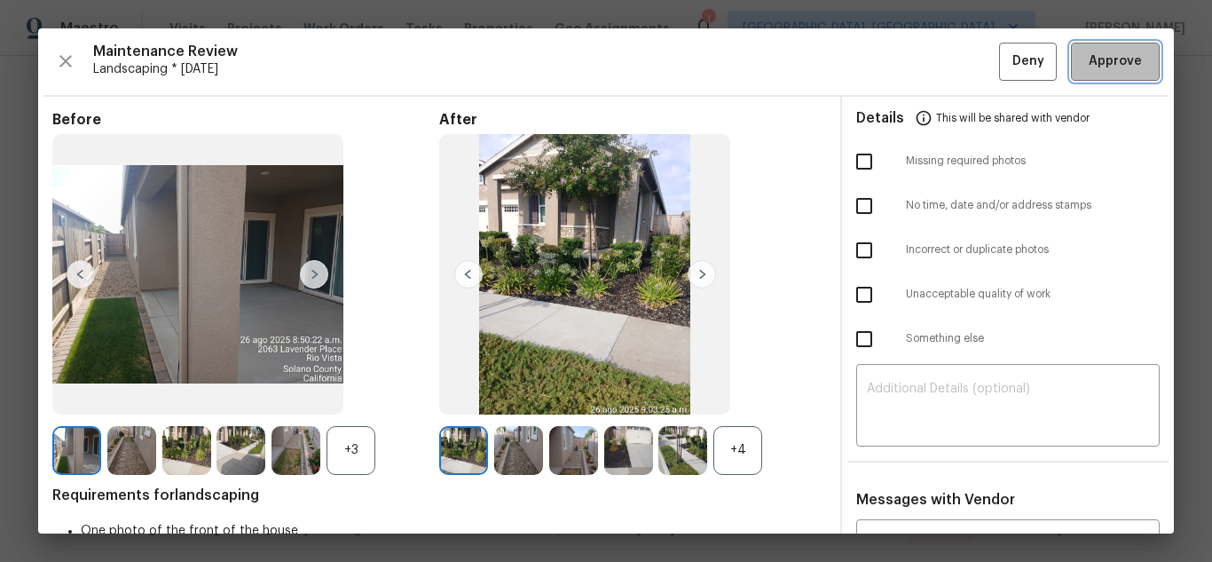
click at [1121, 59] on span "Approve" at bounding box center [1115, 62] width 53 height 22
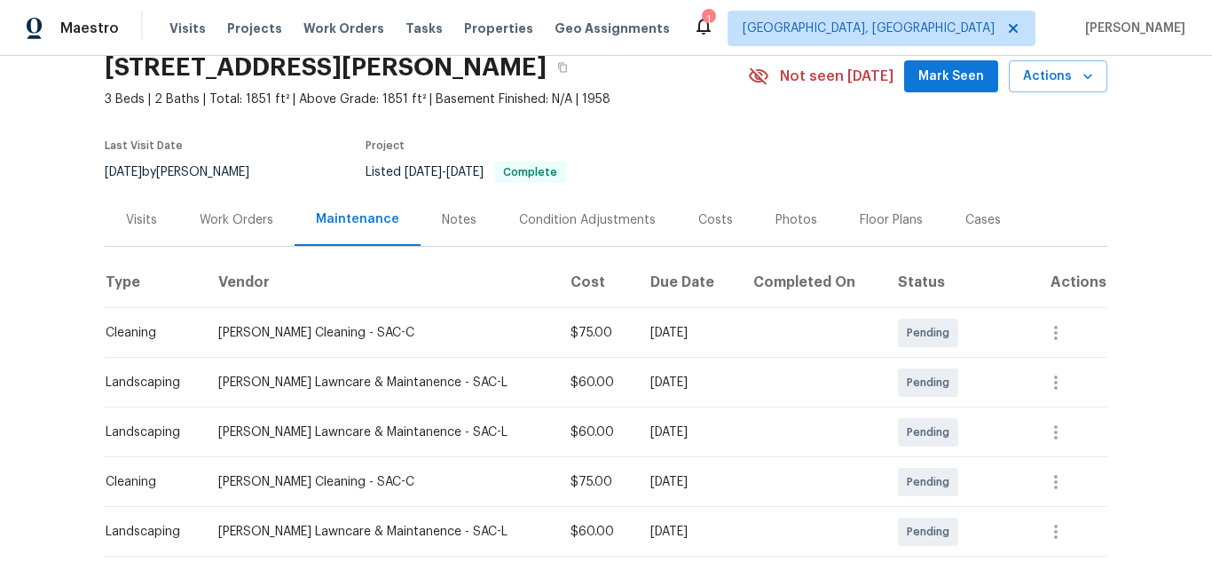
scroll to position [177, 0]
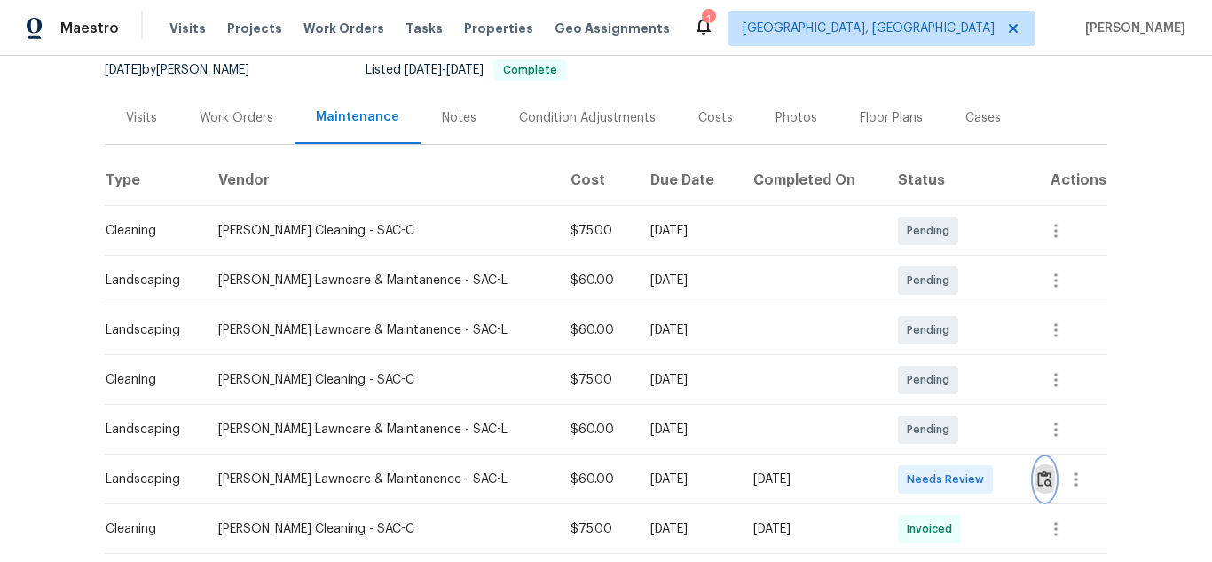
click at [1041, 474] on img "button" at bounding box center [1044, 478] width 15 height 17
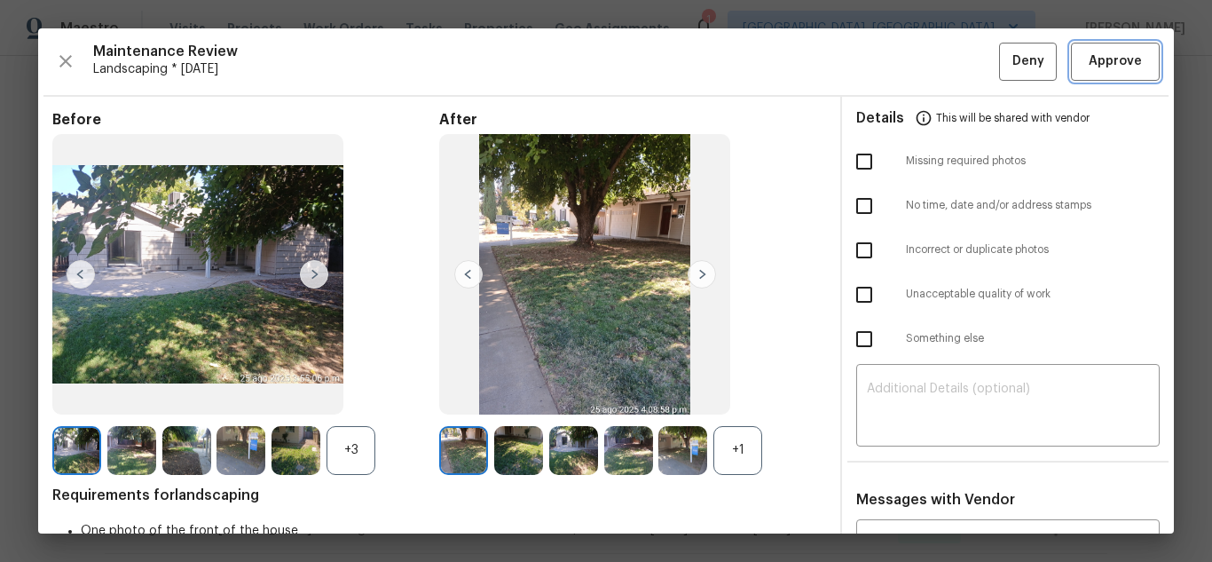
click at [1092, 62] on span "Approve" at bounding box center [1115, 62] width 53 height 22
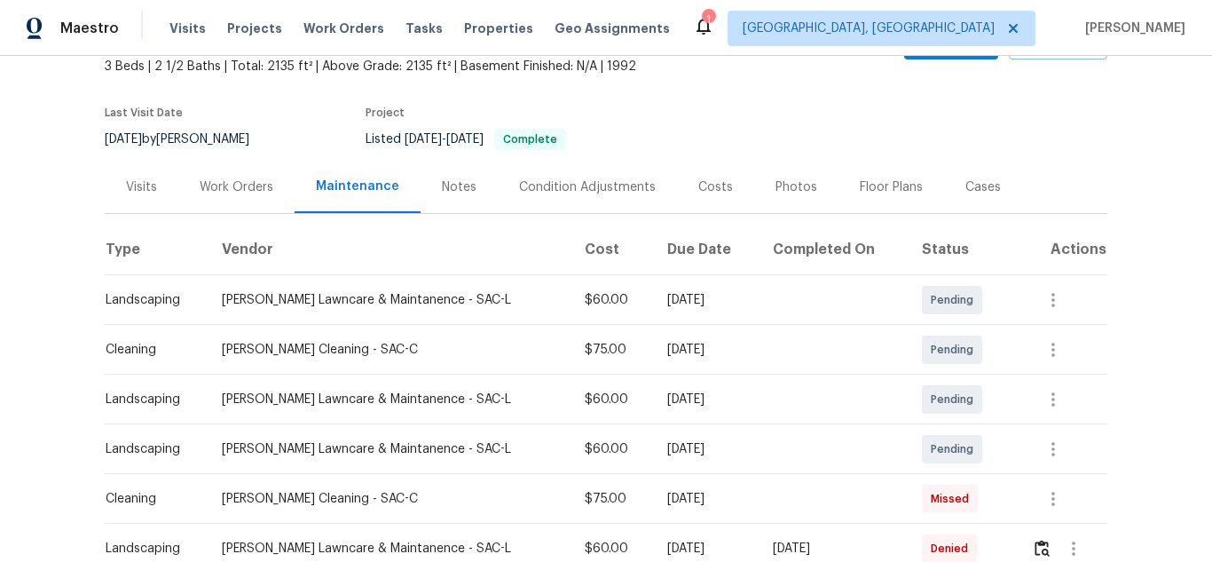
scroll to position [355, 0]
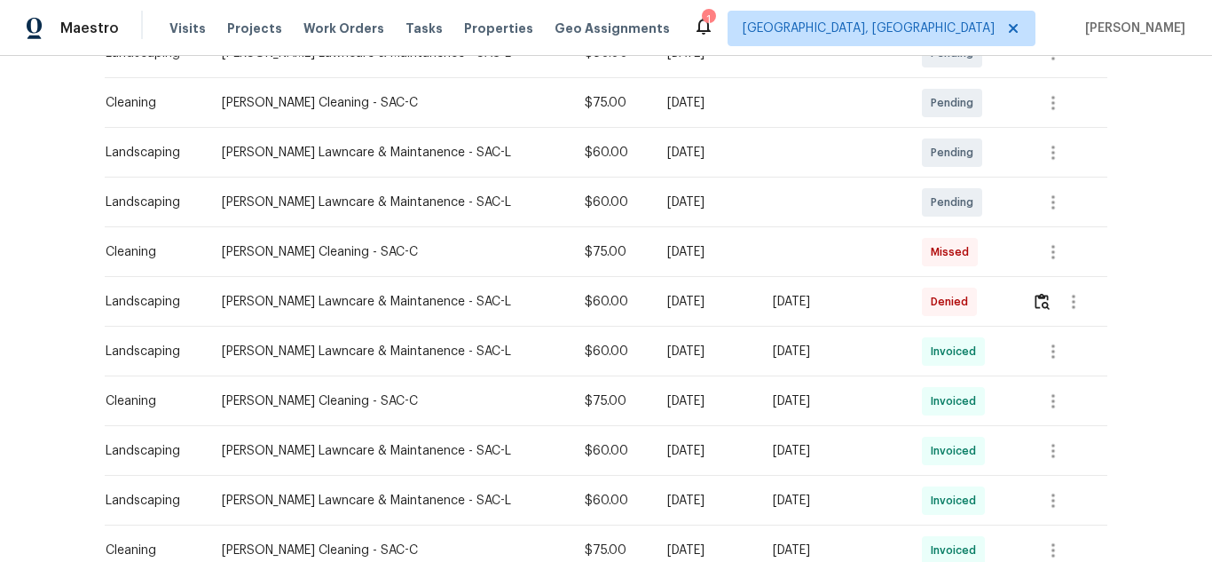
click at [1019, 279] on td at bounding box center [1063, 302] width 90 height 50
click at [1034, 305] on img "button" at bounding box center [1041, 301] width 15 height 17
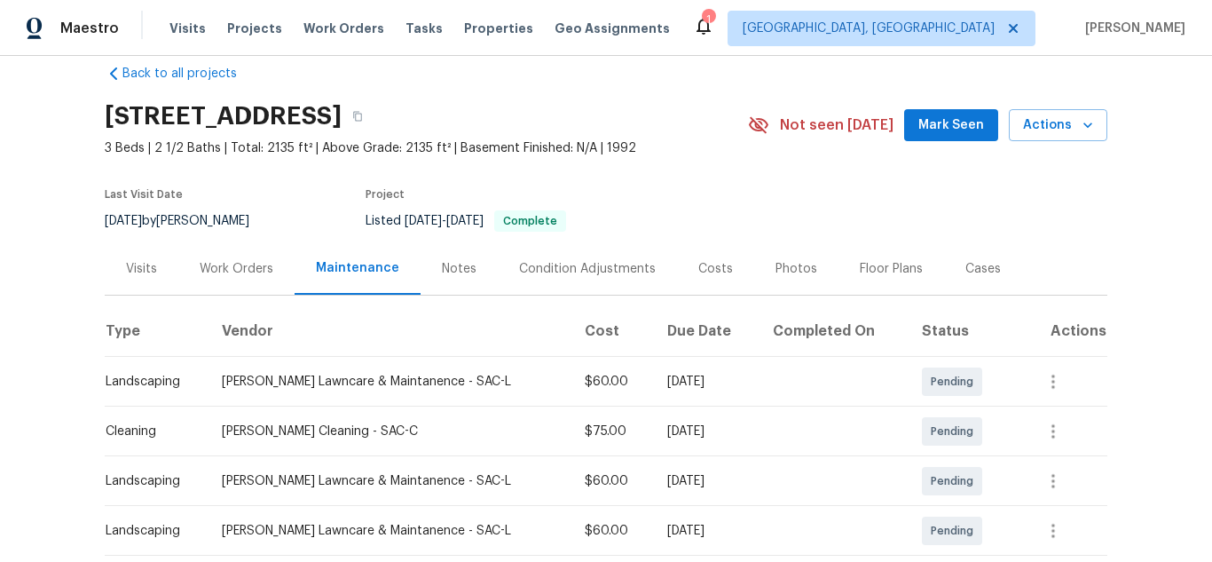
scroll to position [0, 0]
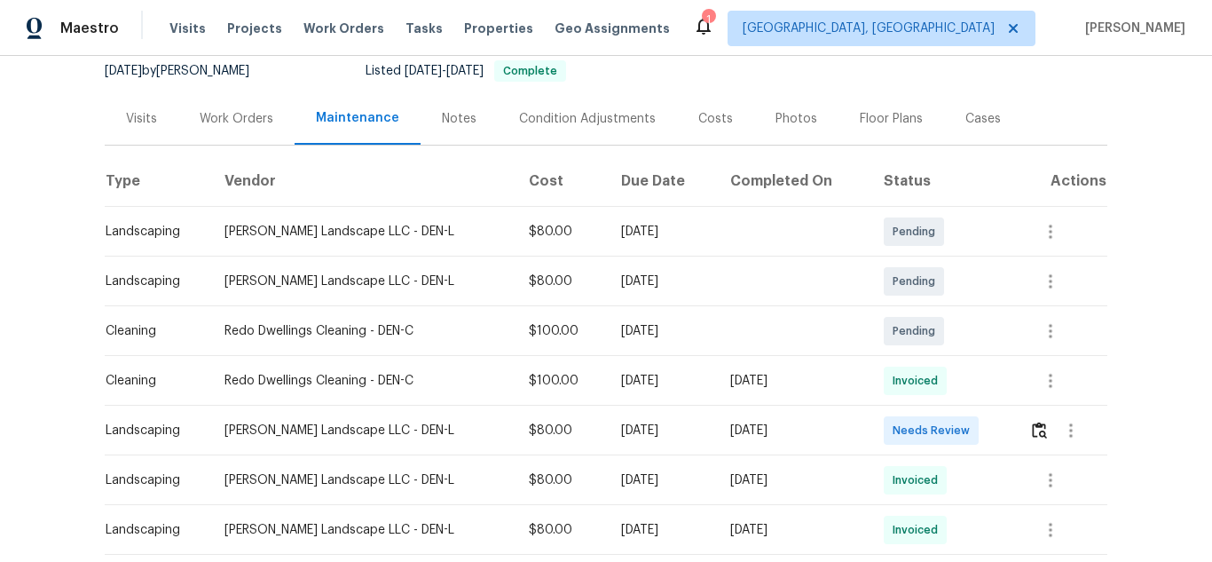
scroll to position [177, 0]
click at [1038, 422] on img "button" at bounding box center [1039, 429] width 15 height 17
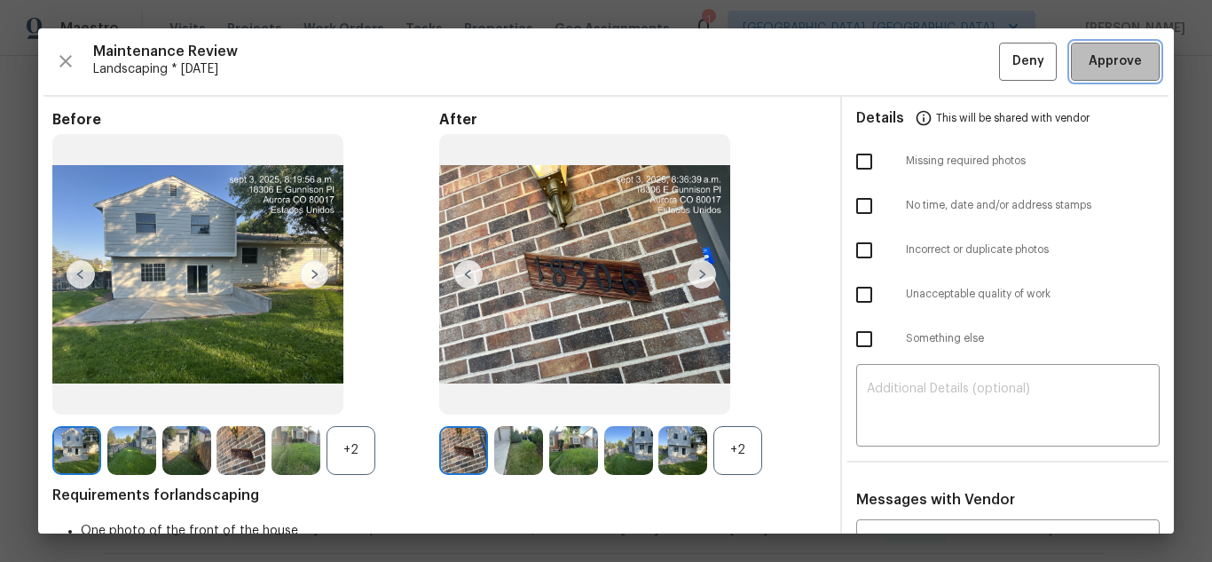
click at [1104, 67] on span "Approve" at bounding box center [1115, 62] width 53 height 22
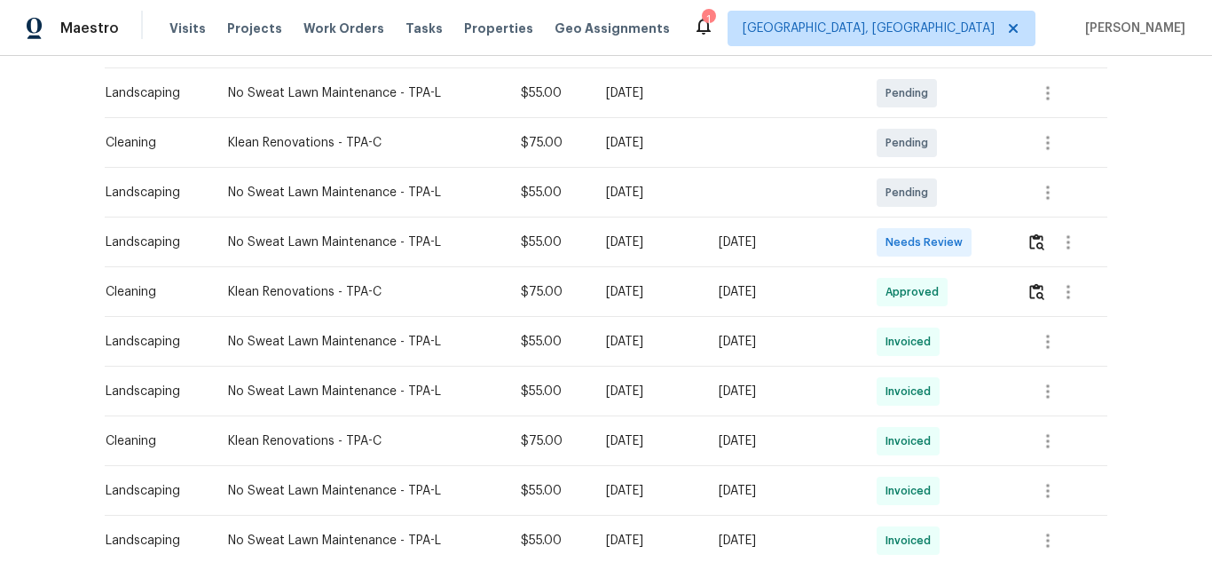
scroll to position [355, 0]
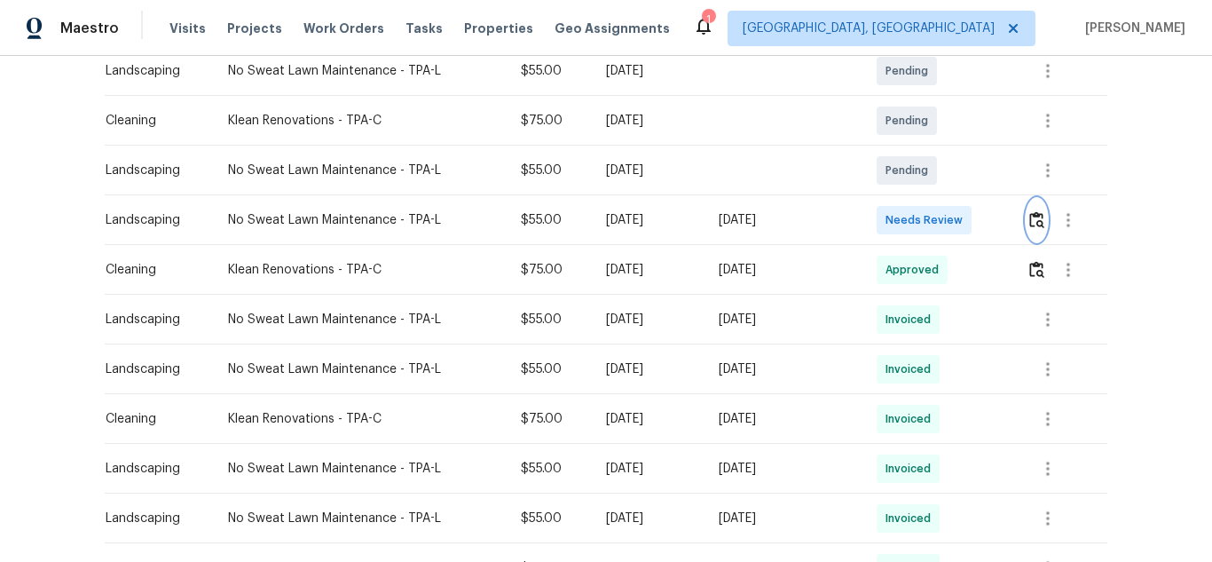
click at [1034, 211] on img "button" at bounding box center [1036, 219] width 15 height 17
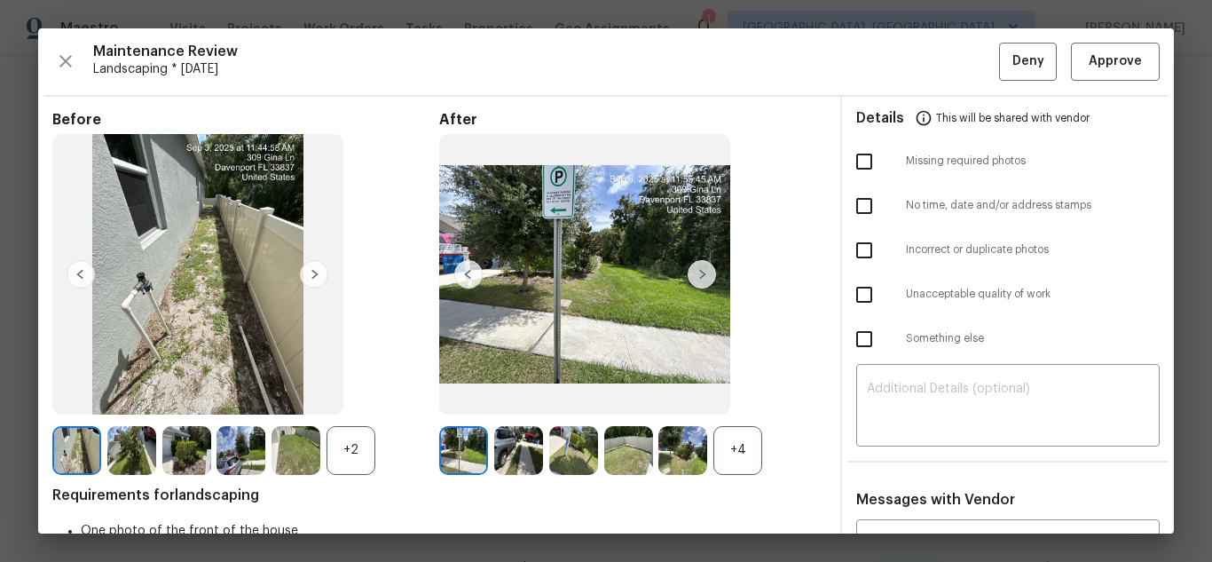
click at [1089, 30] on div "Maintenance Review Landscaping * Tue, Sep 02 Deny Approve Before +2 After +4 Re…" at bounding box center [606, 280] width 1136 height 505
click at [1089, 67] on span "Approve" at bounding box center [1115, 62] width 53 height 22
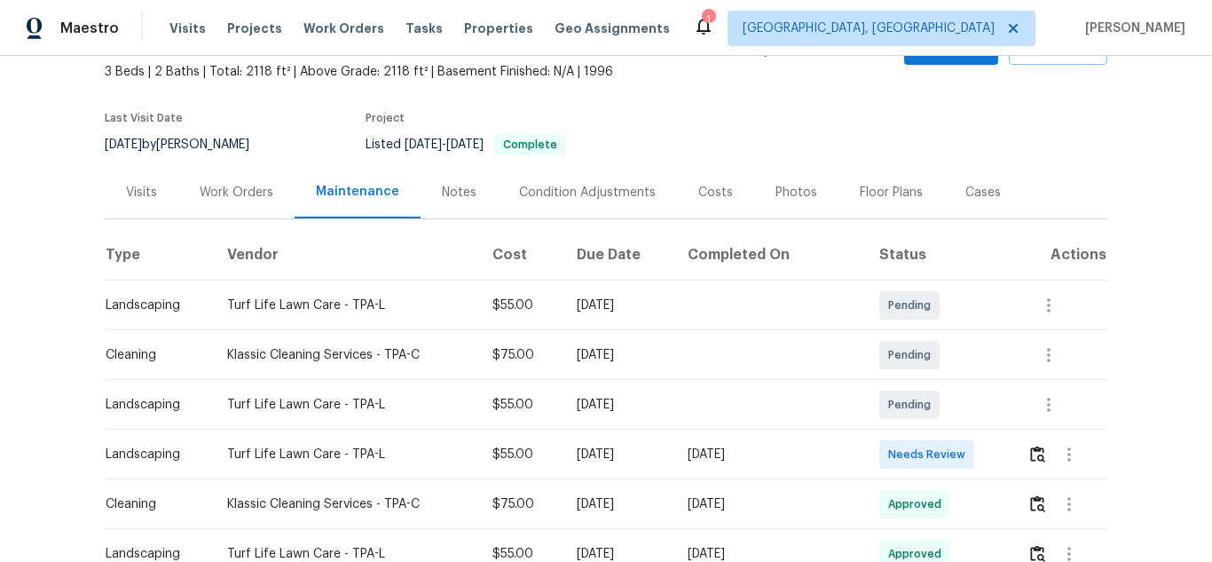
scroll to position [355, 0]
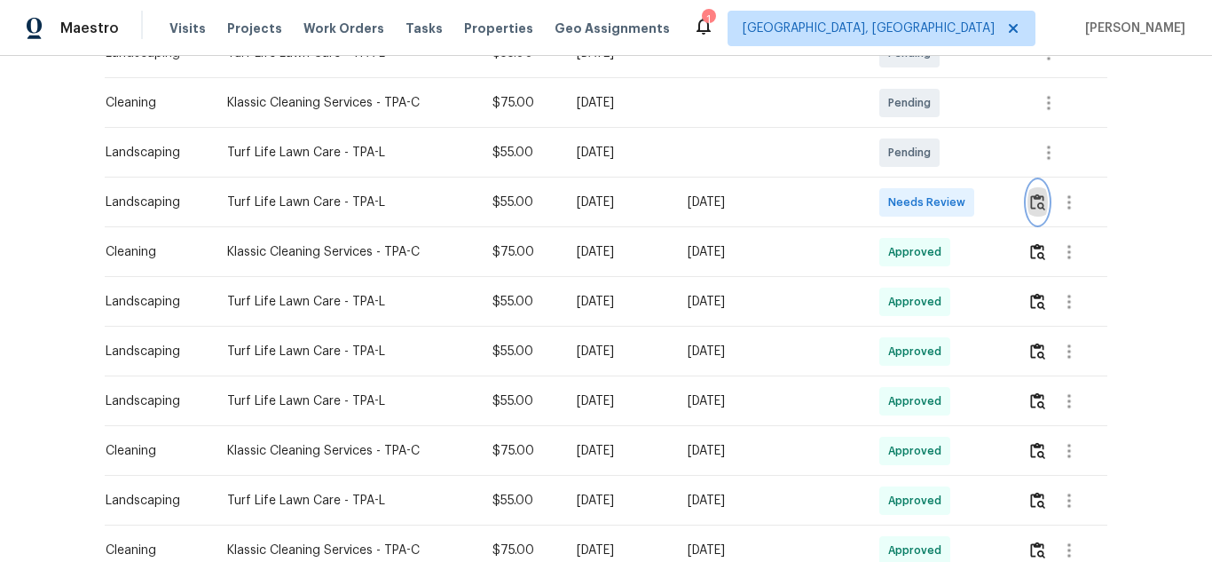
click at [1036, 195] on img "button" at bounding box center [1037, 201] width 15 height 17
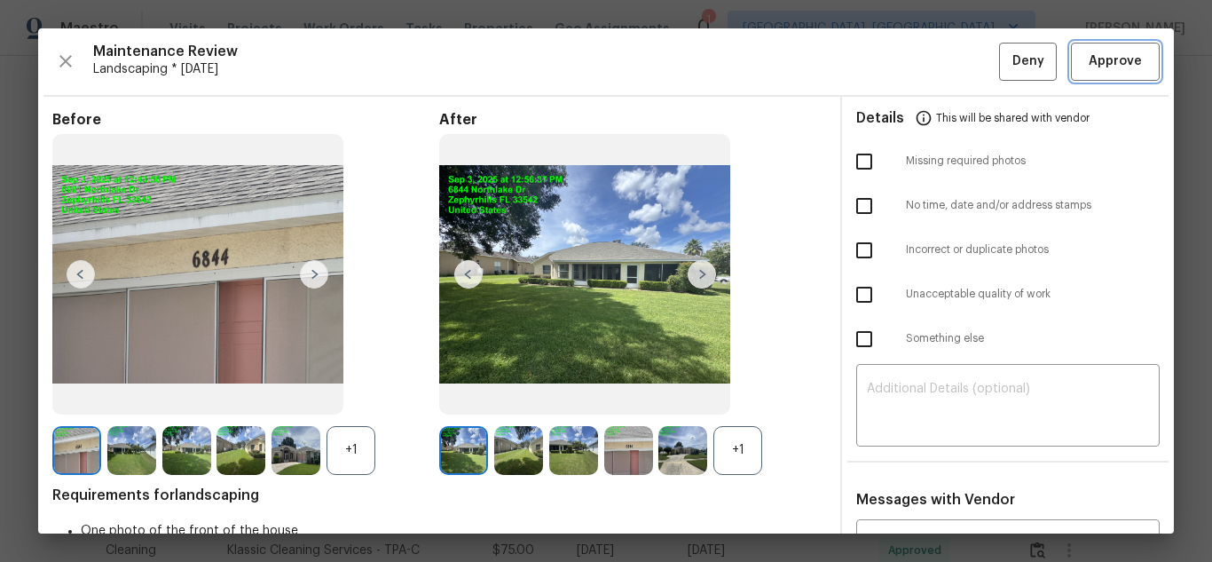
click at [1089, 57] on span "Approve" at bounding box center [1115, 62] width 53 height 22
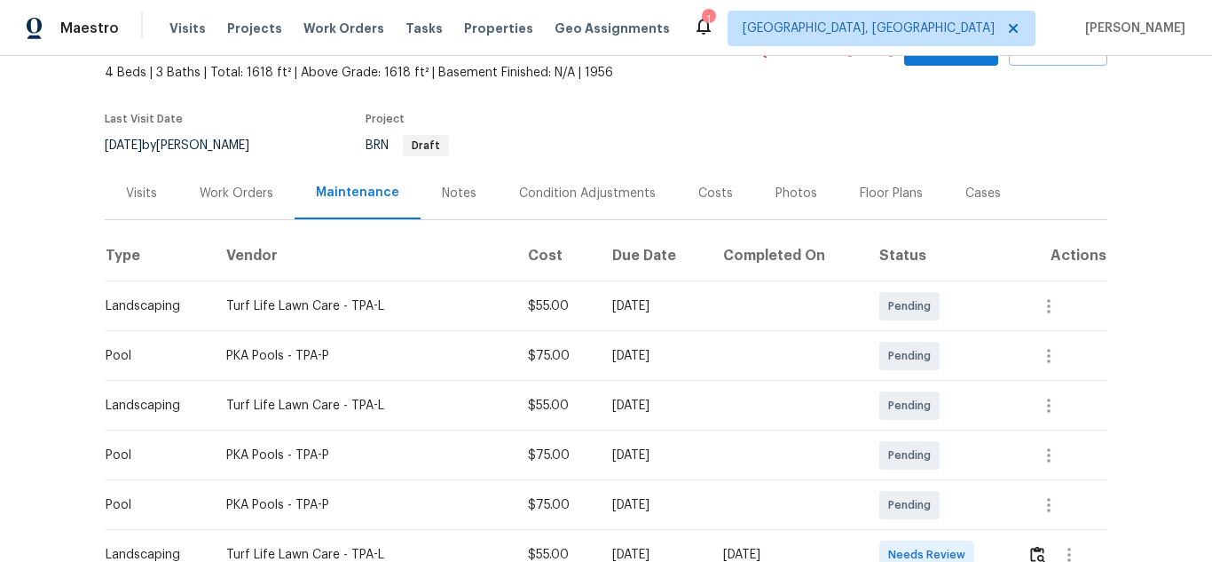
scroll to position [266, 0]
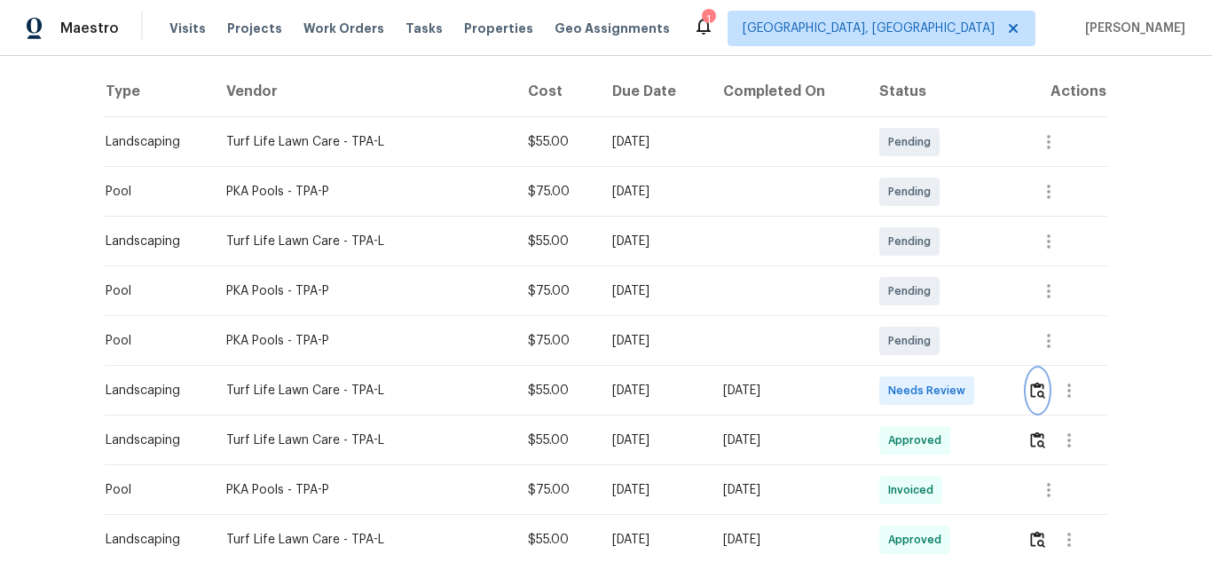
click at [1030, 385] on img "button" at bounding box center [1037, 389] width 15 height 17
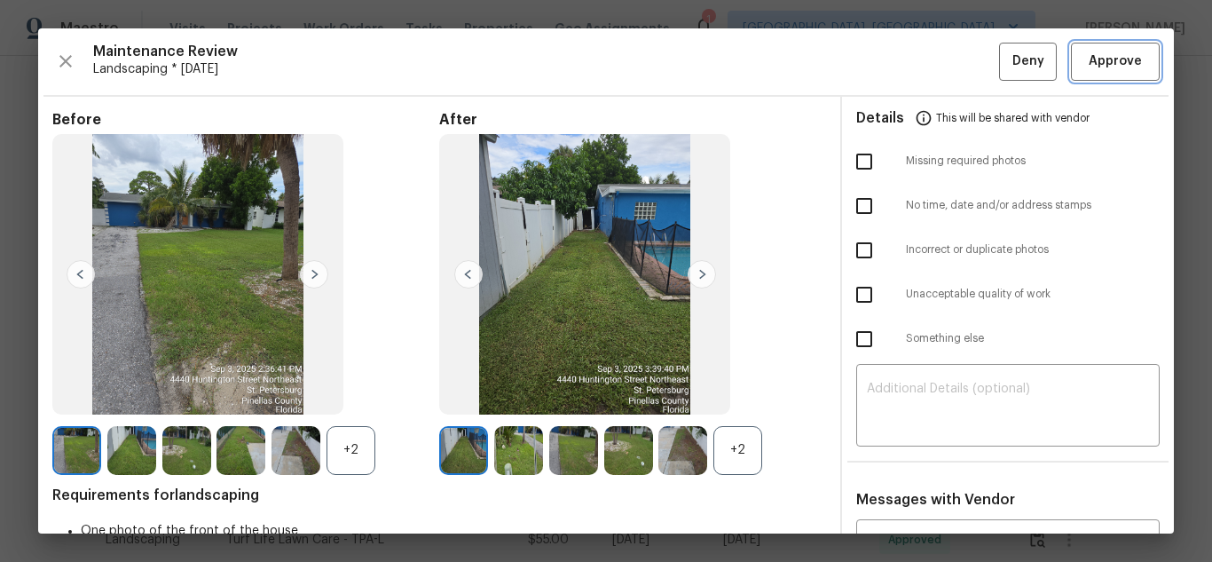
click at [1096, 54] on span "Approve" at bounding box center [1115, 62] width 53 height 22
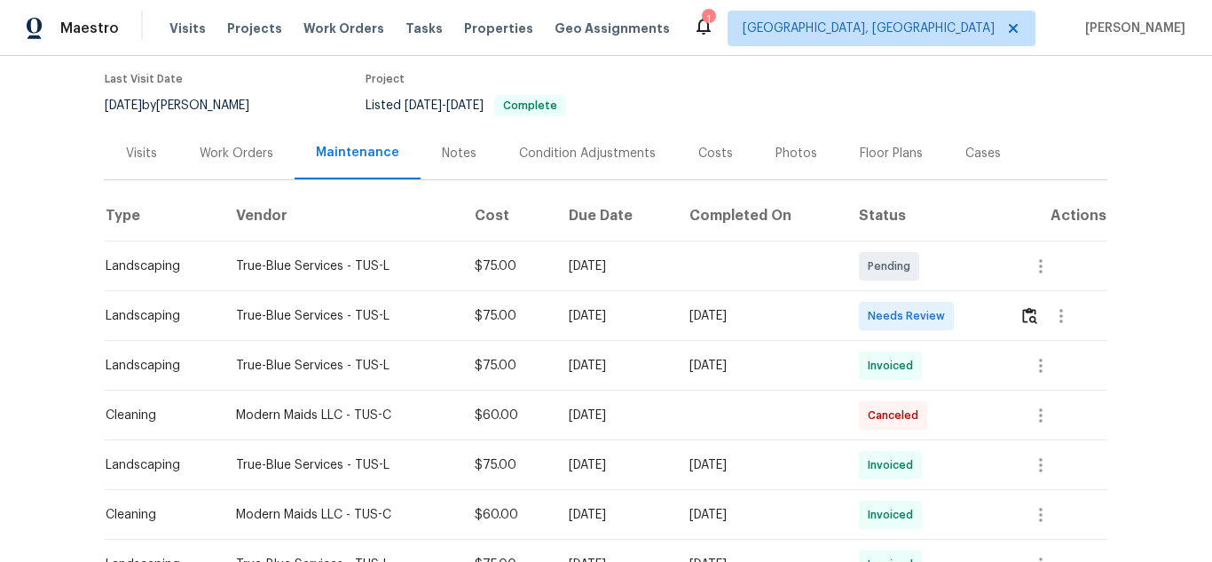
scroll to position [355, 0]
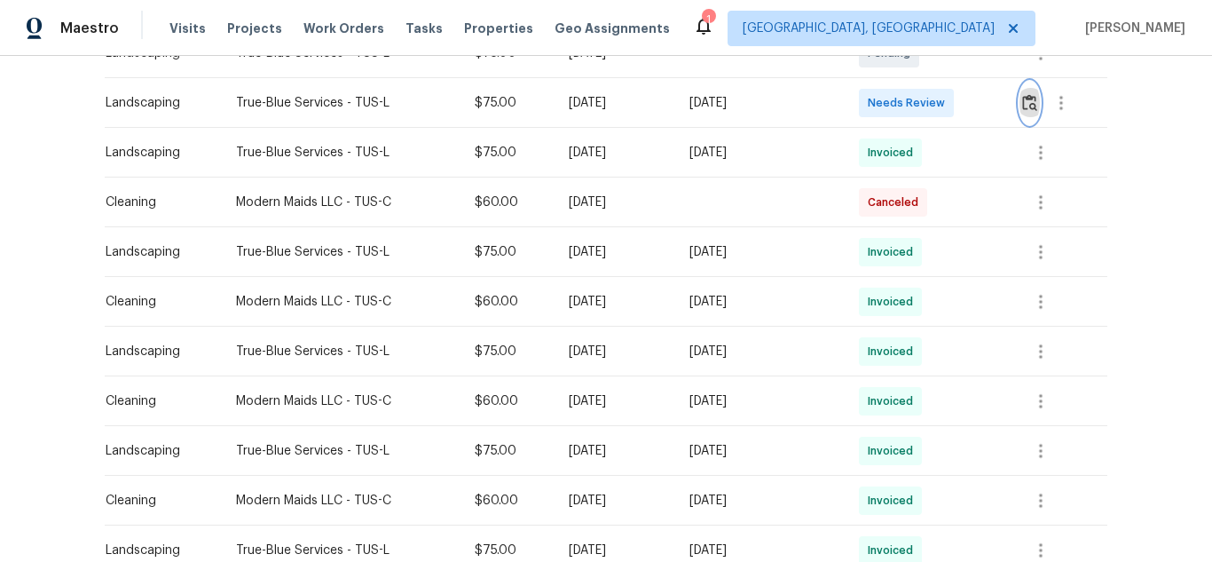
click at [1029, 101] on img "button" at bounding box center [1029, 102] width 15 height 17
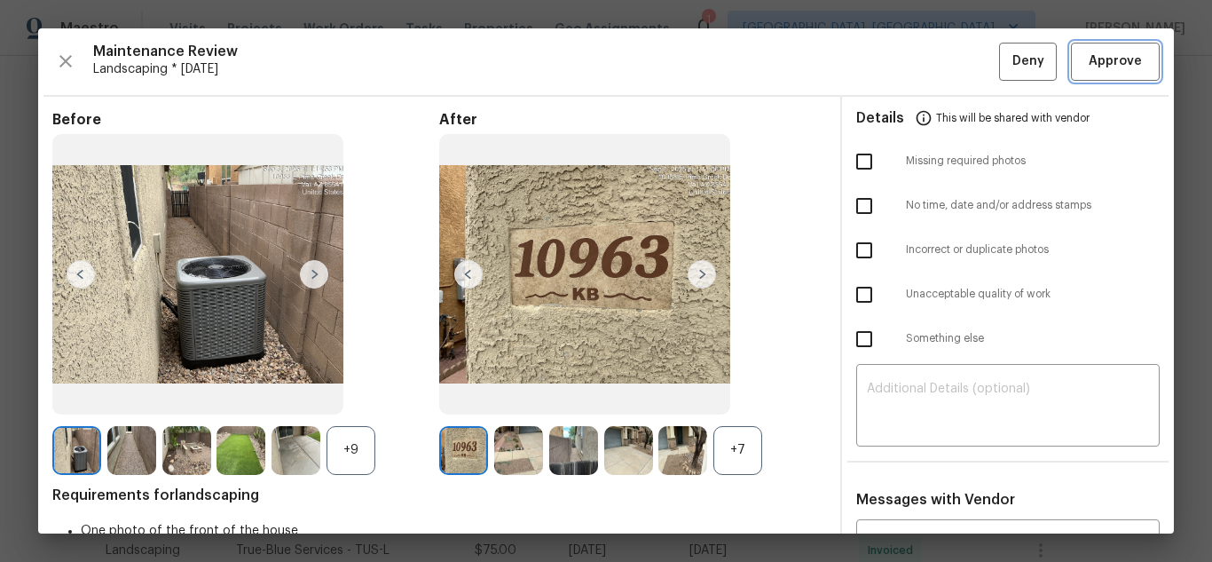
click at [1102, 60] on span "Approve" at bounding box center [1115, 62] width 53 height 22
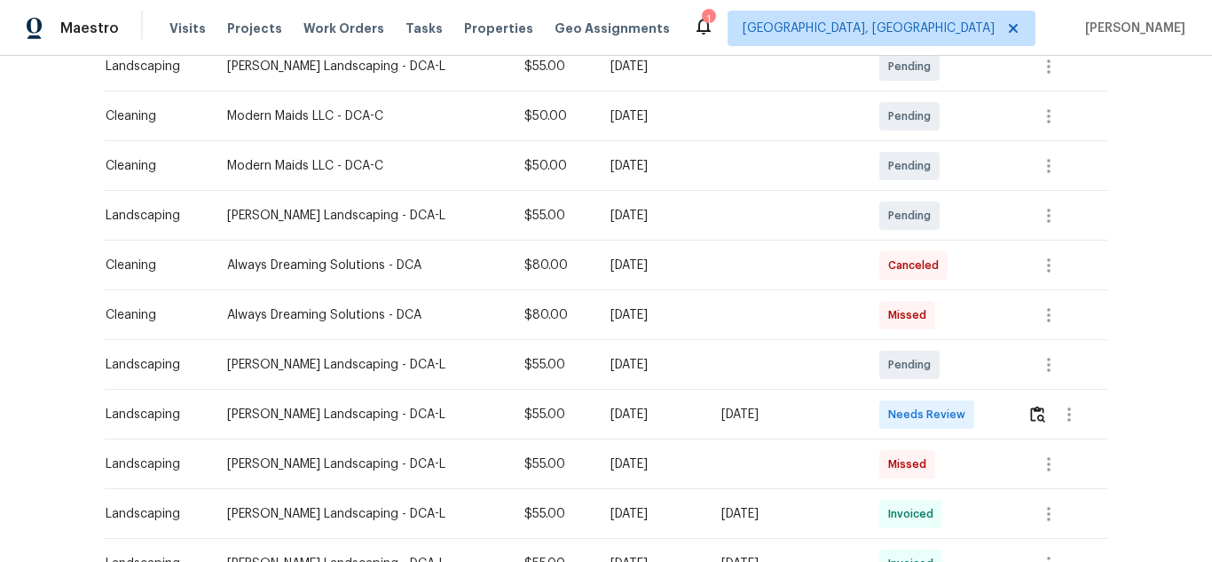
scroll to position [444, 0]
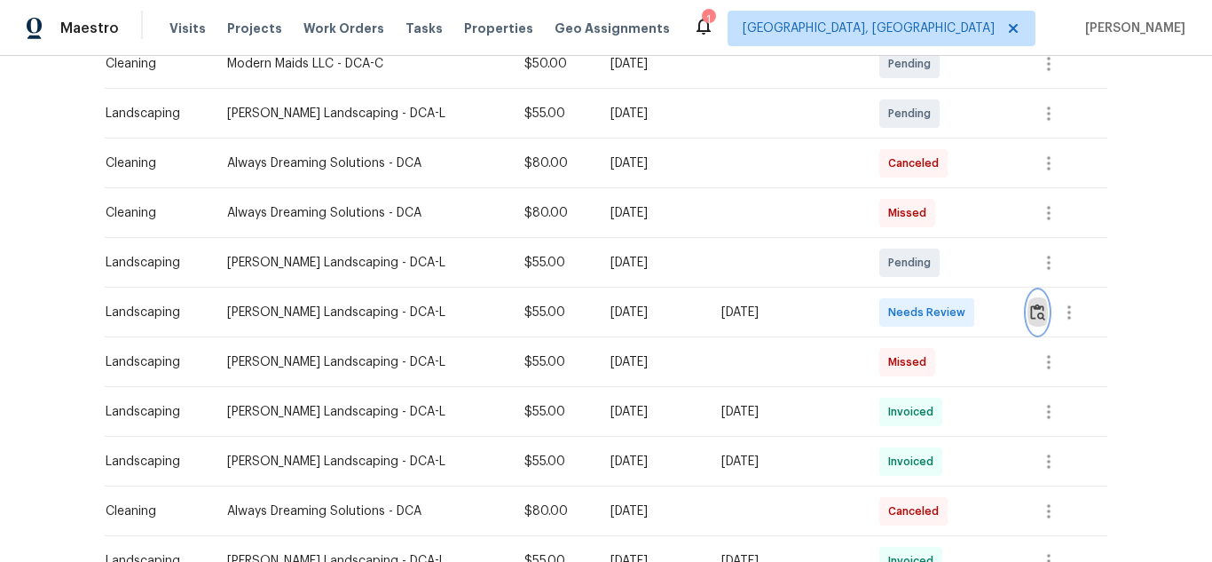
click at [1030, 309] on img "button" at bounding box center [1037, 311] width 15 height 17
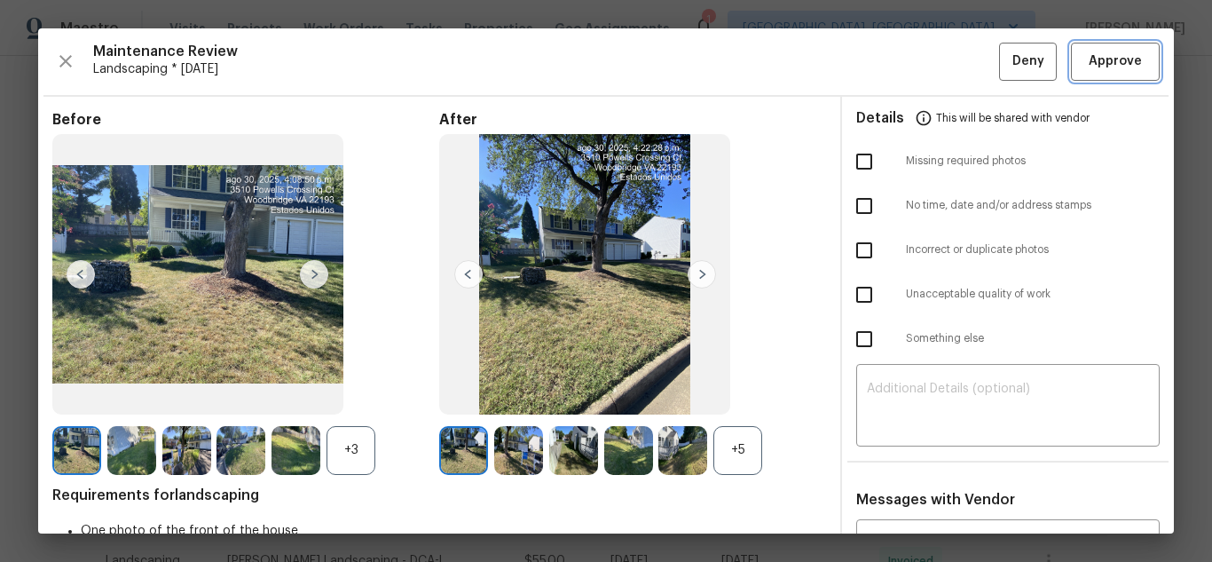
click at [1089, 69] on span "Approve" at bounding box center [1115, 62] width 53 height 22
